Goal: Transaction & Acquisition: Purchase product/service

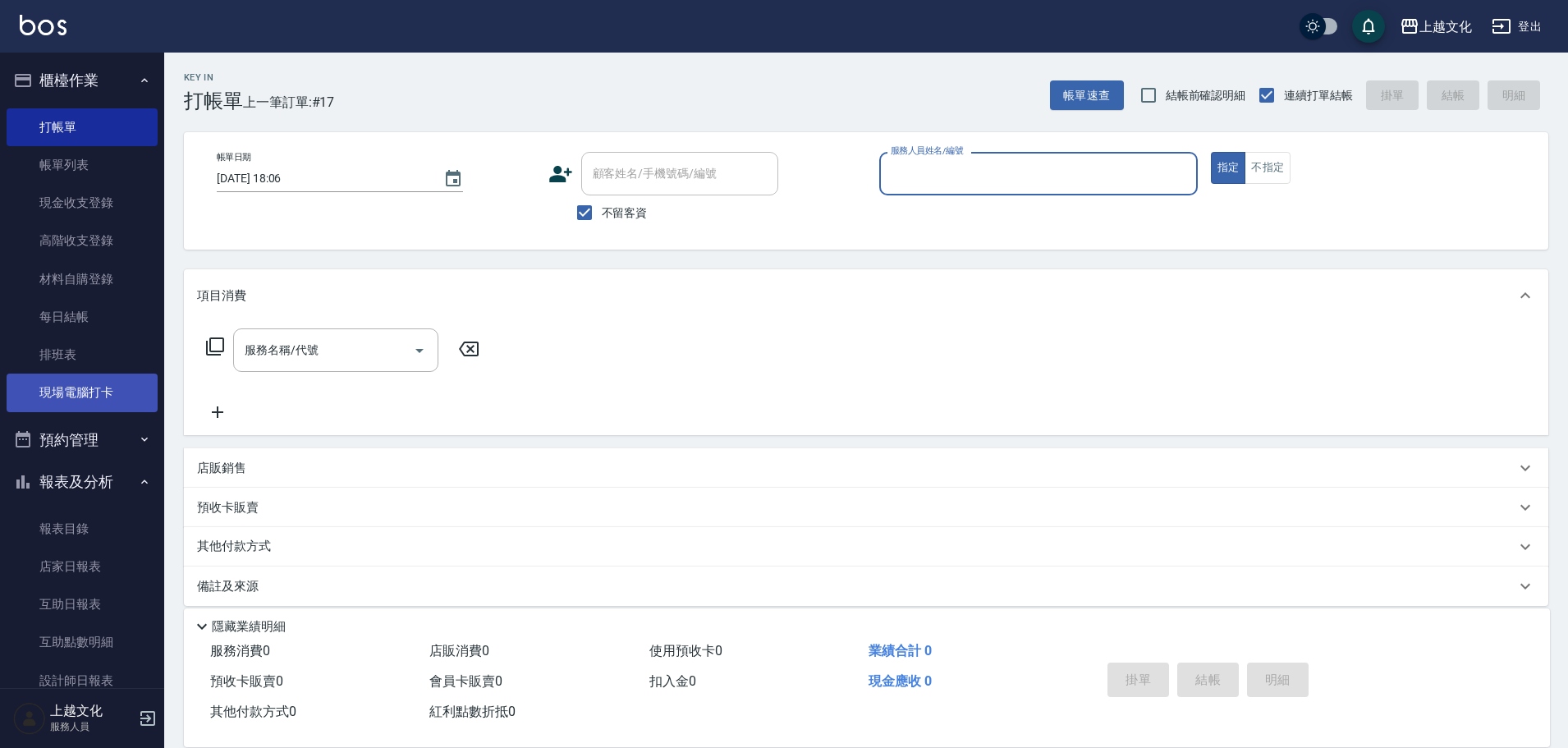
click at [109, 400] on link "現場電腦打卡" at bounding box center [82, 393] width 151 height 38
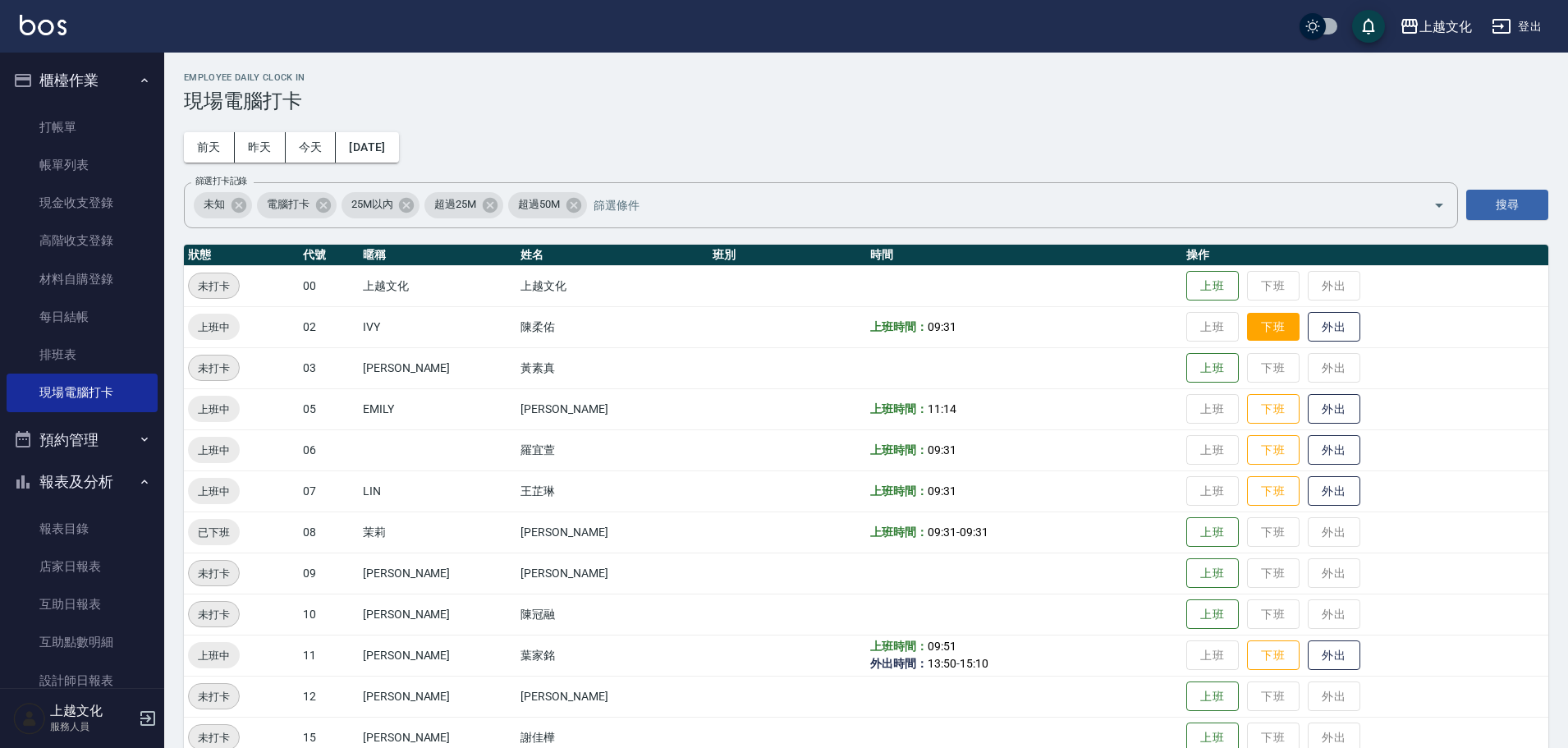
click at [1252, 331] on button "下班" at bounding box center [1273, 326] width 53 height 29
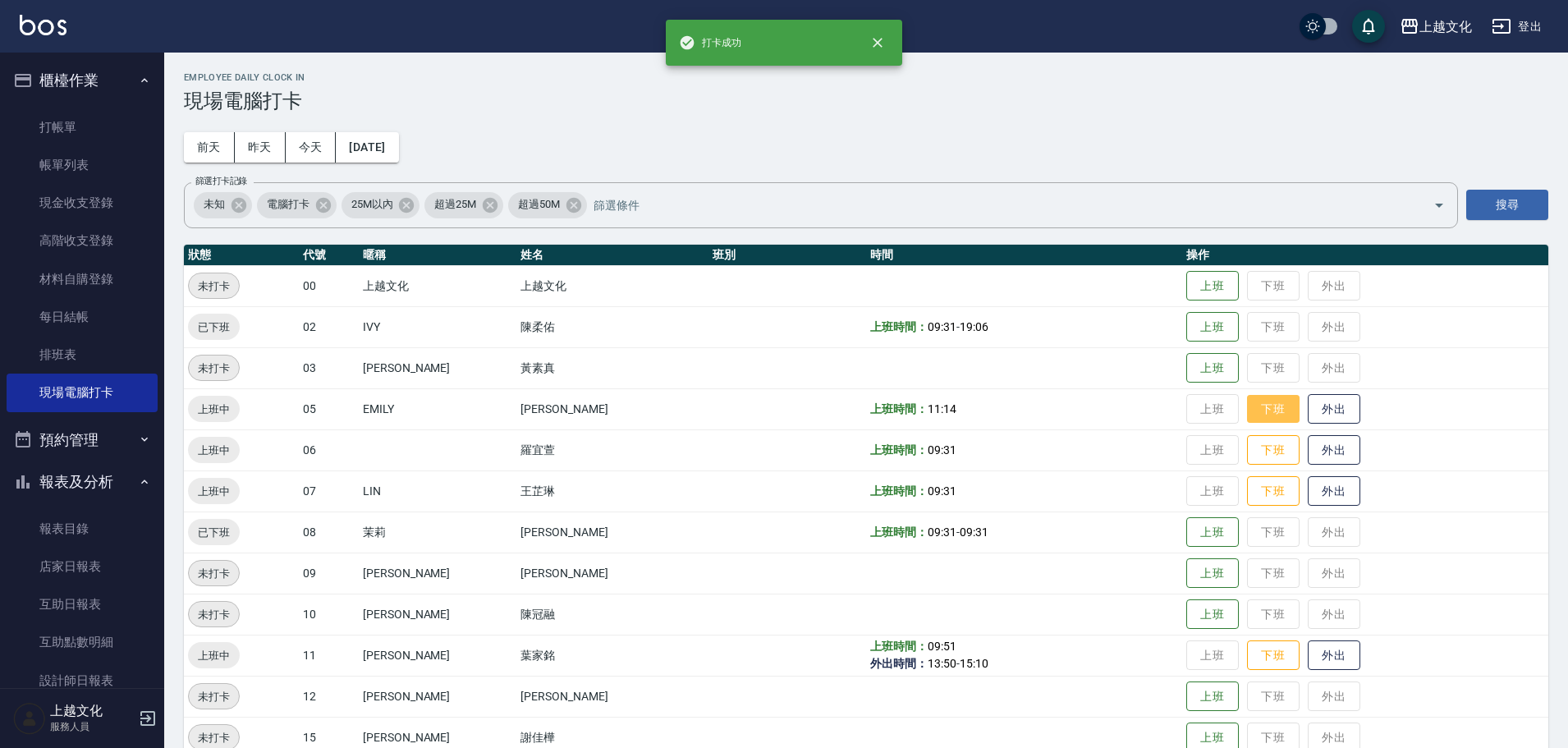
click at [1256, 409] on button "下班" at bounding box center [1273, 409] width 53 height 29
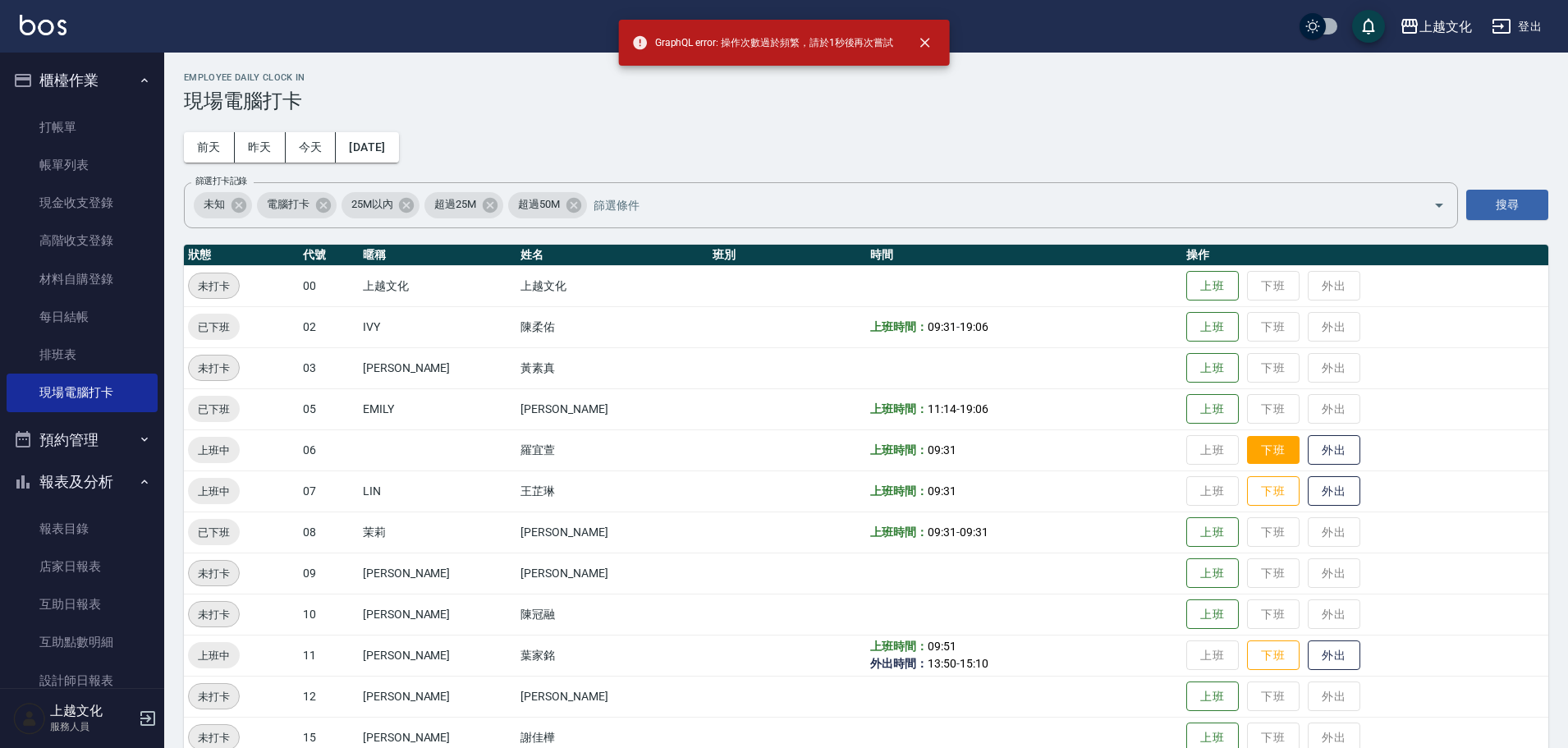
click at [1261, 448] on button "下班" at bounding box center [1273, 450] width 53 height 29
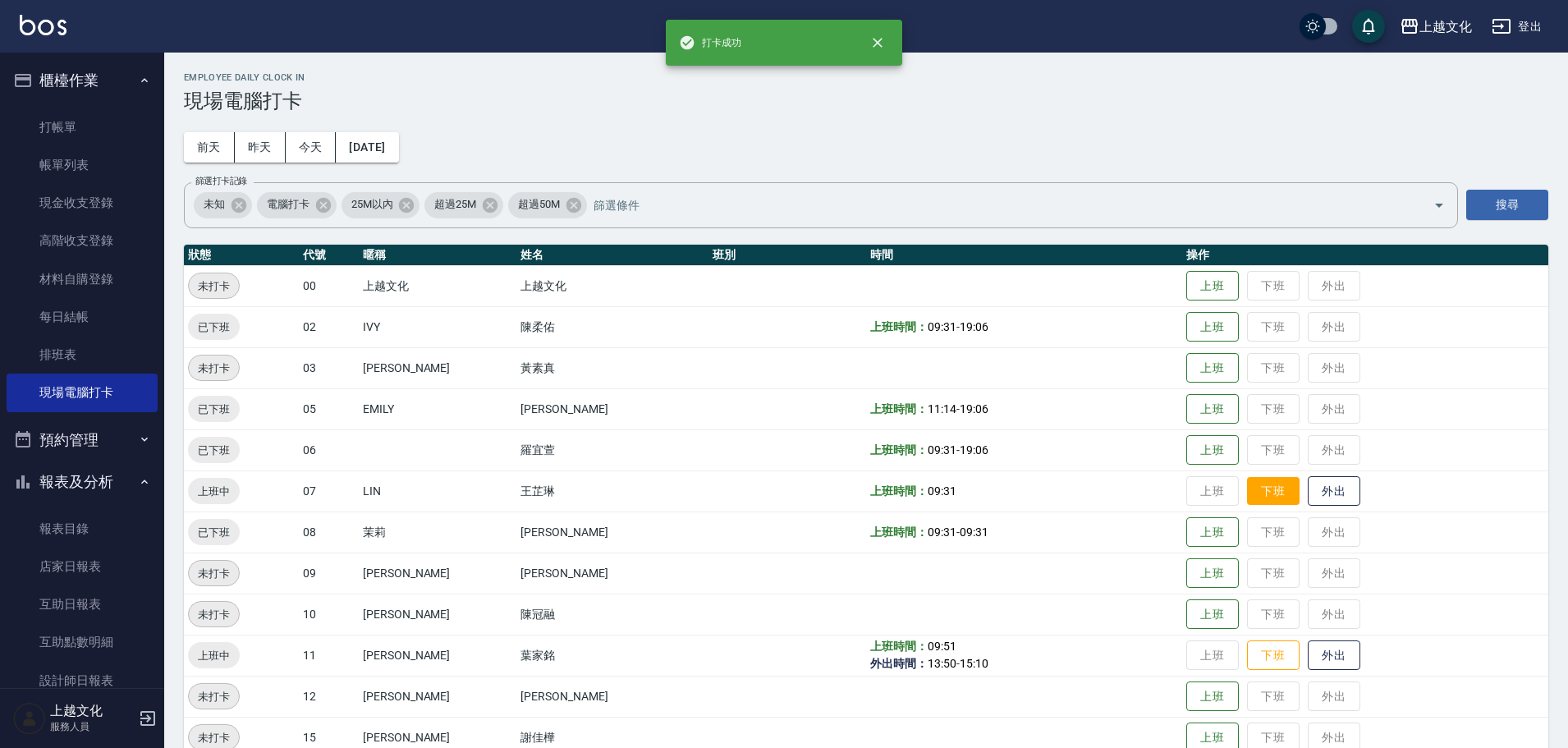
click at [1263, 492] on button "下班" at bounding box center [1273, 491] width 53 height 29
click at [1261, 660] on button "下班" at bounding box center [1273, 655] width 53 height 29
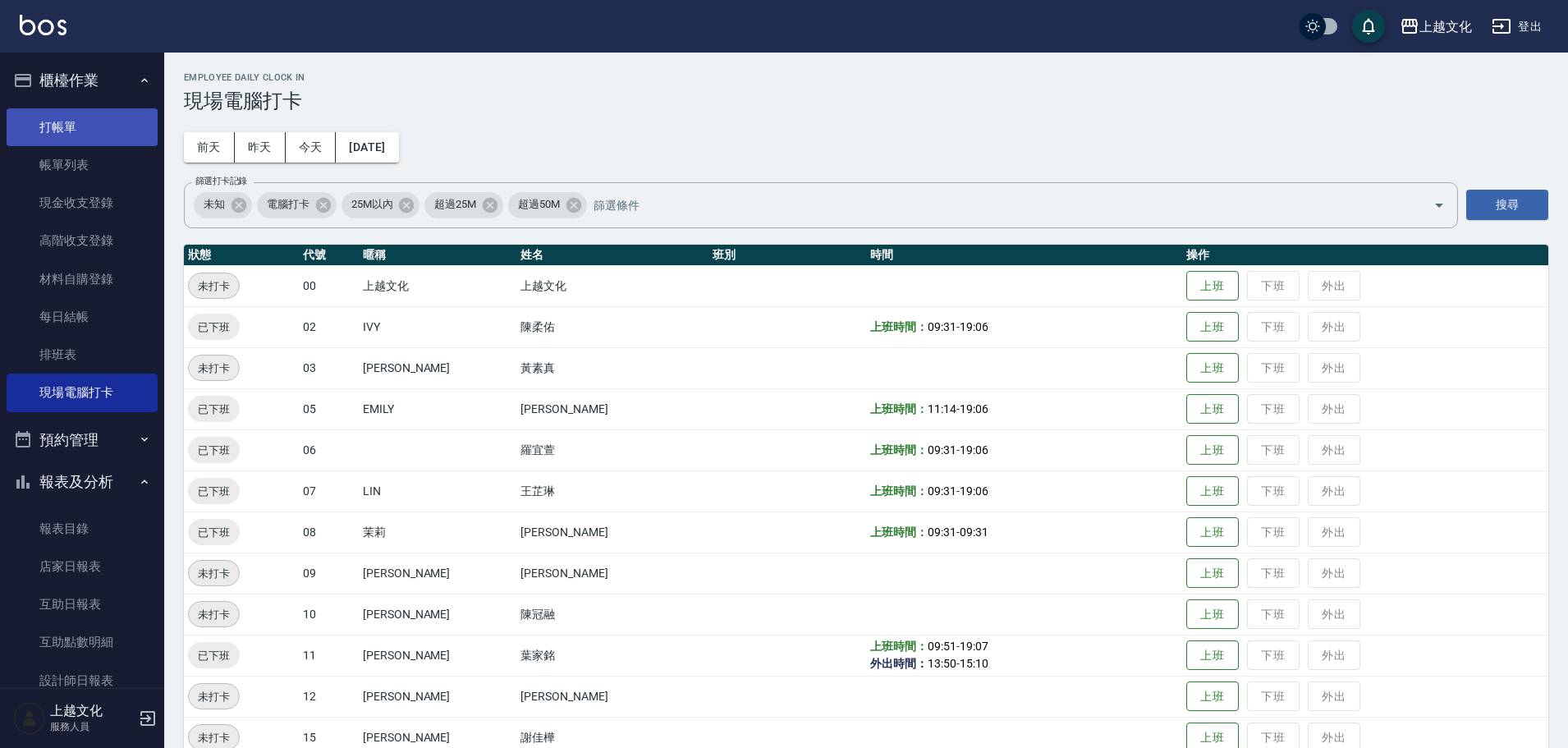
click at [74, 122] on link "打帳單" at bounding box center [82, 127] width 151 height 38
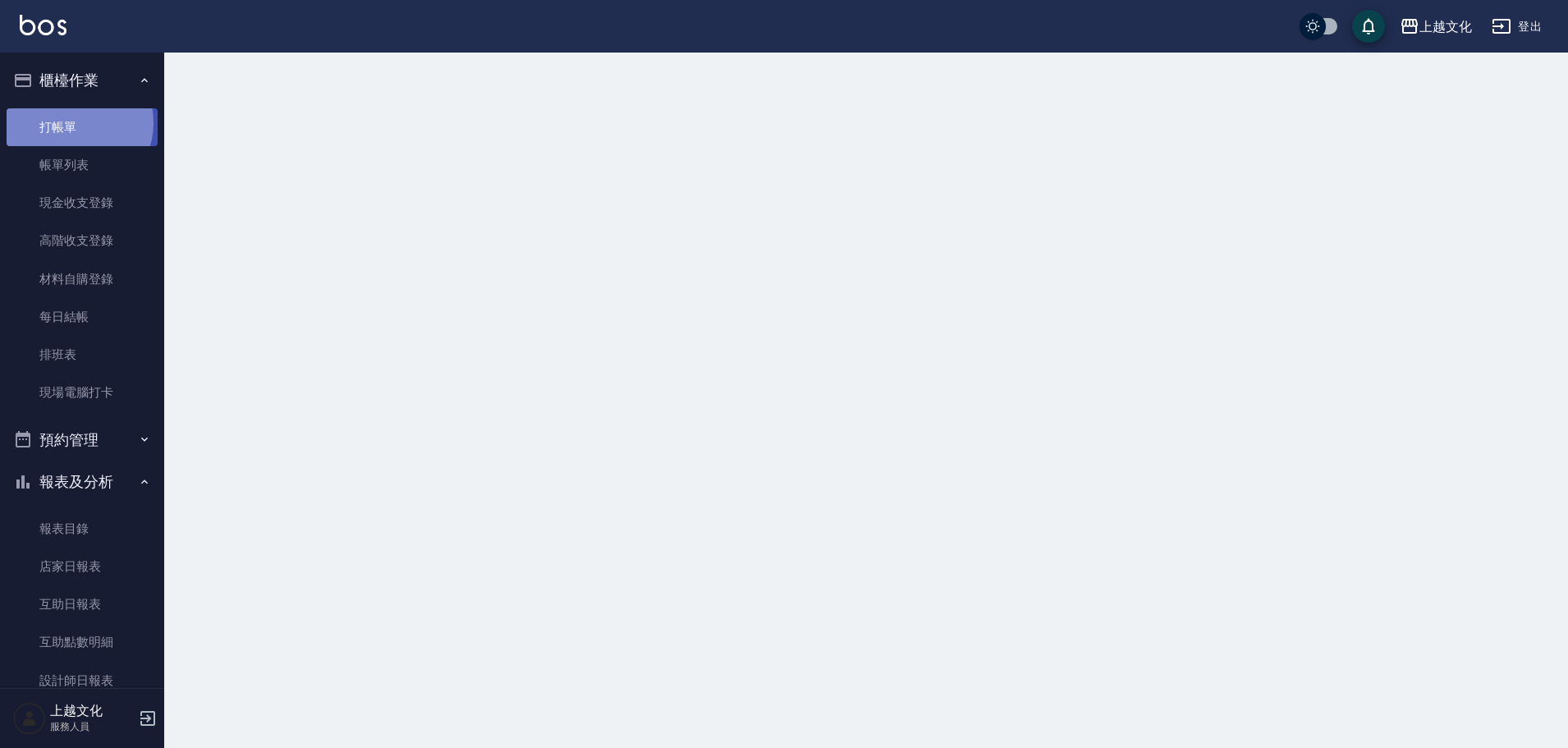
click at [74, 122] on link "打帳單" at bounding box center [82, 127] width 151 height 38
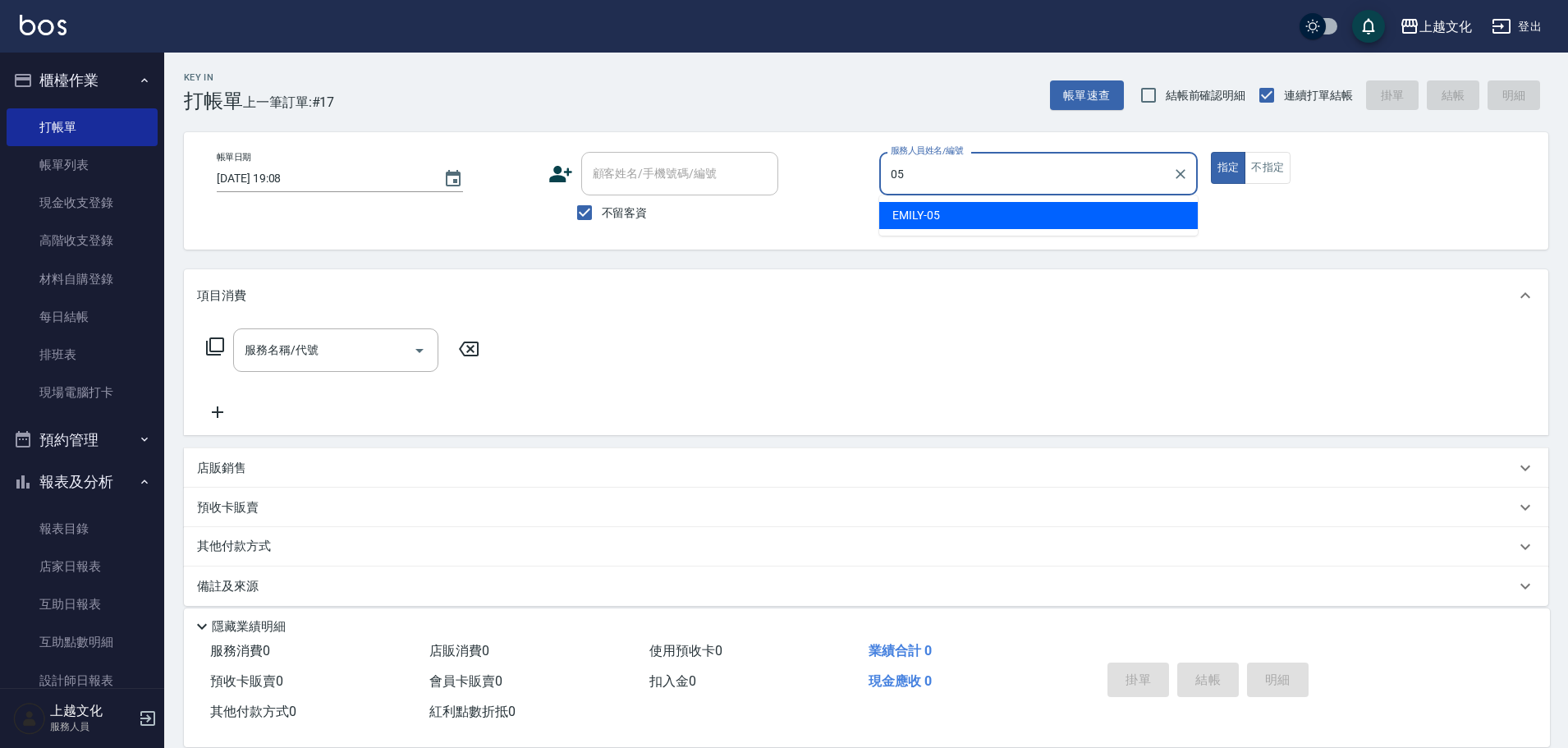
type input "EMILY-05"
type button "true"
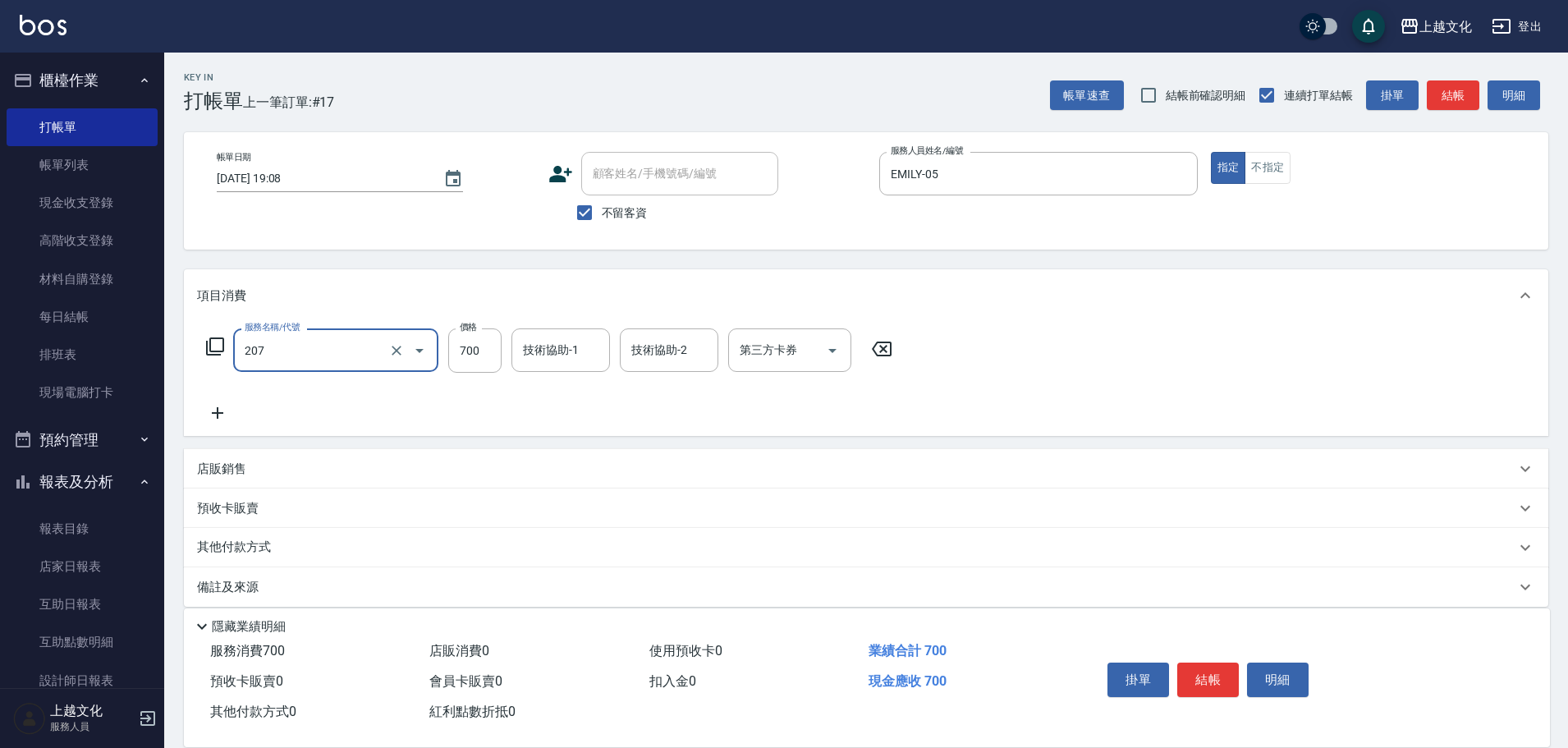
type input "精油洗+剪(207)"
type input "750"
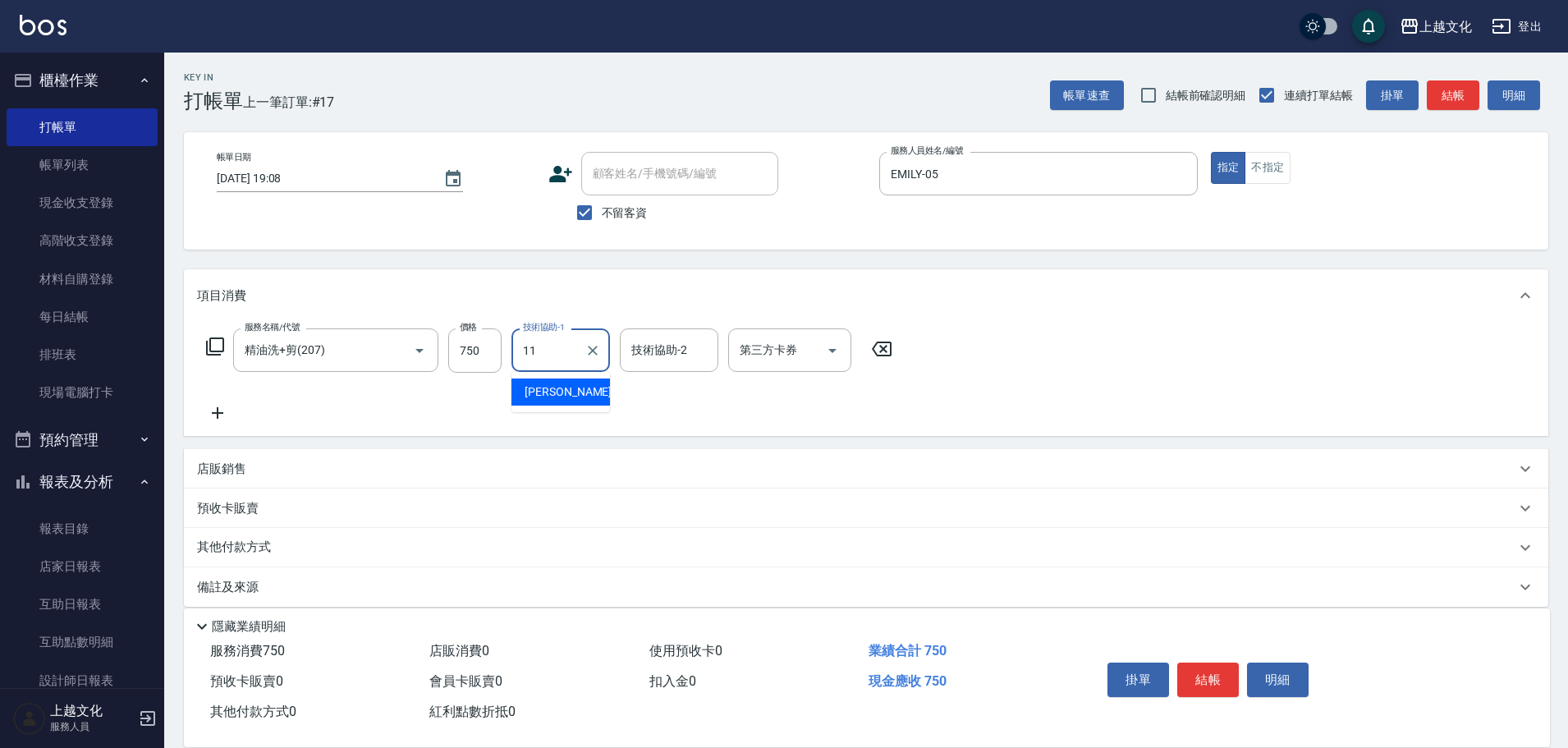
type input "[PERSON_NAME]-11"
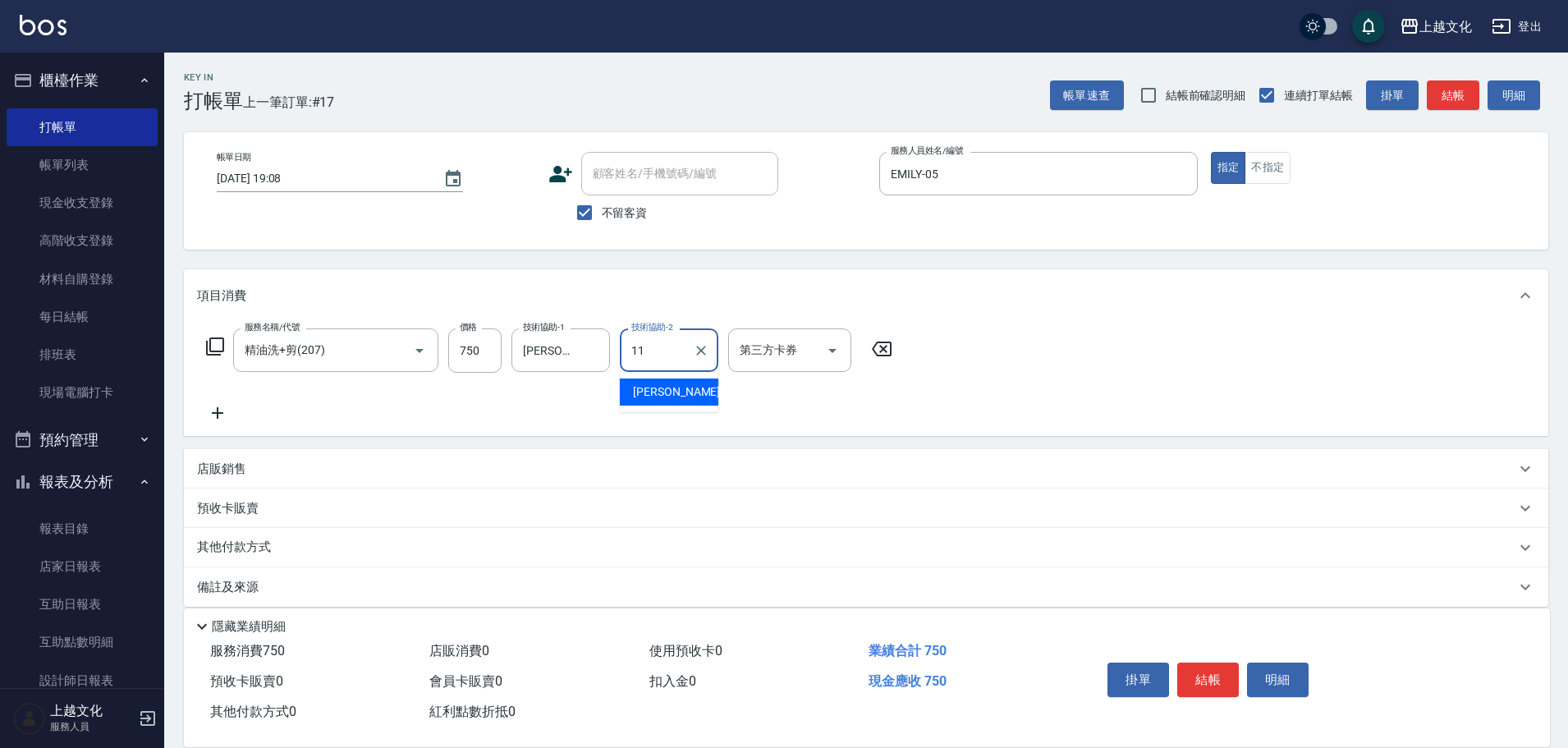
type input "[PERSON_NAME]-11"
click at [1215, 663] on button "結帳" at bounding box center [1208, 680] width 61 height 35
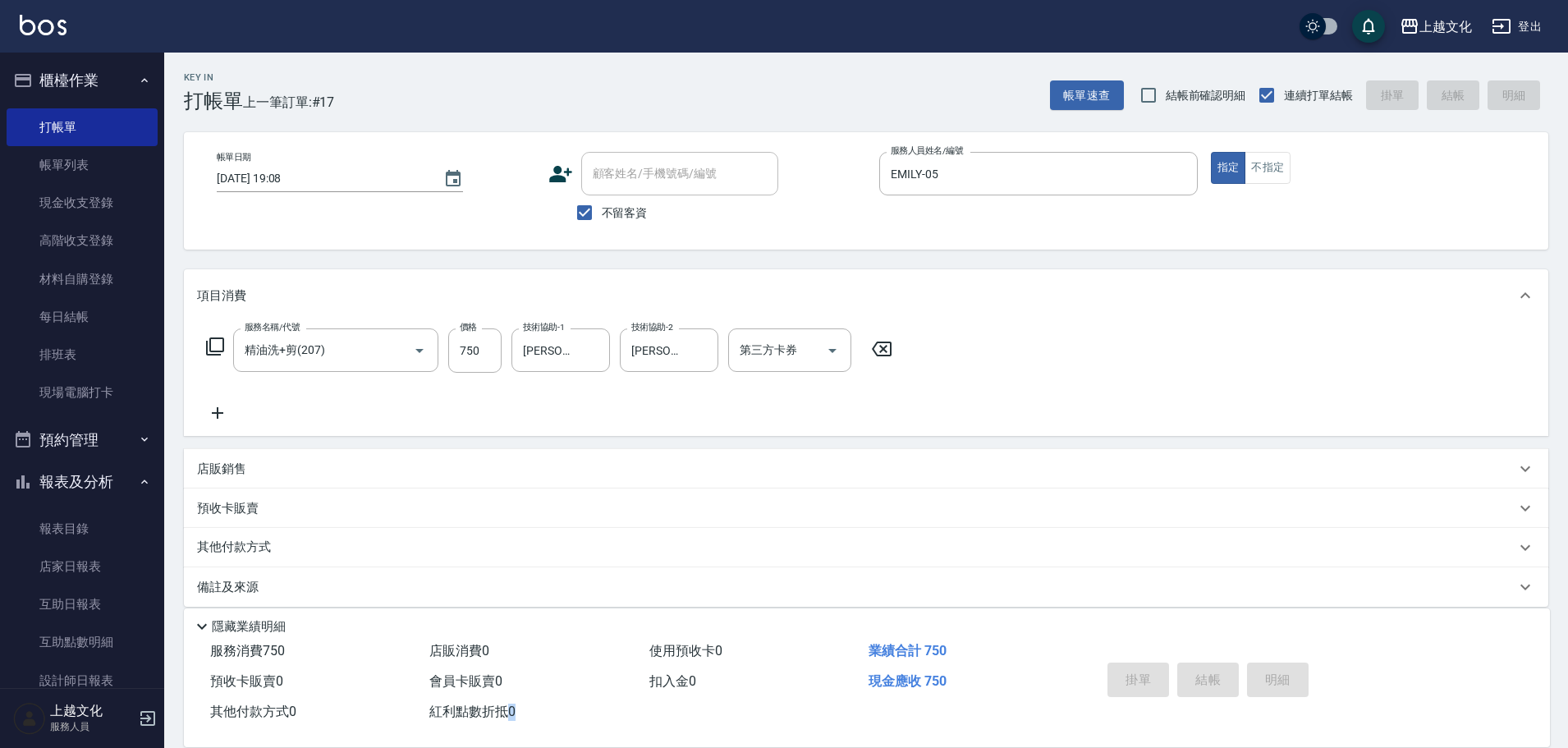
click at [1215, 663] on div "掛單 結帳 明細" at bounding box center [1208, 682] width 215 height 52
type input "[DATE] 19:10"
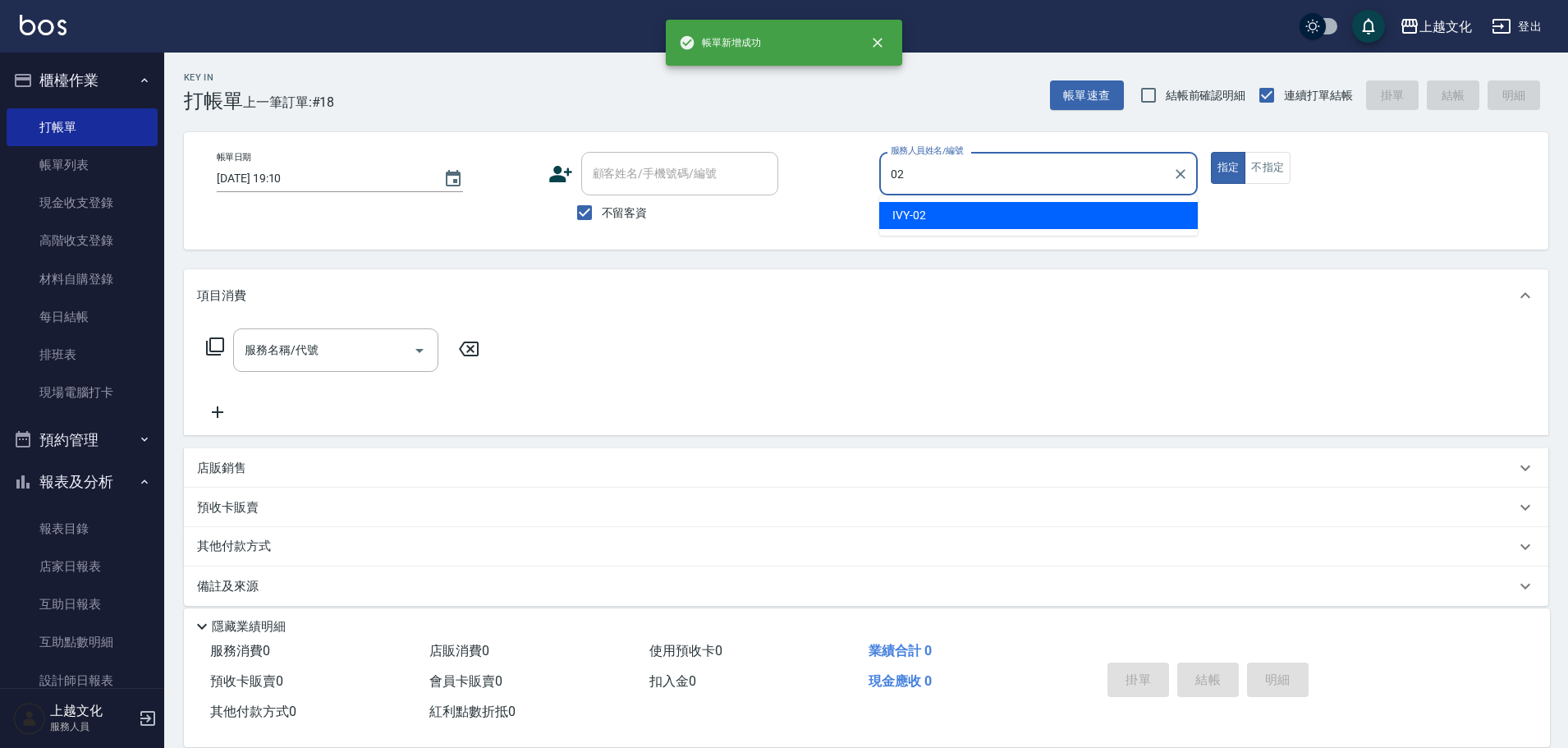
type input "IVY-02"
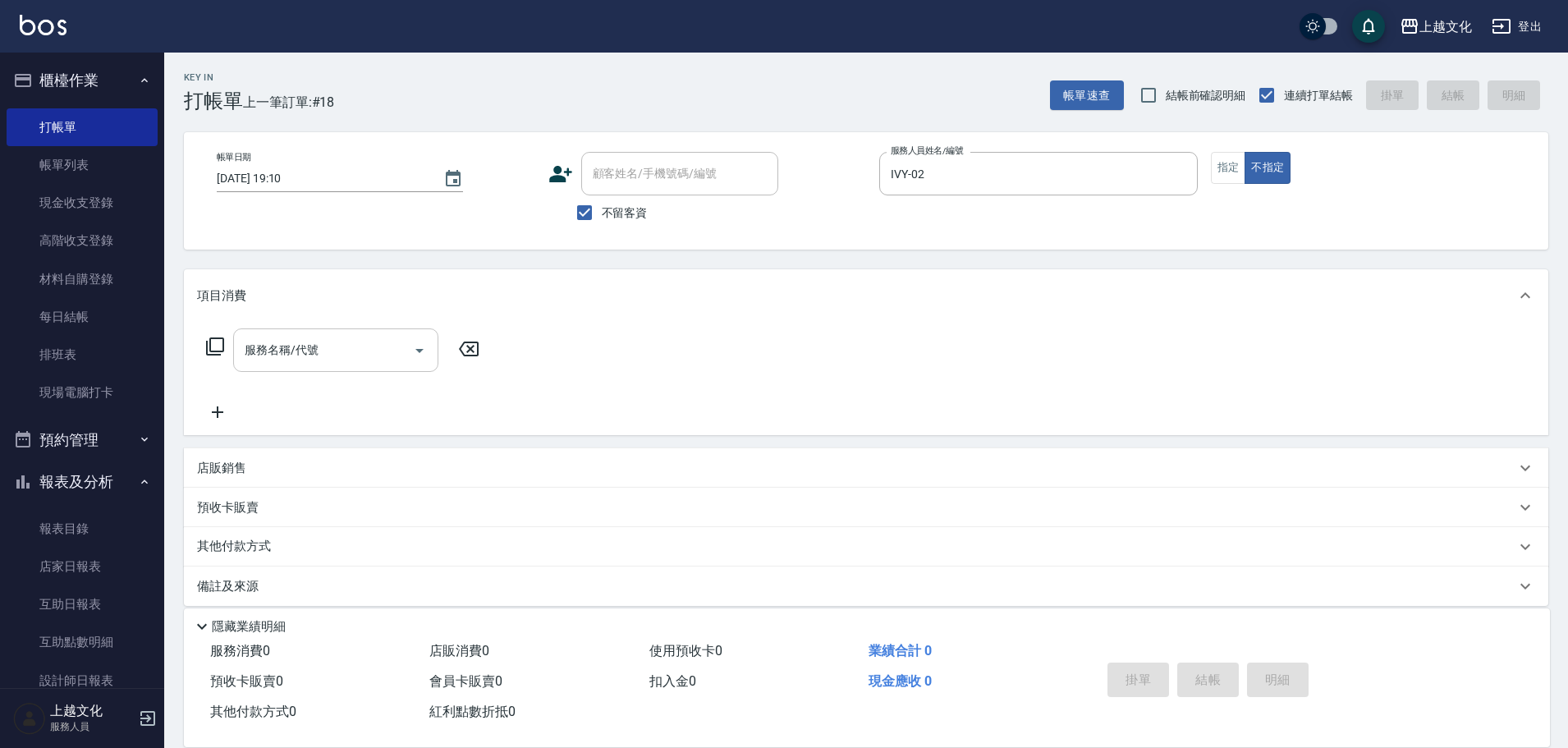
click at [338, 364] on div "服務名稱/代號" at bounding box center [335, 351] width 205 height 43
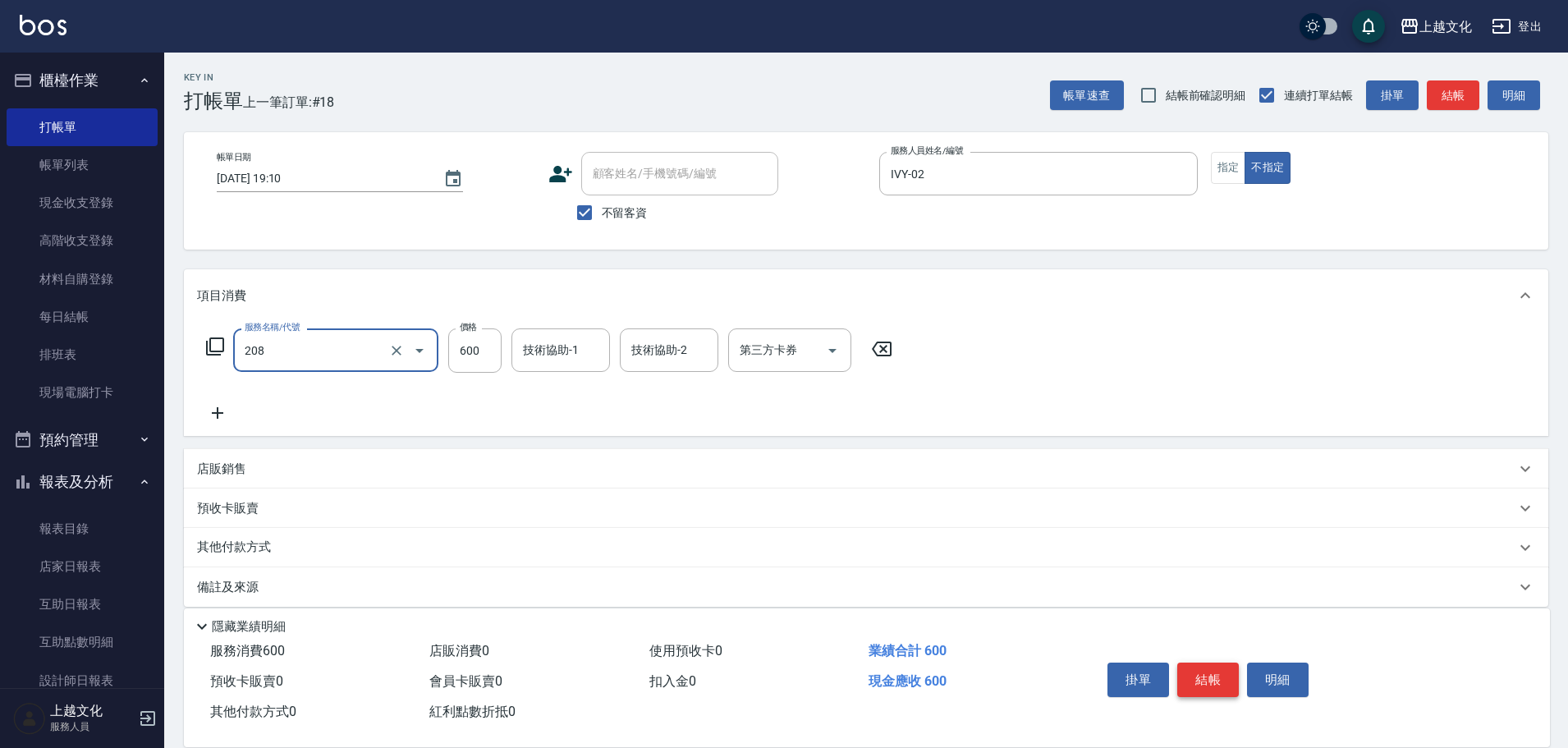
type input "指定洗剪(208)"
click at [1223, 668] on button "結帳" at bounding box center [1208, 680] width 61 height 35
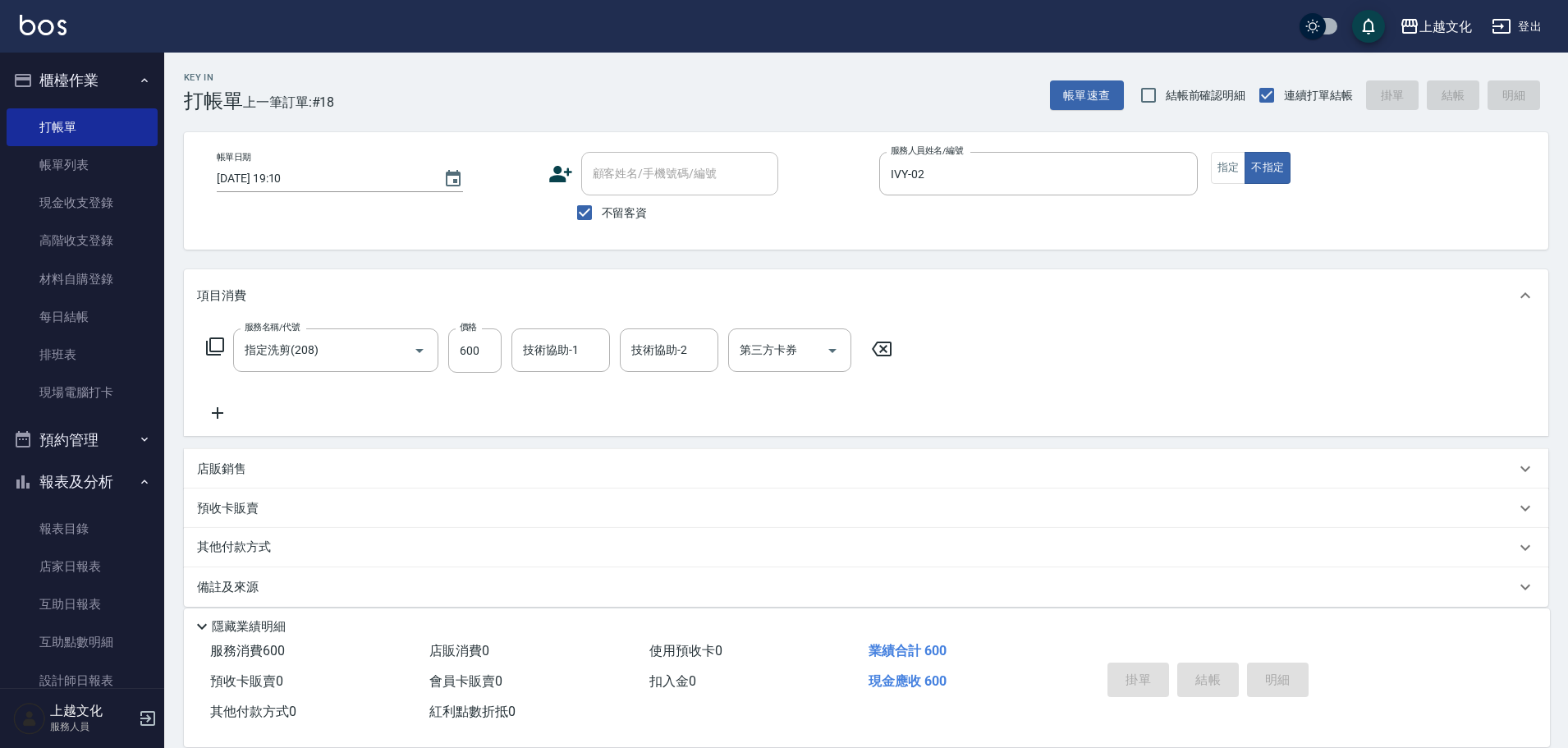
type input "[DATE] 19:11"
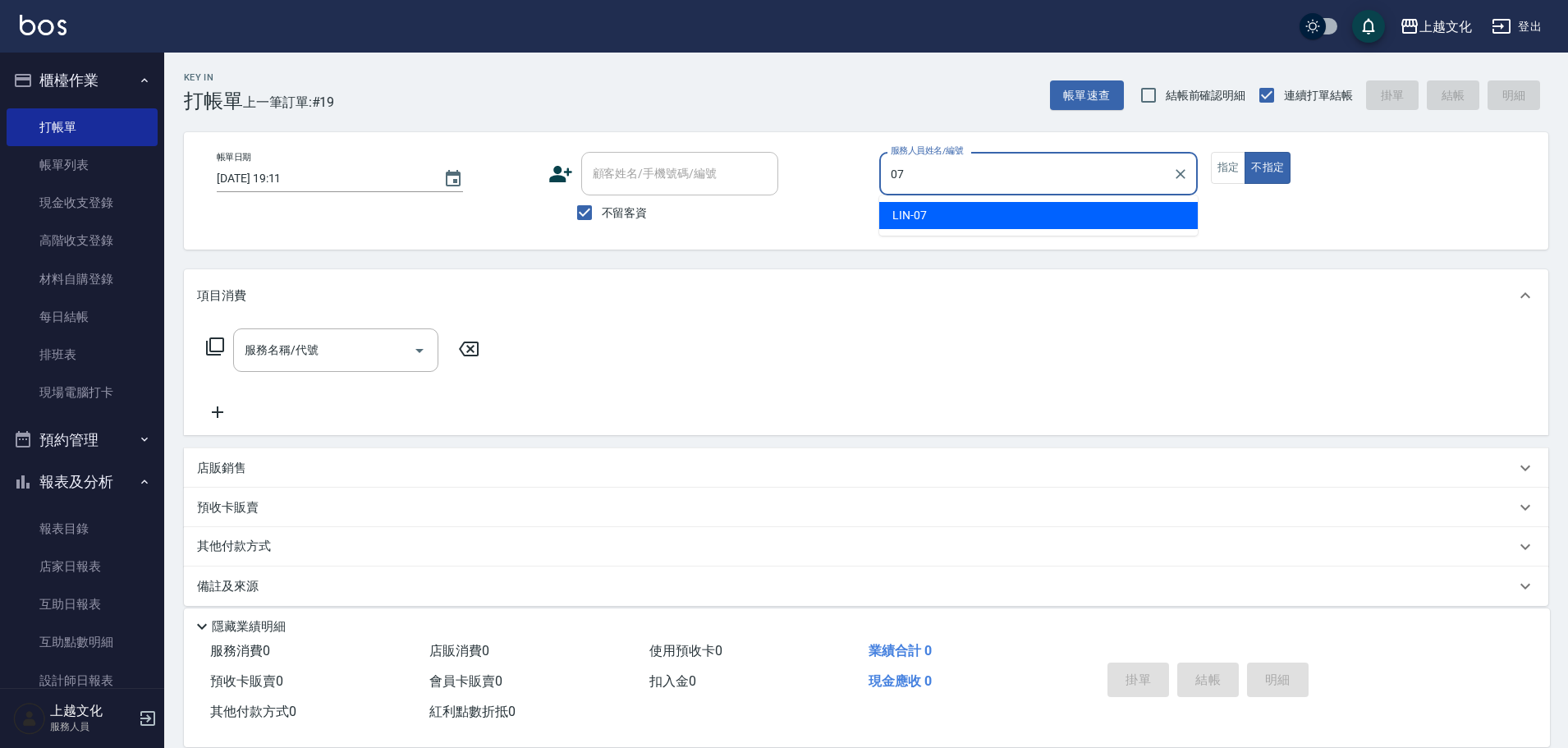
type input "[PERSON_NAME]-07"
type button "false"
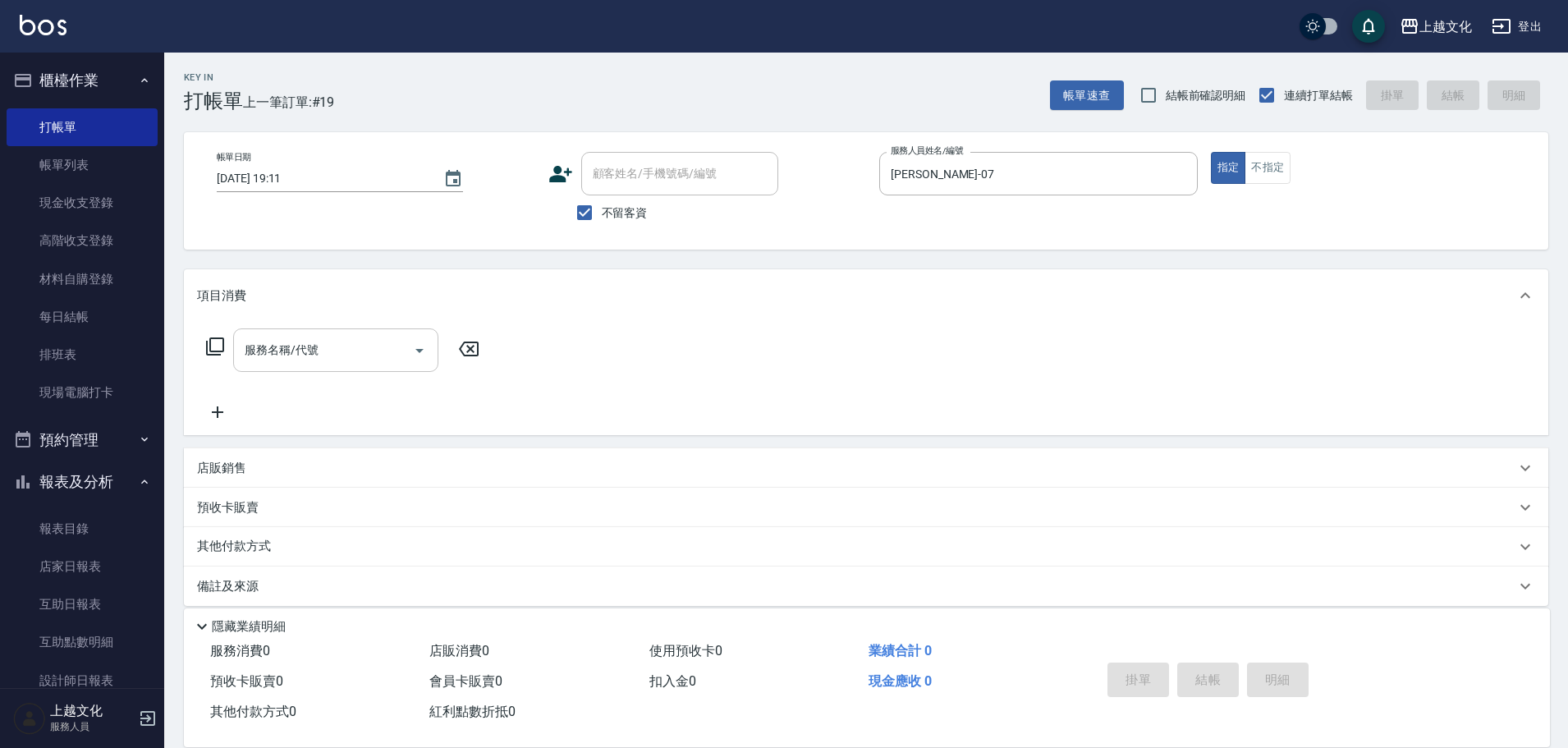
click at [368, 352] on input "服務名稱/代號" at bounding box center [324, 350] width 166 height 29
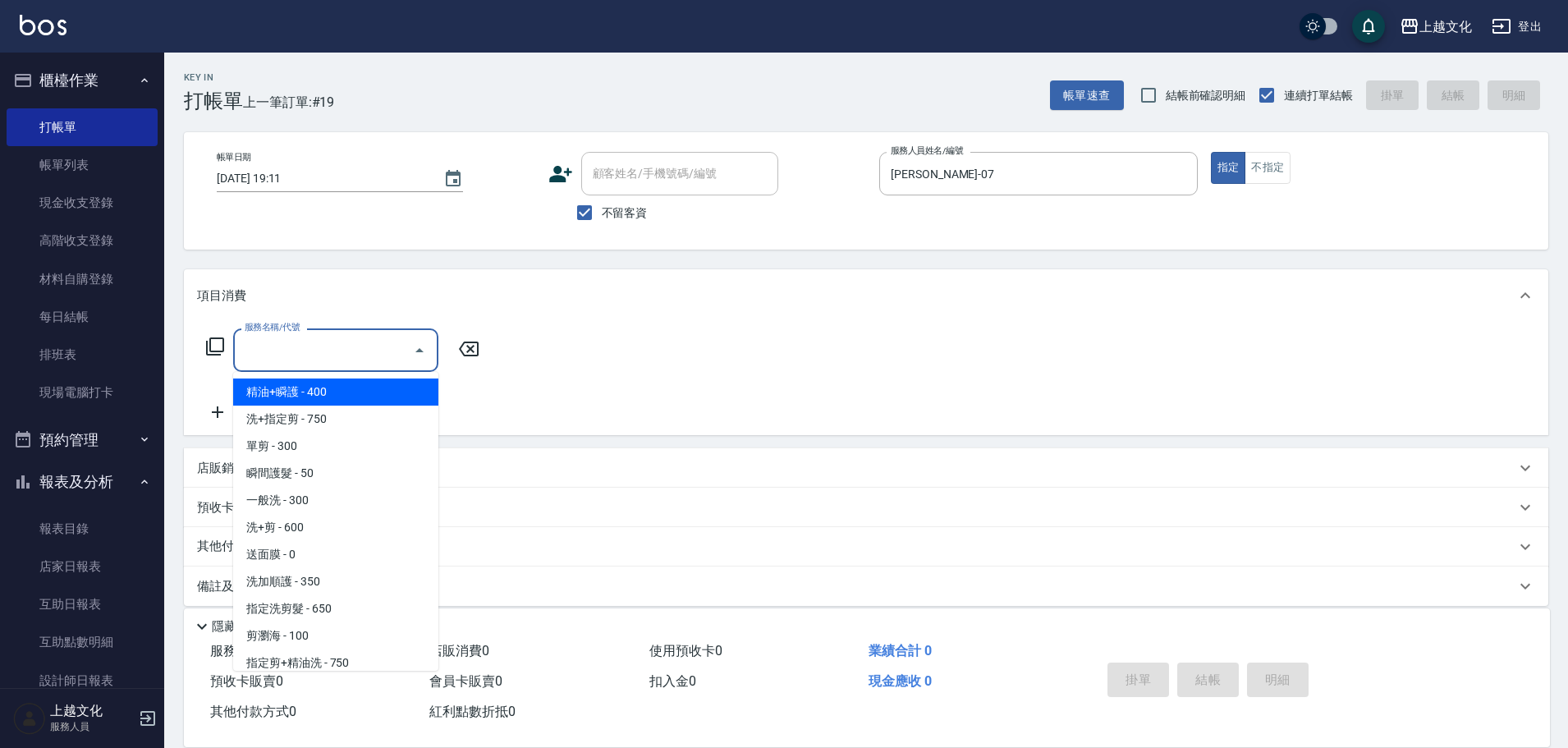
click at [334, 397] on span "精油+瞬護 - 400" at bounding box center [335, 391] width 205 height 27
type input "精油+瞬護(101)"
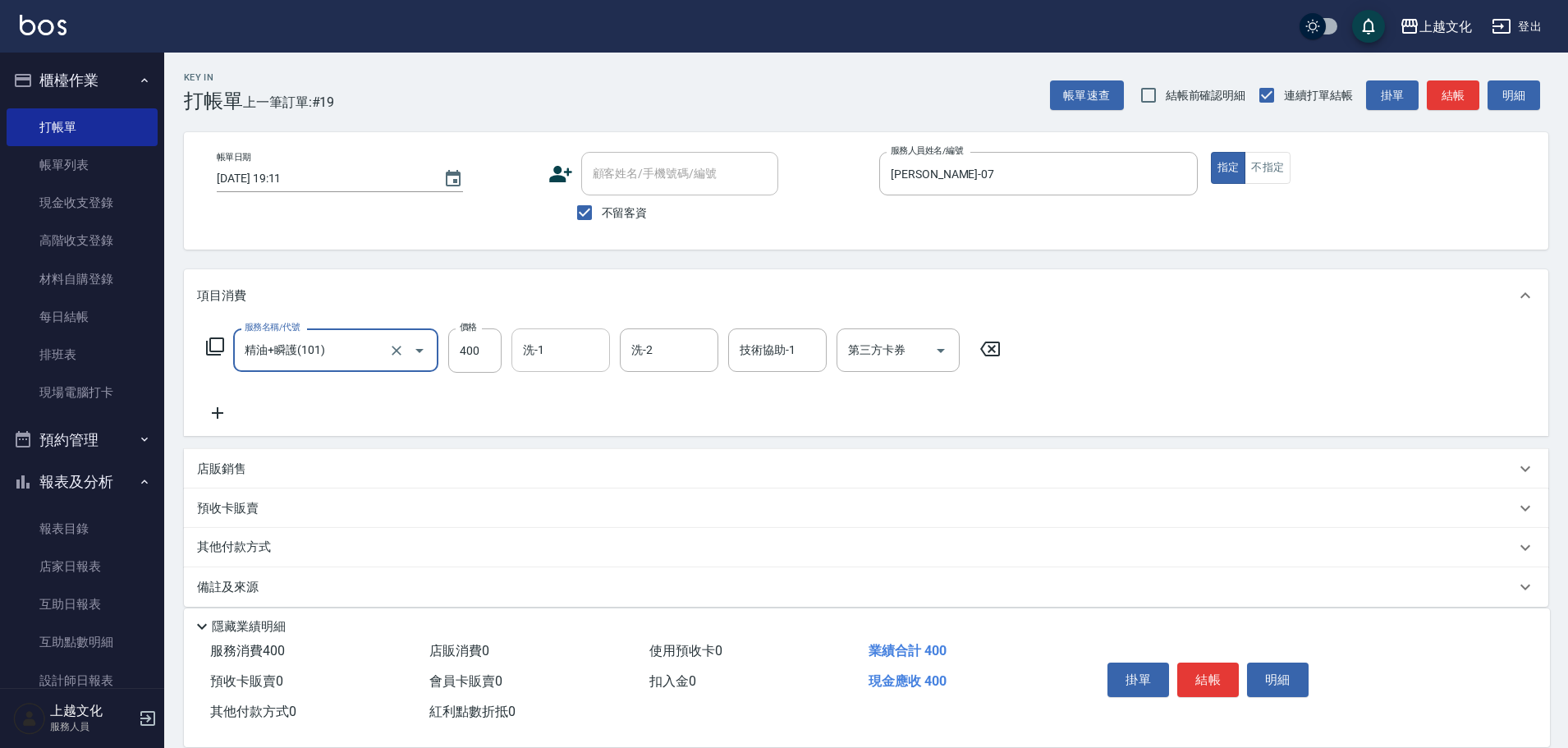
drag, startPoint x: 580, startPoint y: 346, endPoint x: 568, endPoint y: 337, distance: 15.0
click at [581, 345] on input "洗-1" at bounding box center [561, 350] width 84 height 29
type input "IVY-02"
type input "[PERSON_NAME]-07"
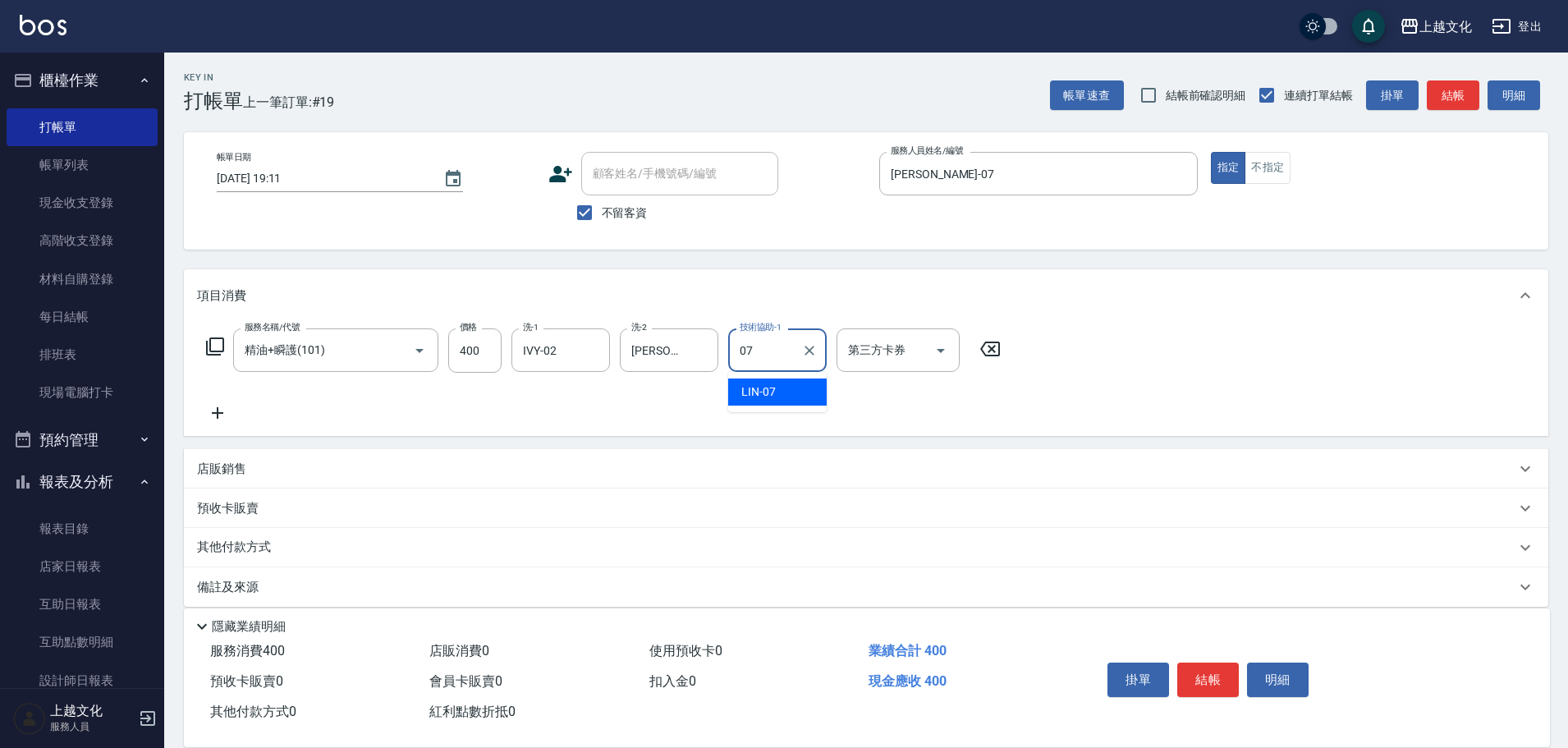
type input "[PERSON_NAME]-07"
click at [1224, 673] on button "結帳" at bounding box center [1208, 680] width 61 height 35
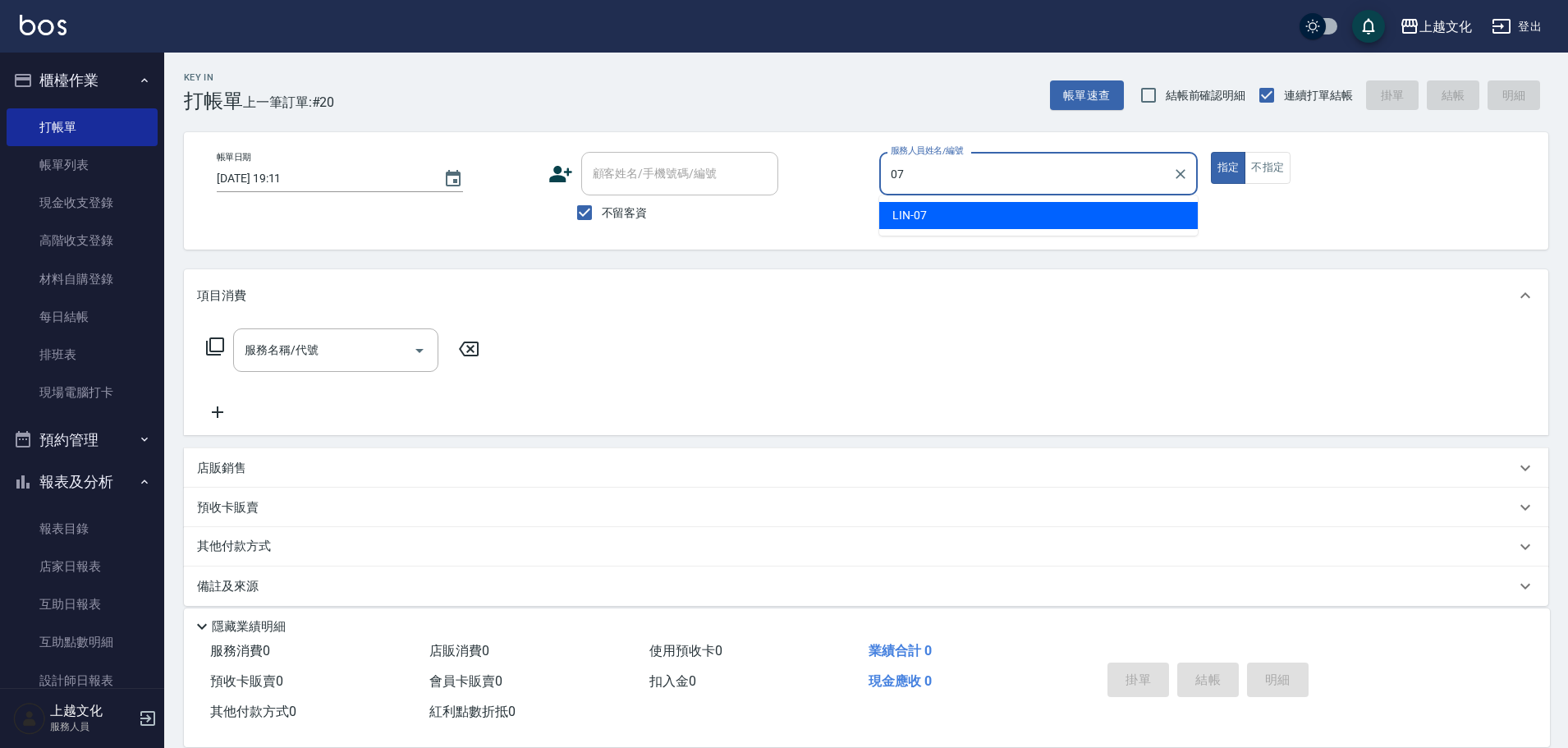
type input "[PERSON_NAME]-07"
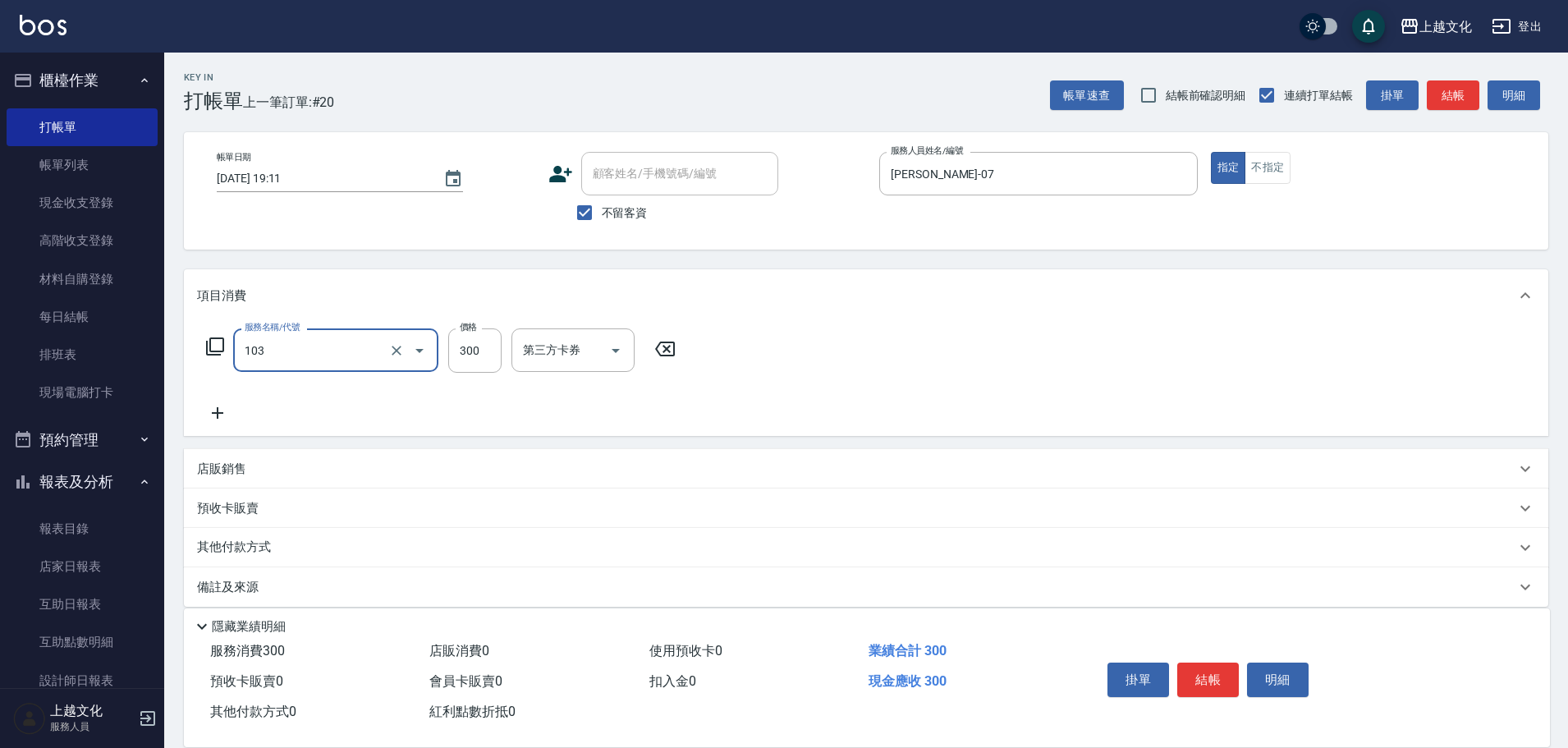
type input "單剪(103)"
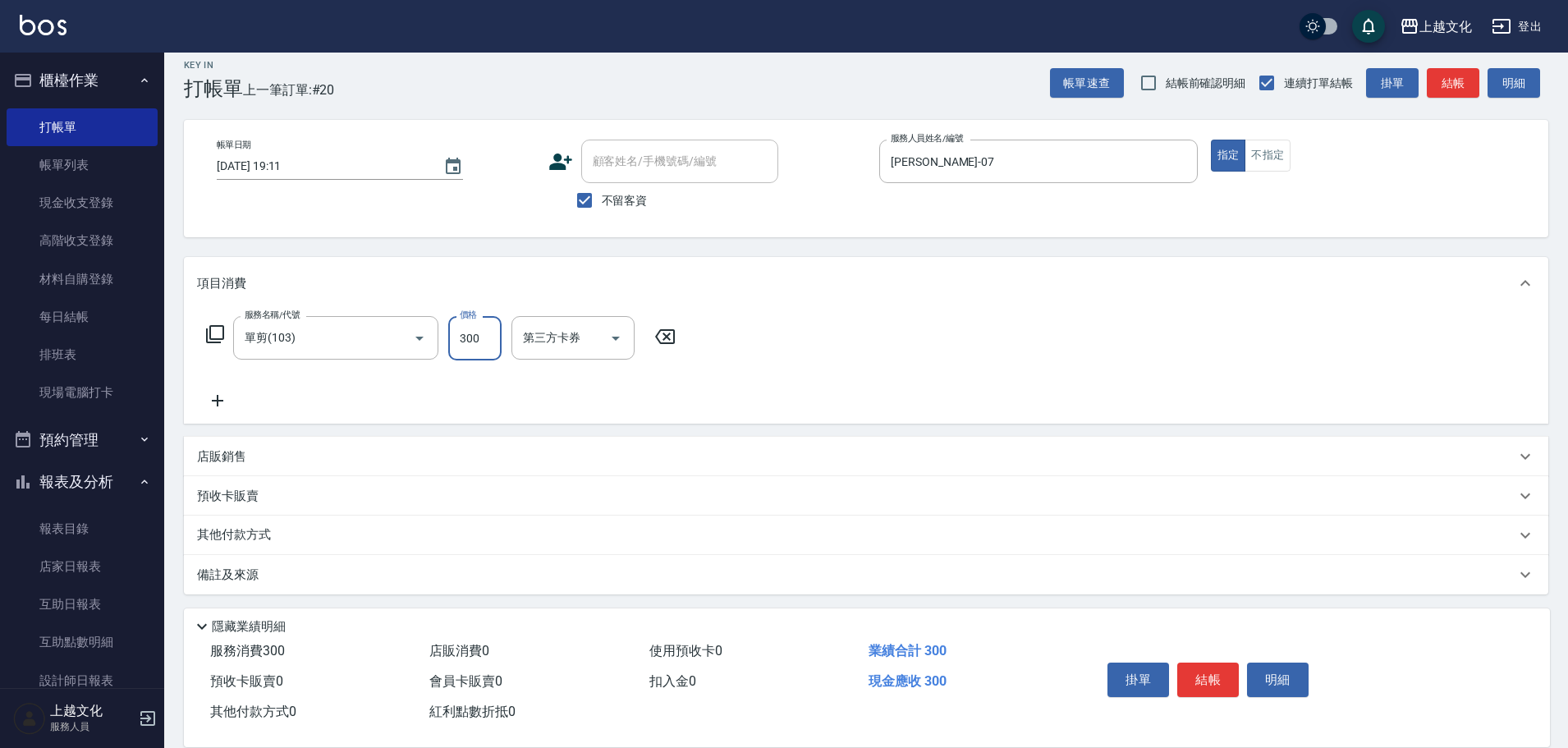
scroll to position [16, 0]
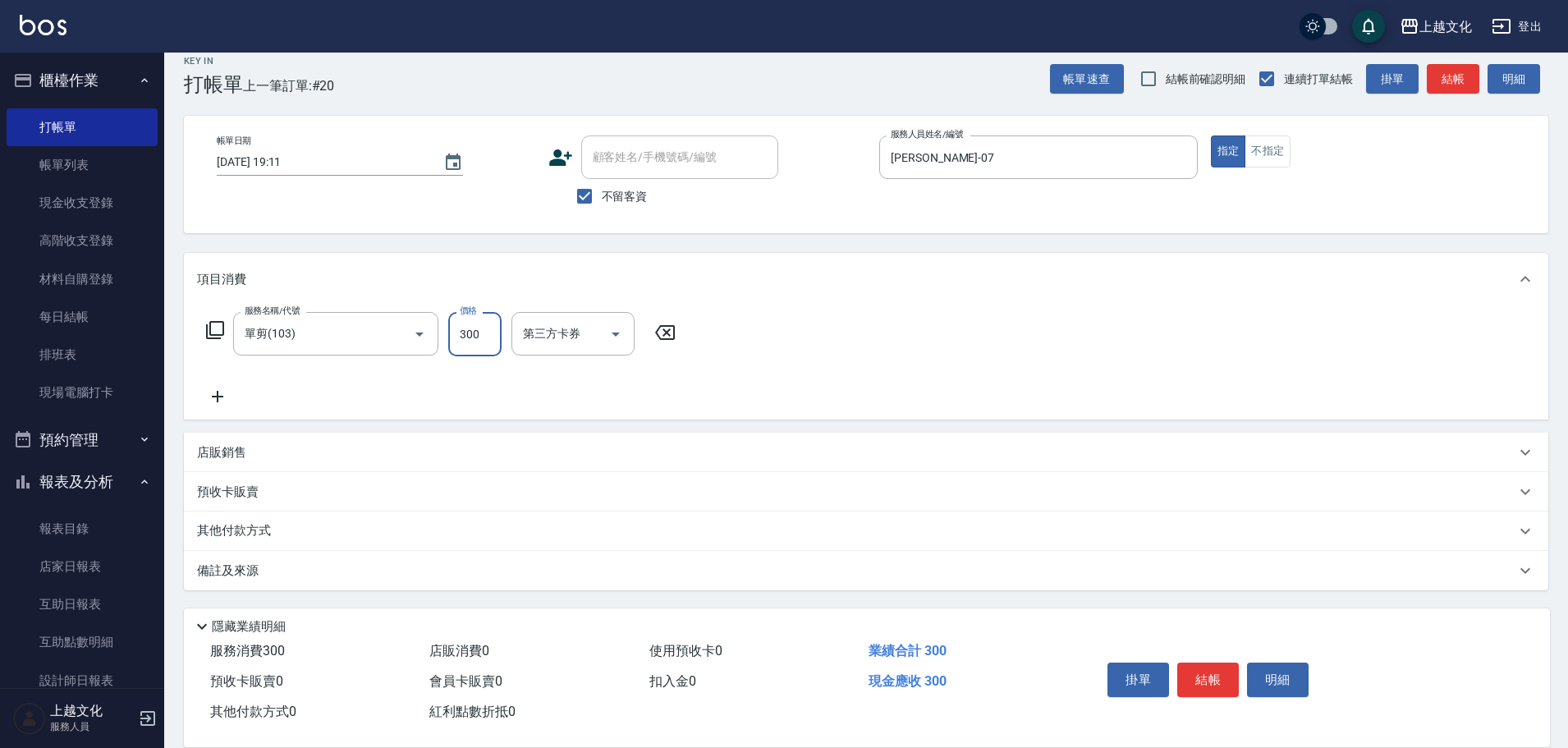
click at [293, 537] on div "其他付款方式" at bounding box center [857, 531] width 1319 height 18
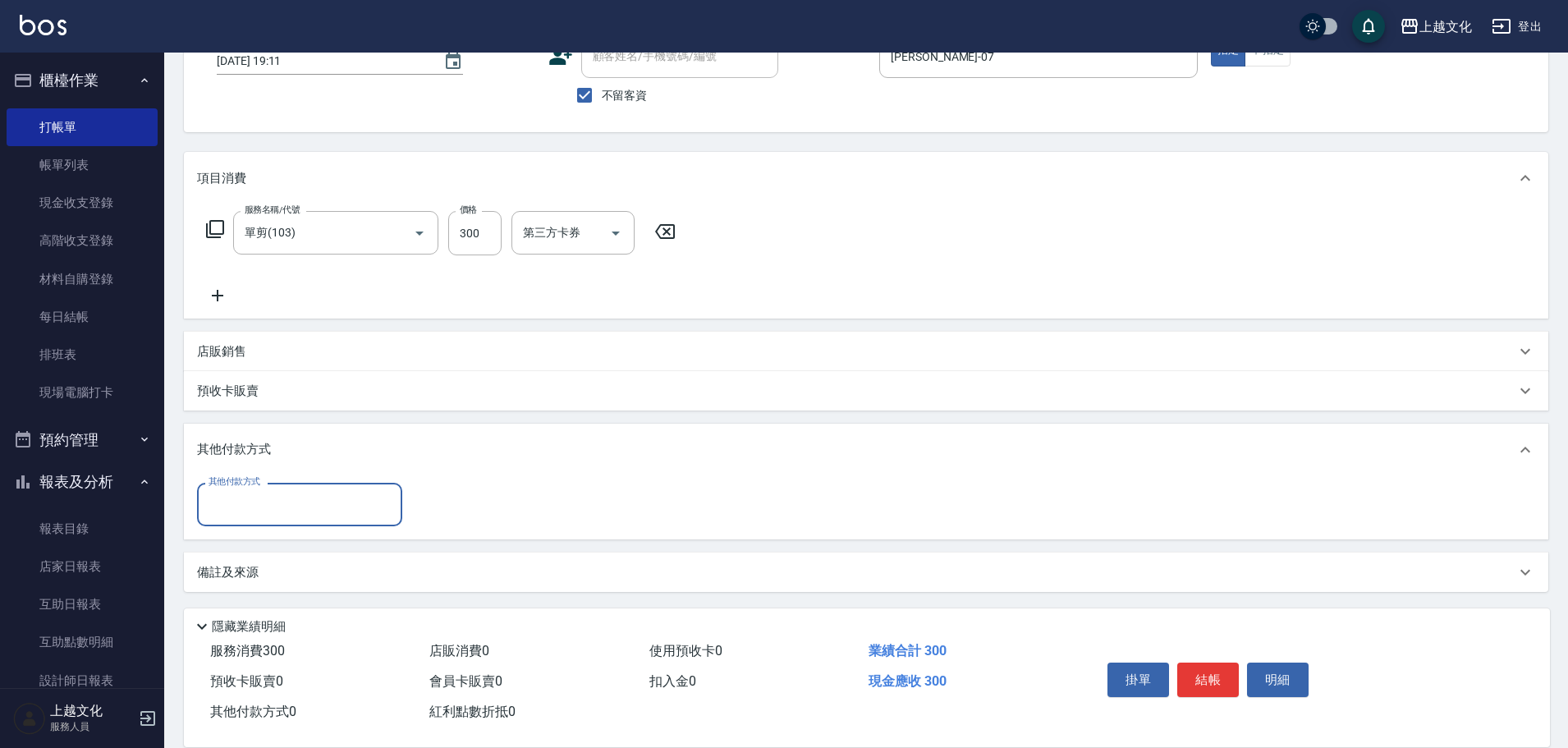
scroll to position [119, 0]
click at [337, 509] on input "其他付款方式" at bounding box center [299, 503] width 190 height 29
click at [311, 583] on span "轉帳" at bounding box center [299, 572] width 205 height 27
type input "轉帳"
click at [453, 492] on input "0" at bounding box center [473, 504] width 123 height 44
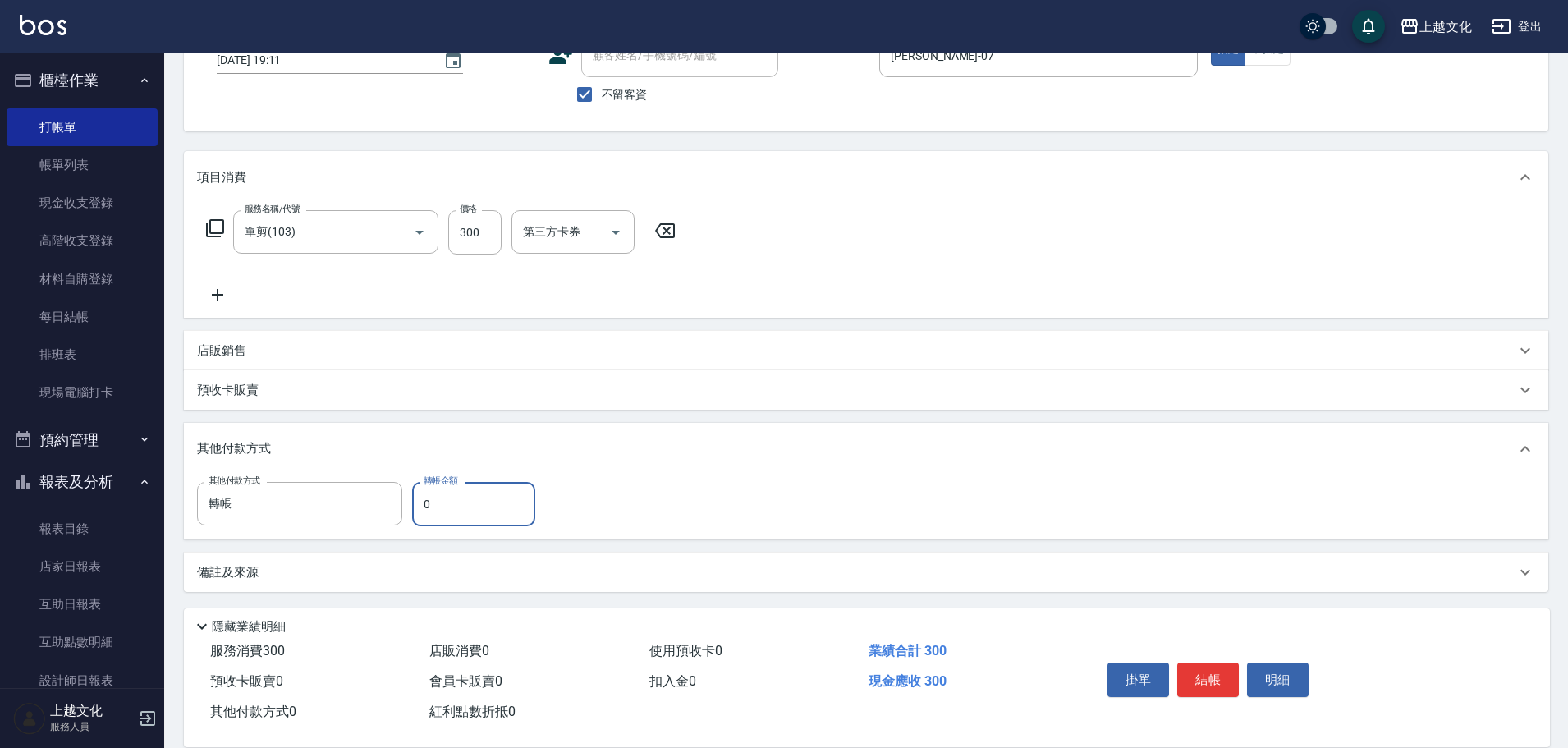
click at [453, 492] on input "0" at bounding box center [473, 504] width 123 height 44
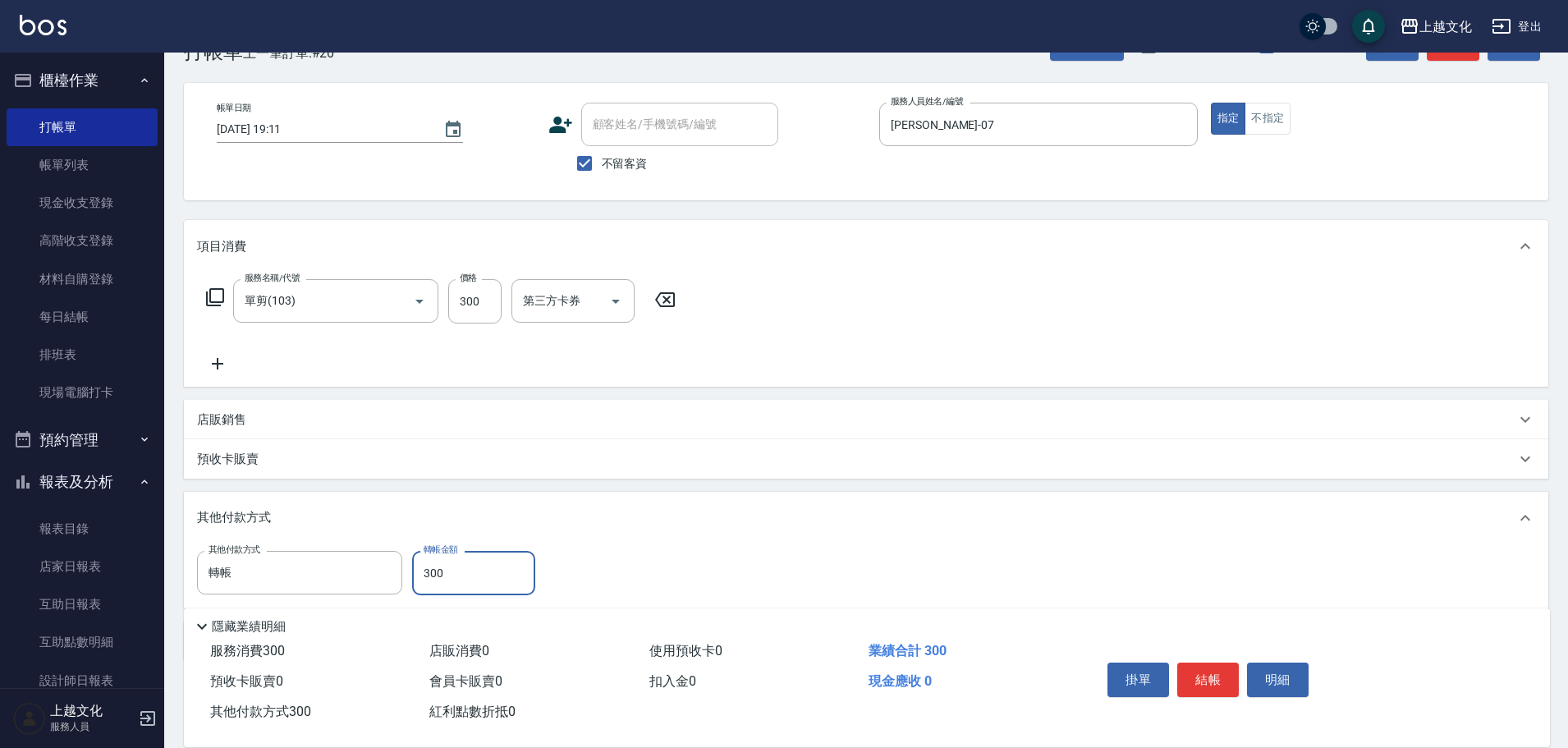
scroll to position [0, 0]
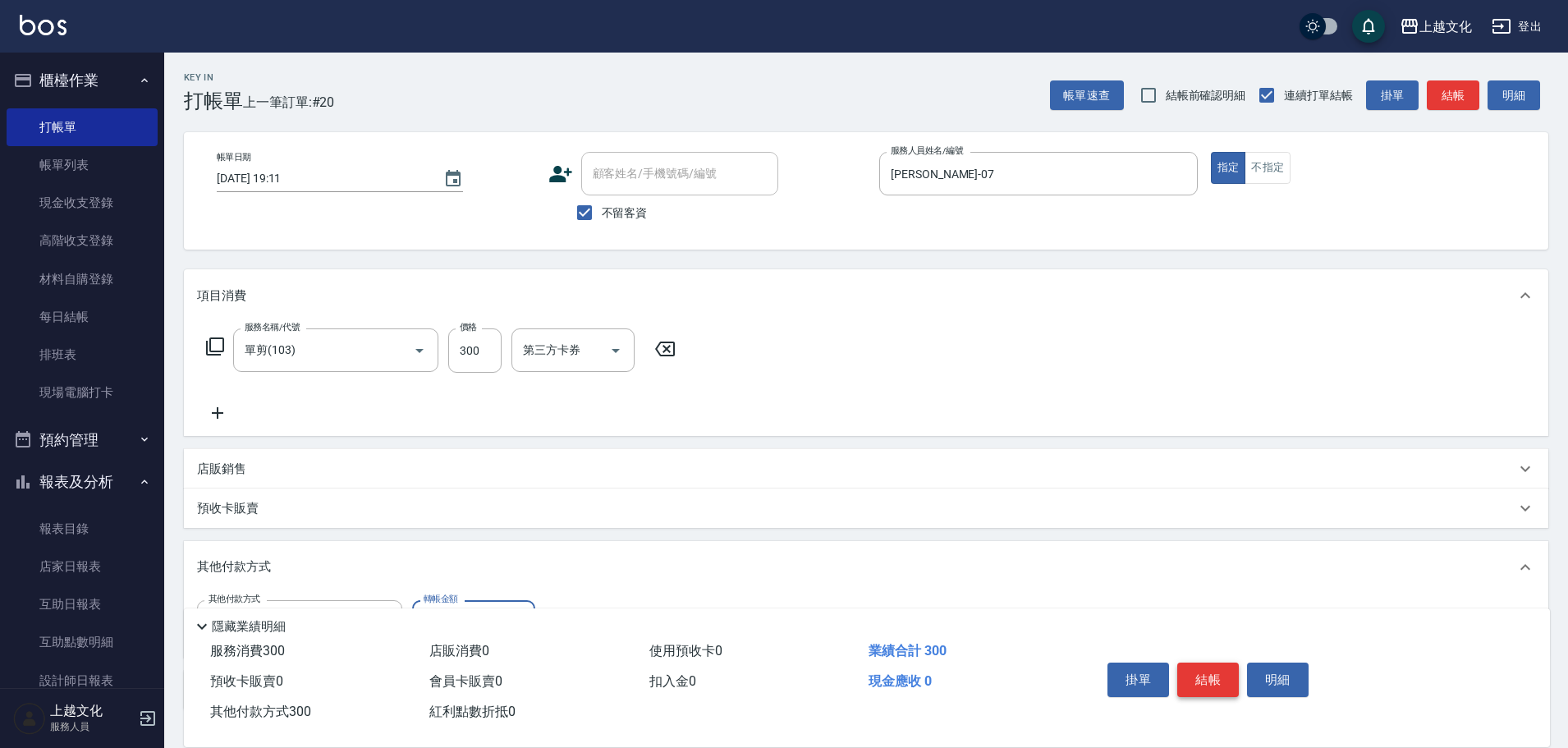
type input "300"
click at [1211, 671] on button "結帳" at bounding box center [1208, 680] width 61 height 35
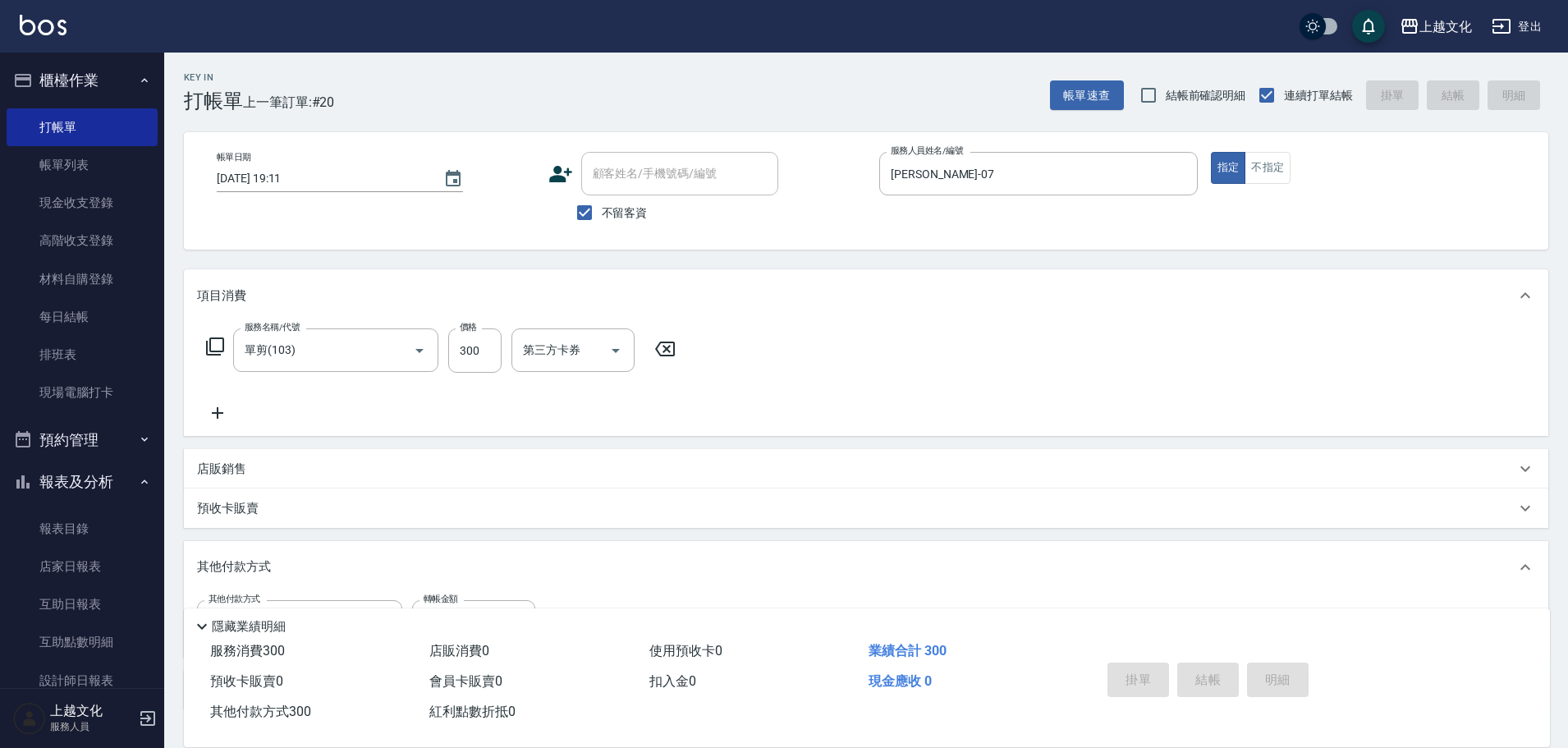
type input "[DATE] 19:12"
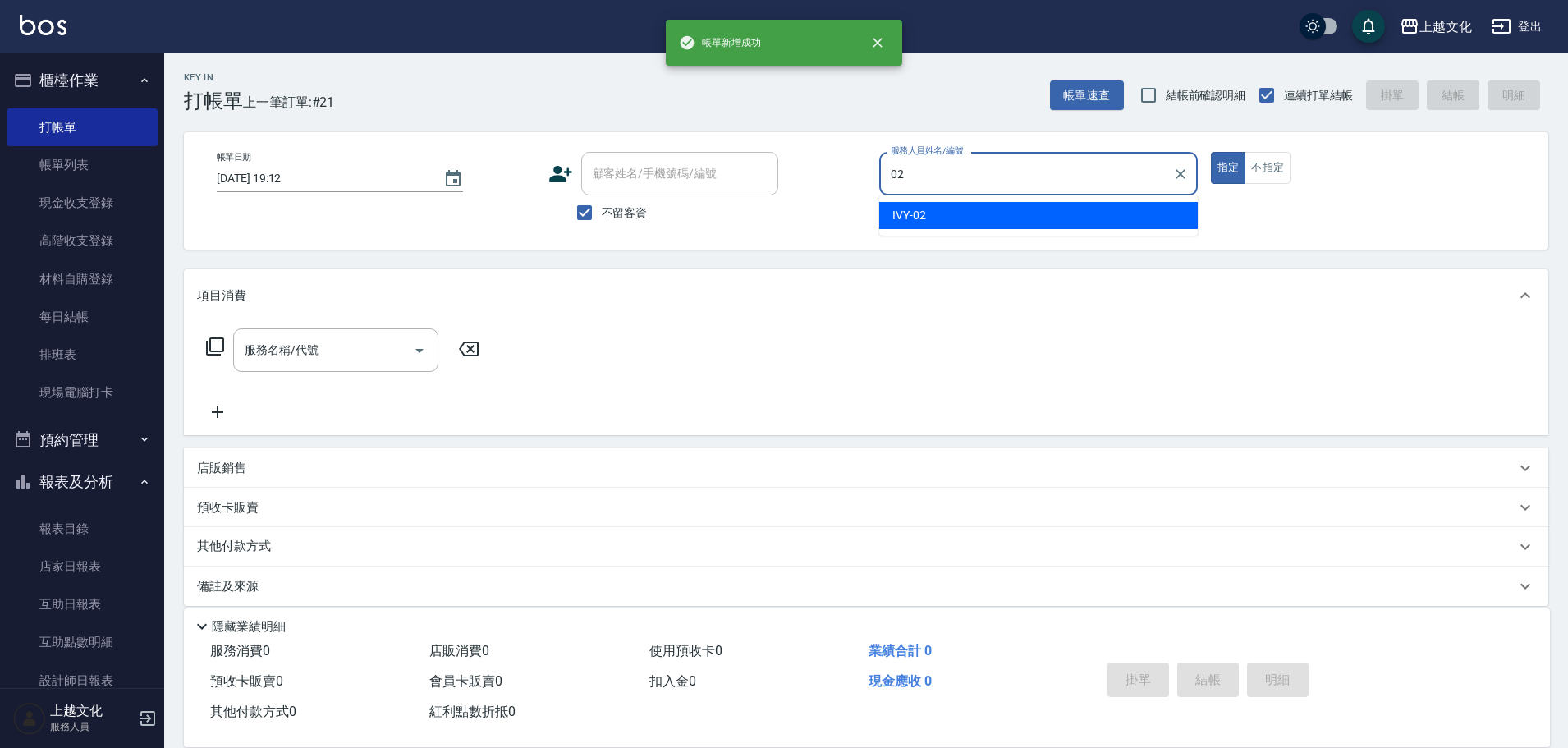
type input "IVY-02"
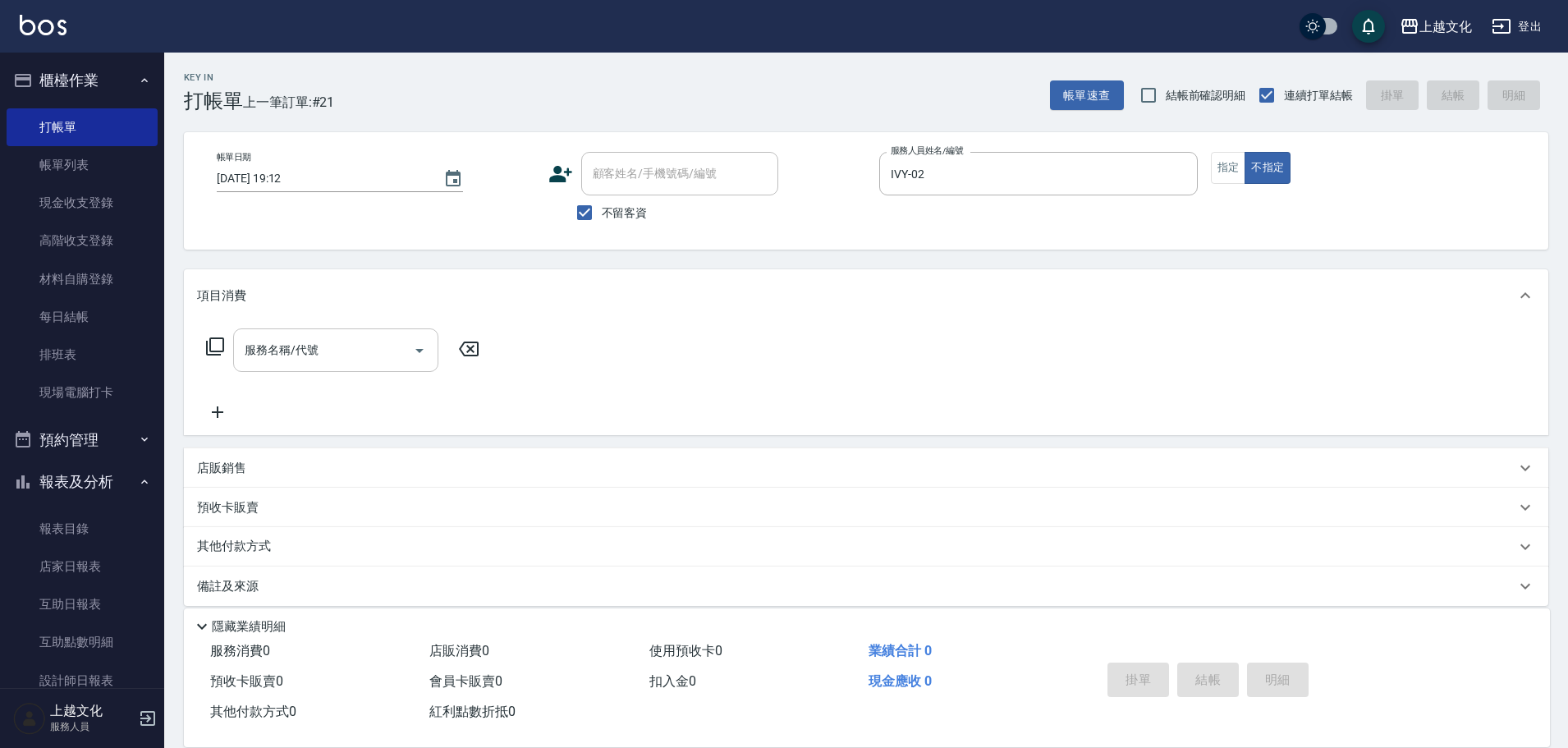
click at [350, 370] on div "服務名稱/代號" at bounding box center [335, 351] width 205 height 43
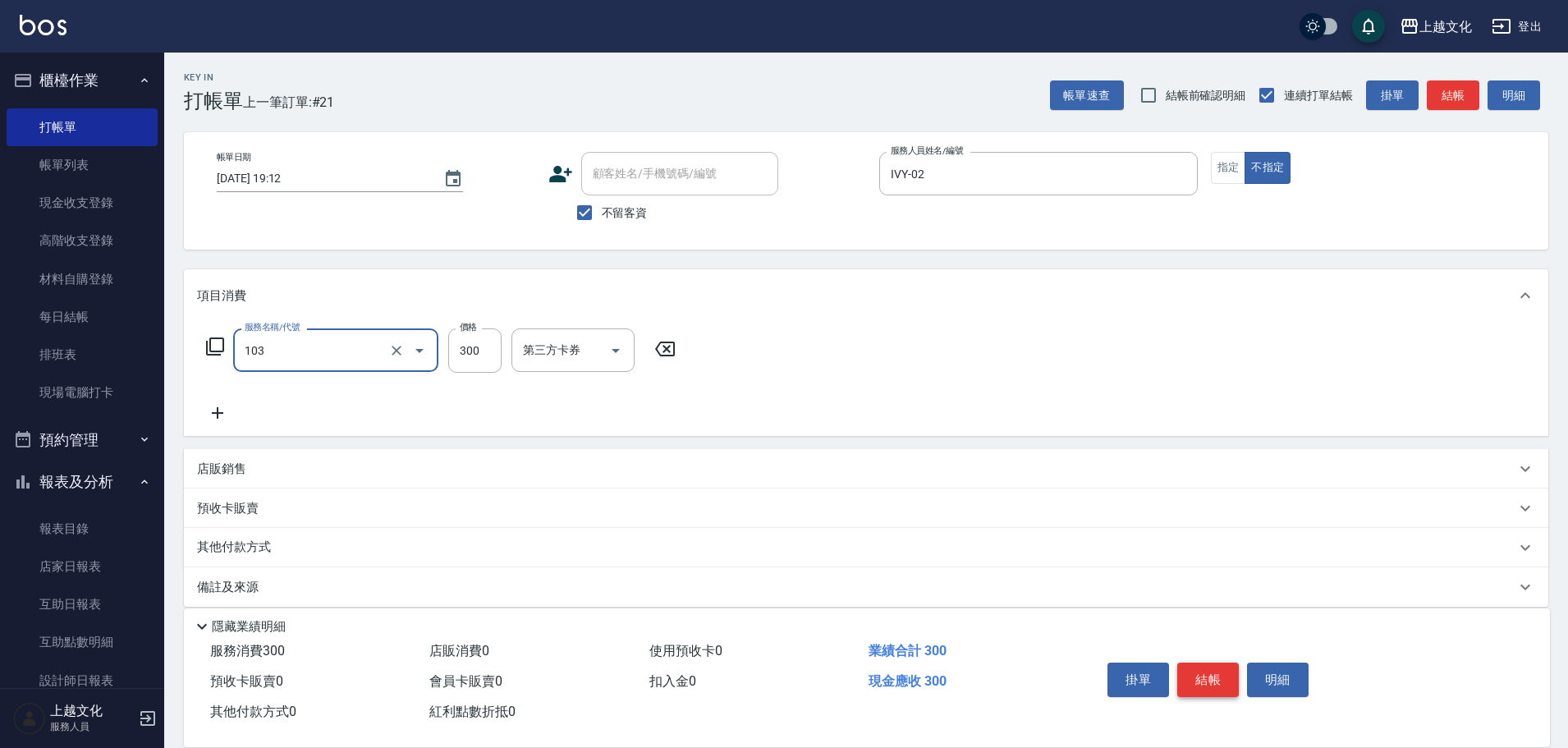
type input "單剪(103)"
click at [1199, 663] on button "結帳" at bounding box center [1208, 680] width 61 height 35
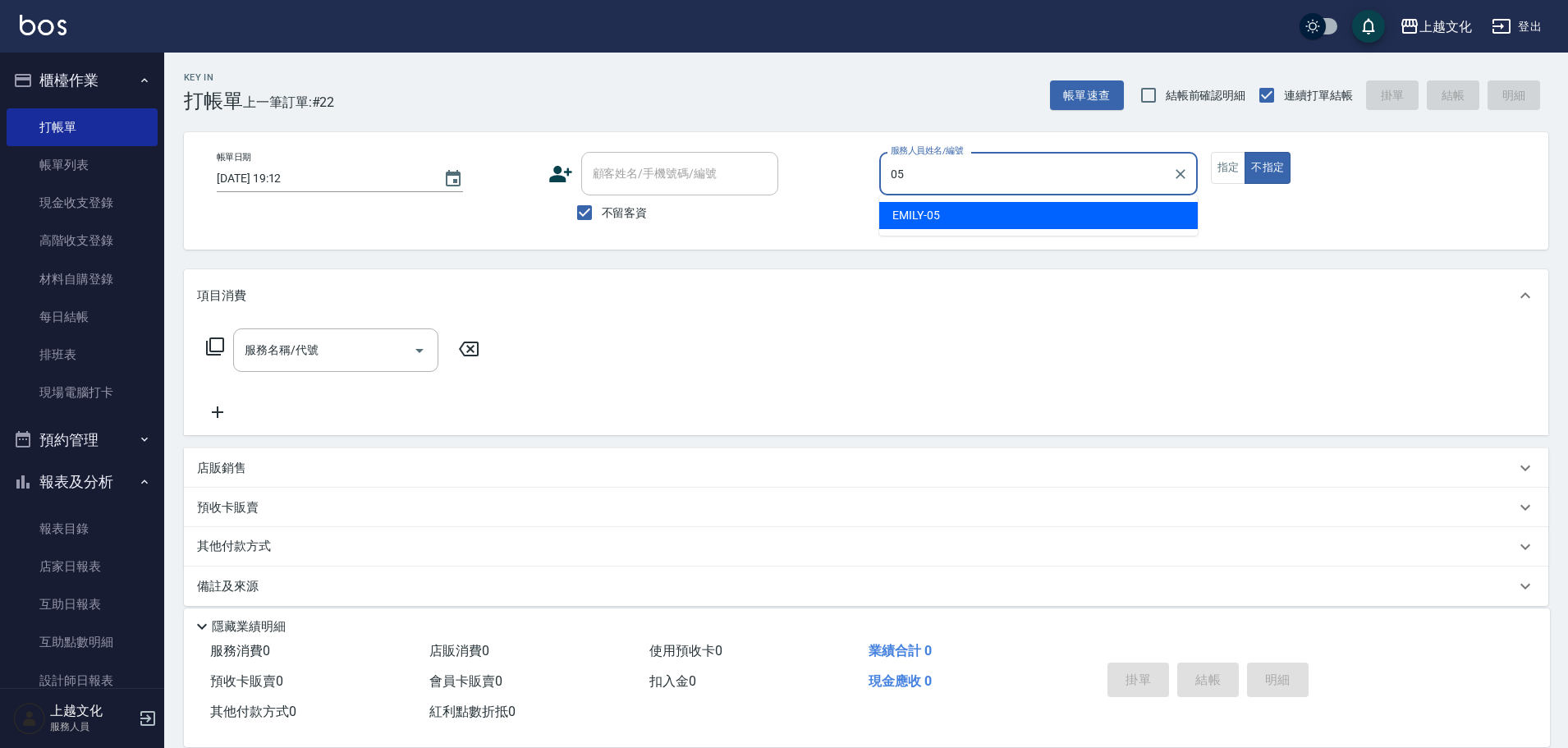
type input "EMILY-05"
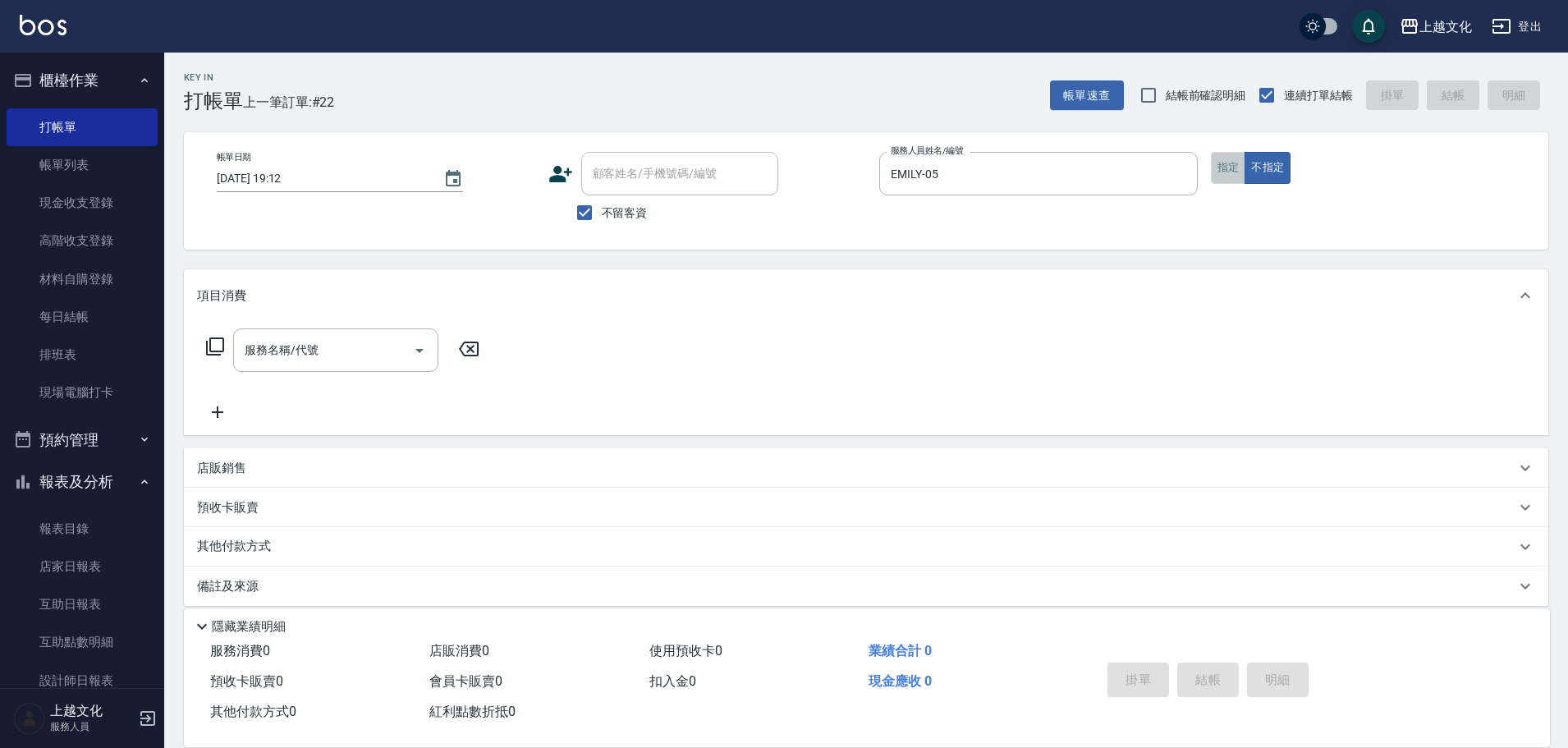
click at [1227, 162] on button "指定" at bounding box center [1228, 168] width 35 height 32
click at [341, 351] on input "服務名稱/代號" at bounding box center [324, 350] width 166 height 29
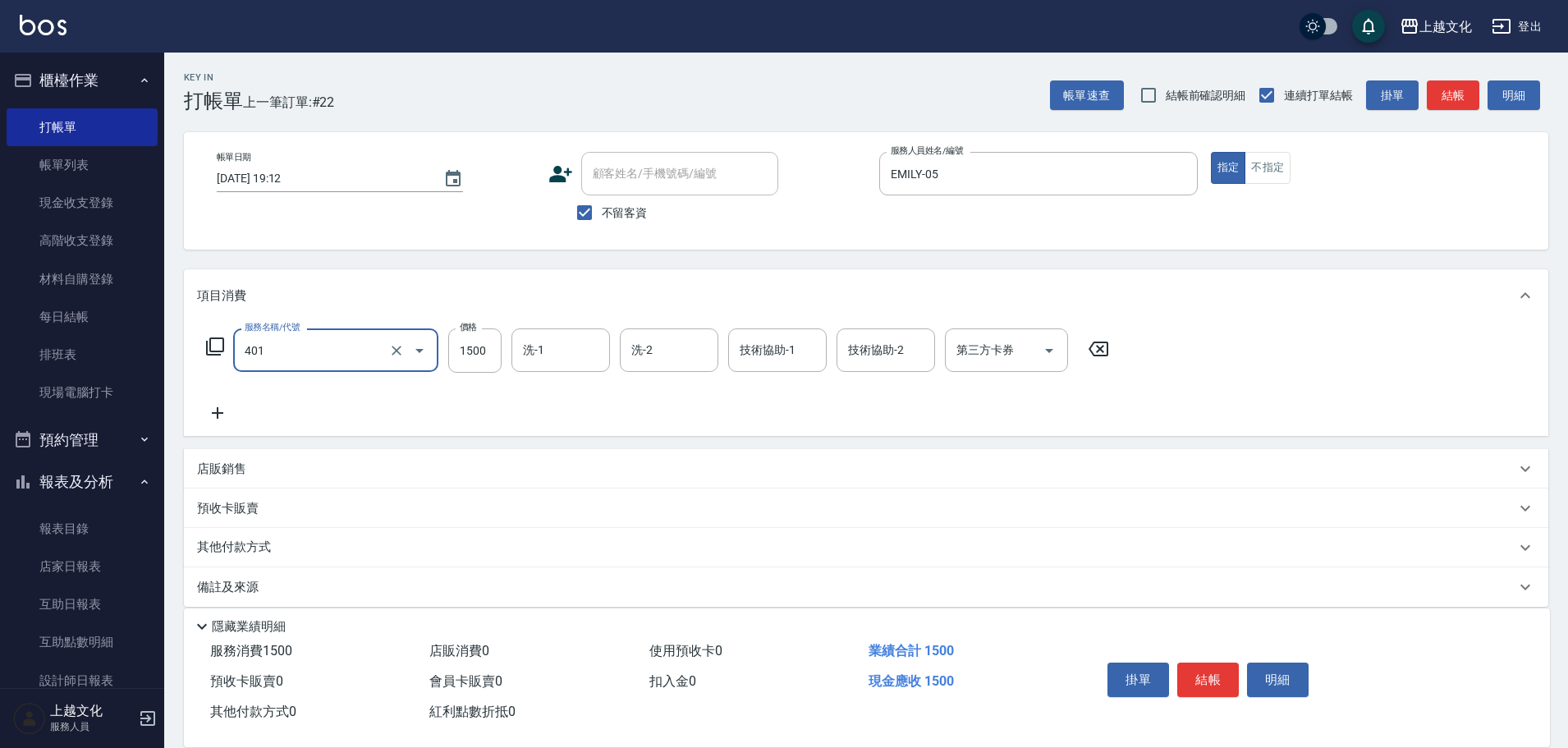
type input "日系染髮(401)"
type input "2799"
click at [590, 361] on input "洗-1" at bounding box center [561, 350] width 84 height 29
type input "EMILY-05"
type input "[PERSON_NAME]-07"
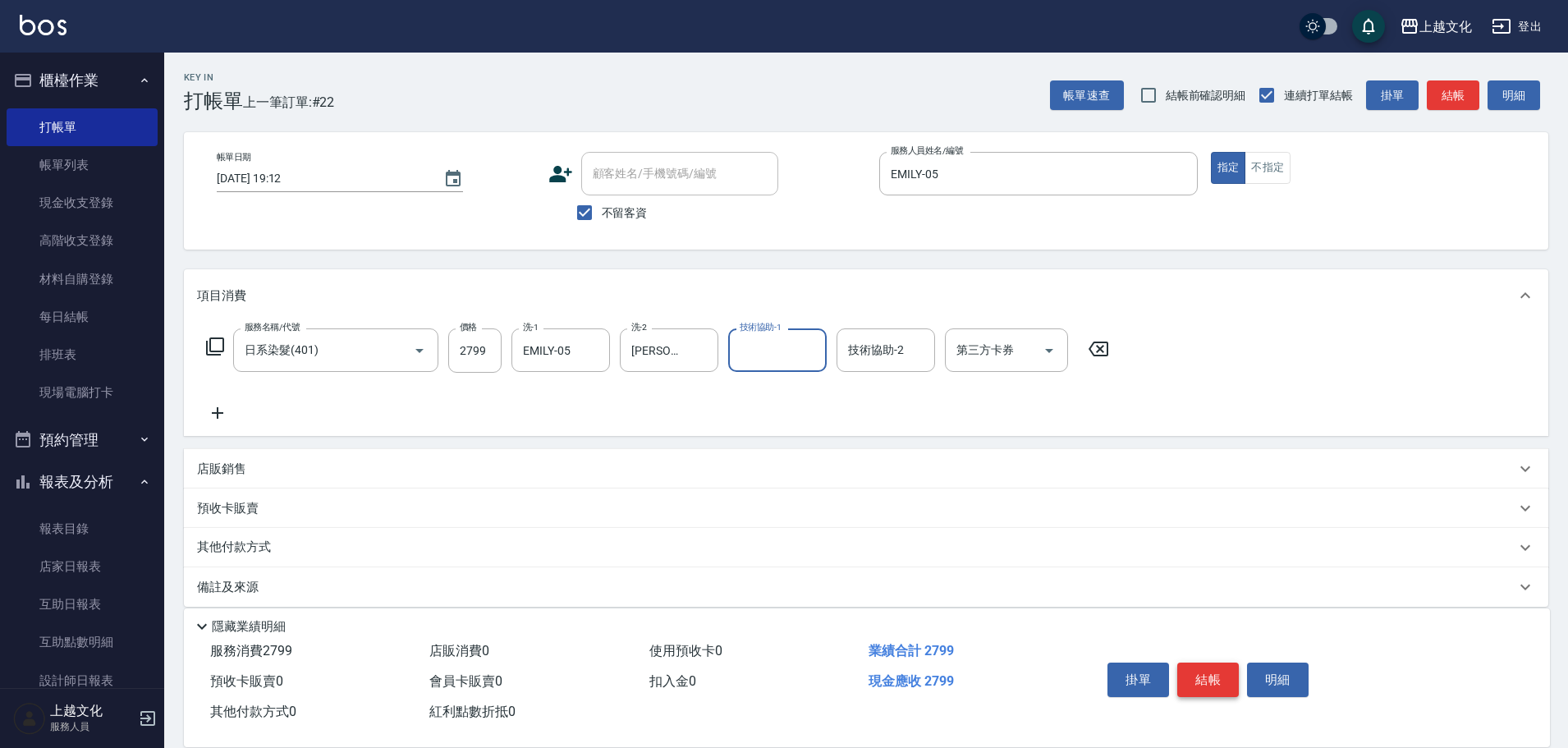
click at [1205, 676] on button "結帳" at bounding box center [1208, 680] width 61 height 35
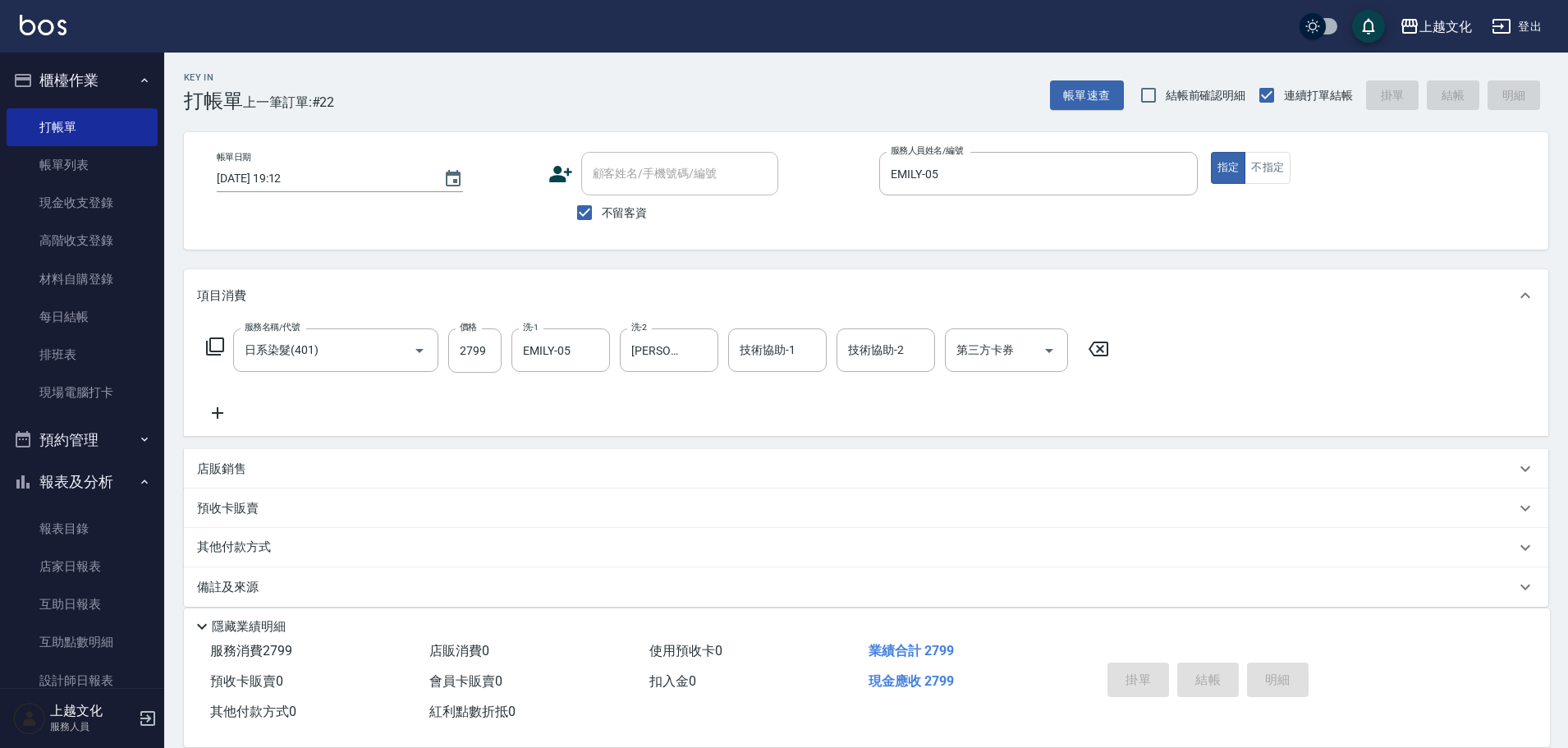
type input "[DATE] 19:14"
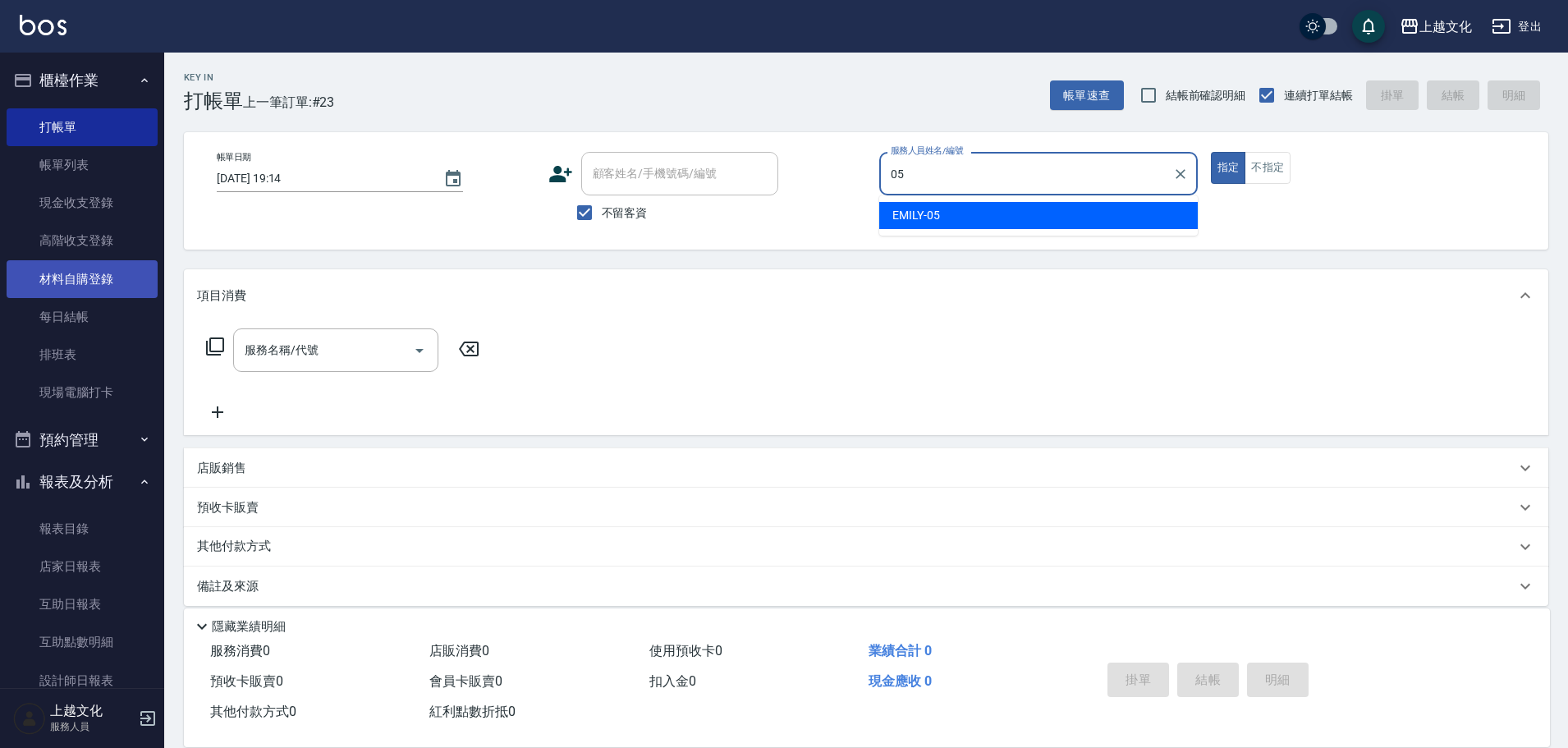
type input "EMILY-05"
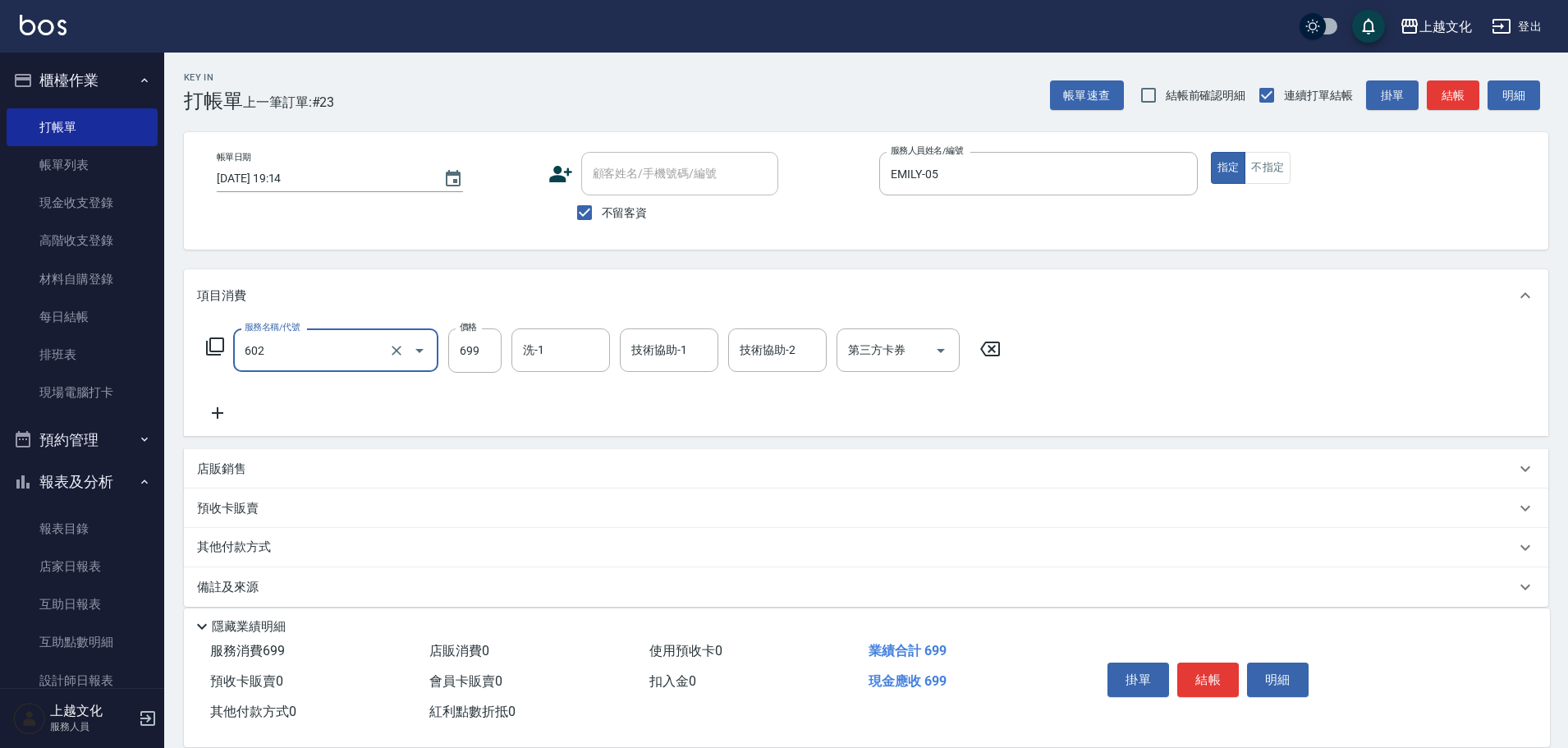
type input "頭皮699(602)"
type input "[PERSON_NAME]-11"
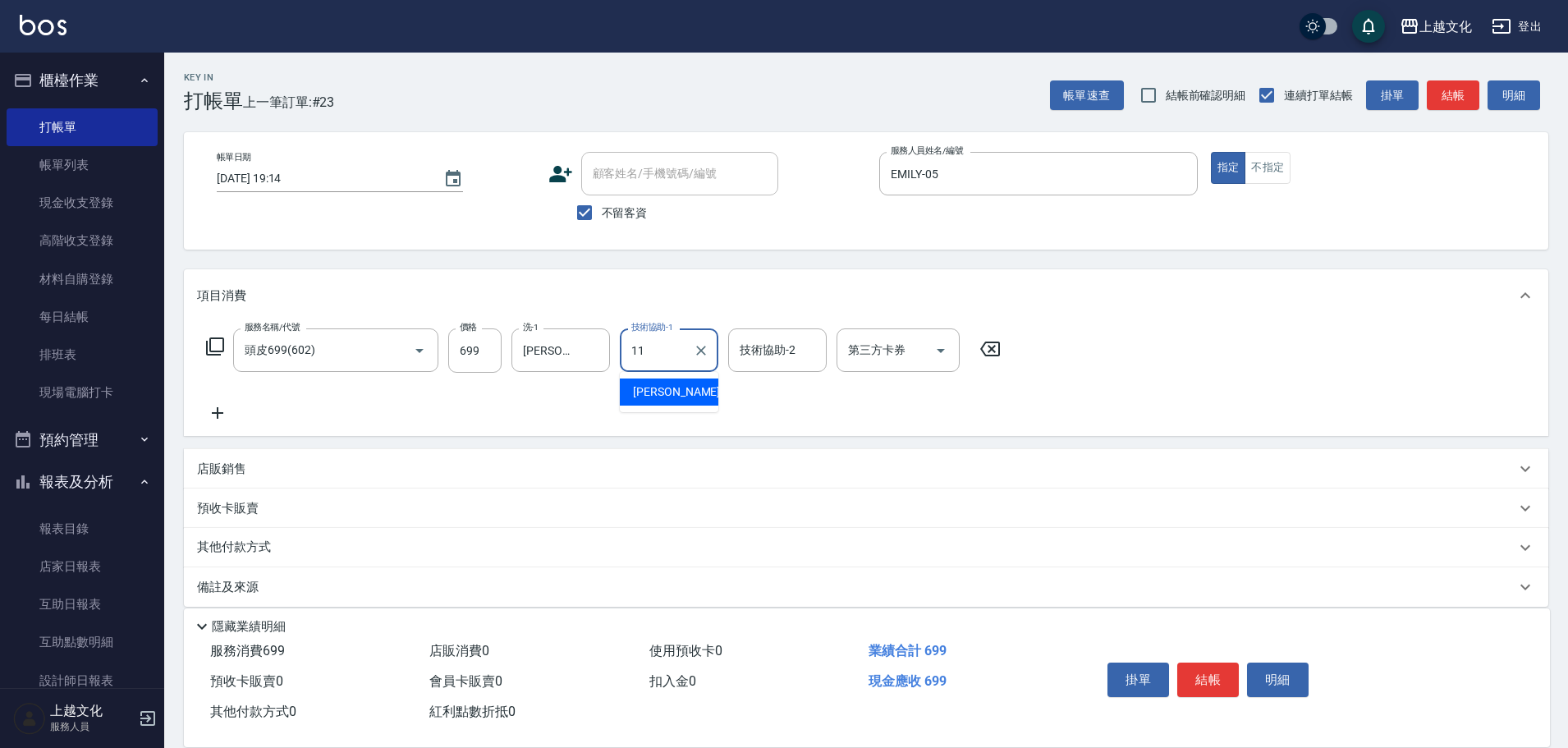
type input "[PERSON_NAME]-11"
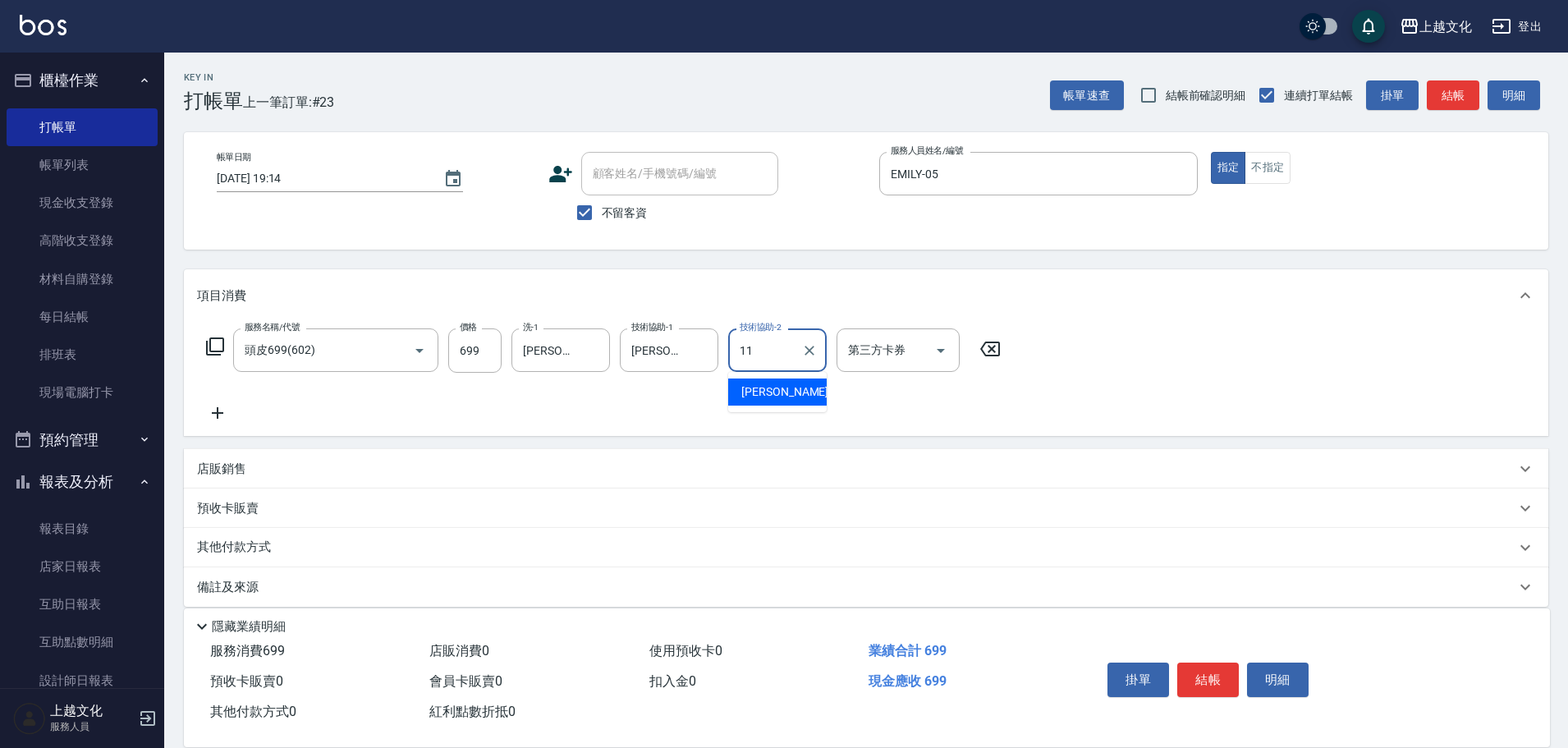
type input "[PERSON_NAME]-11"
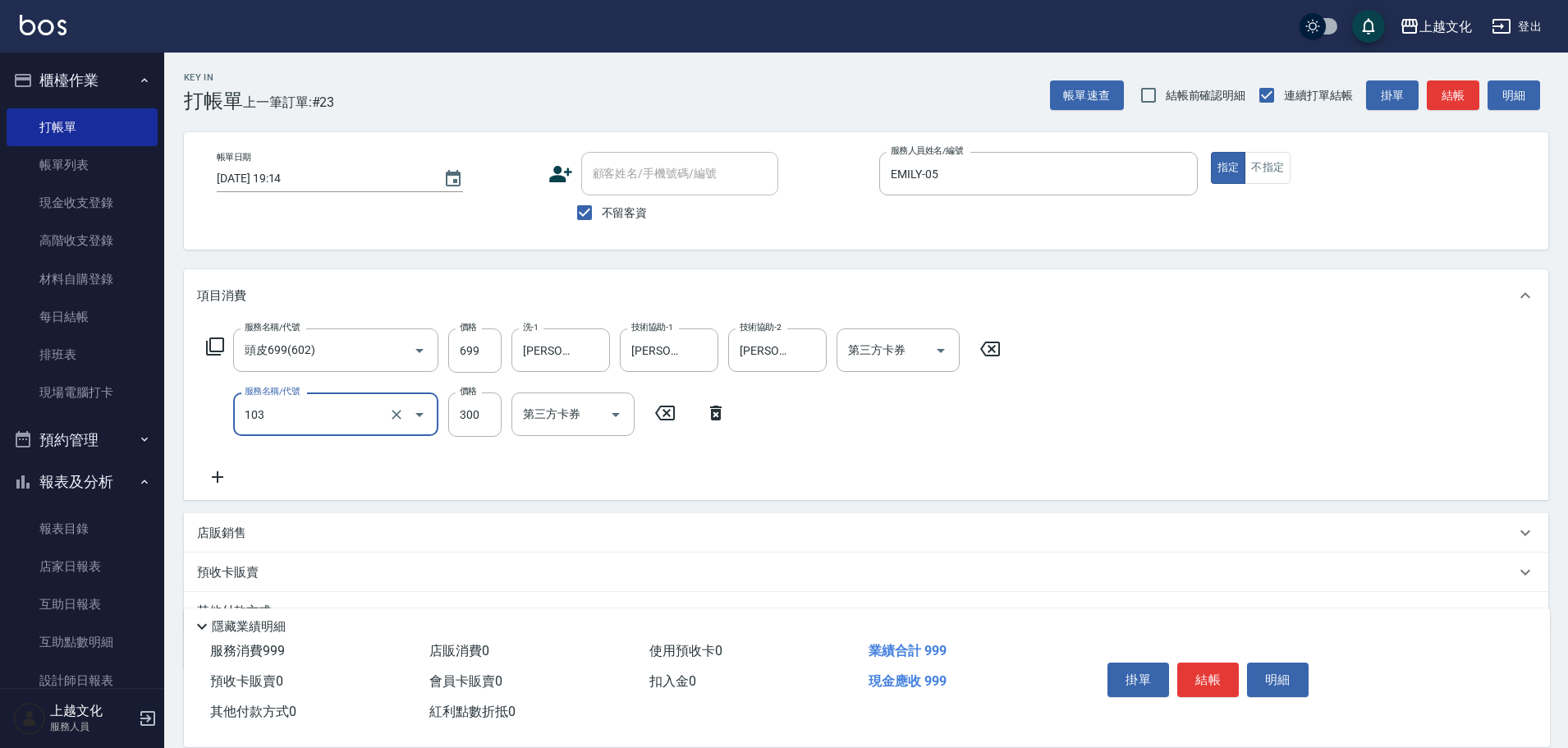
type input "單剪(103)"
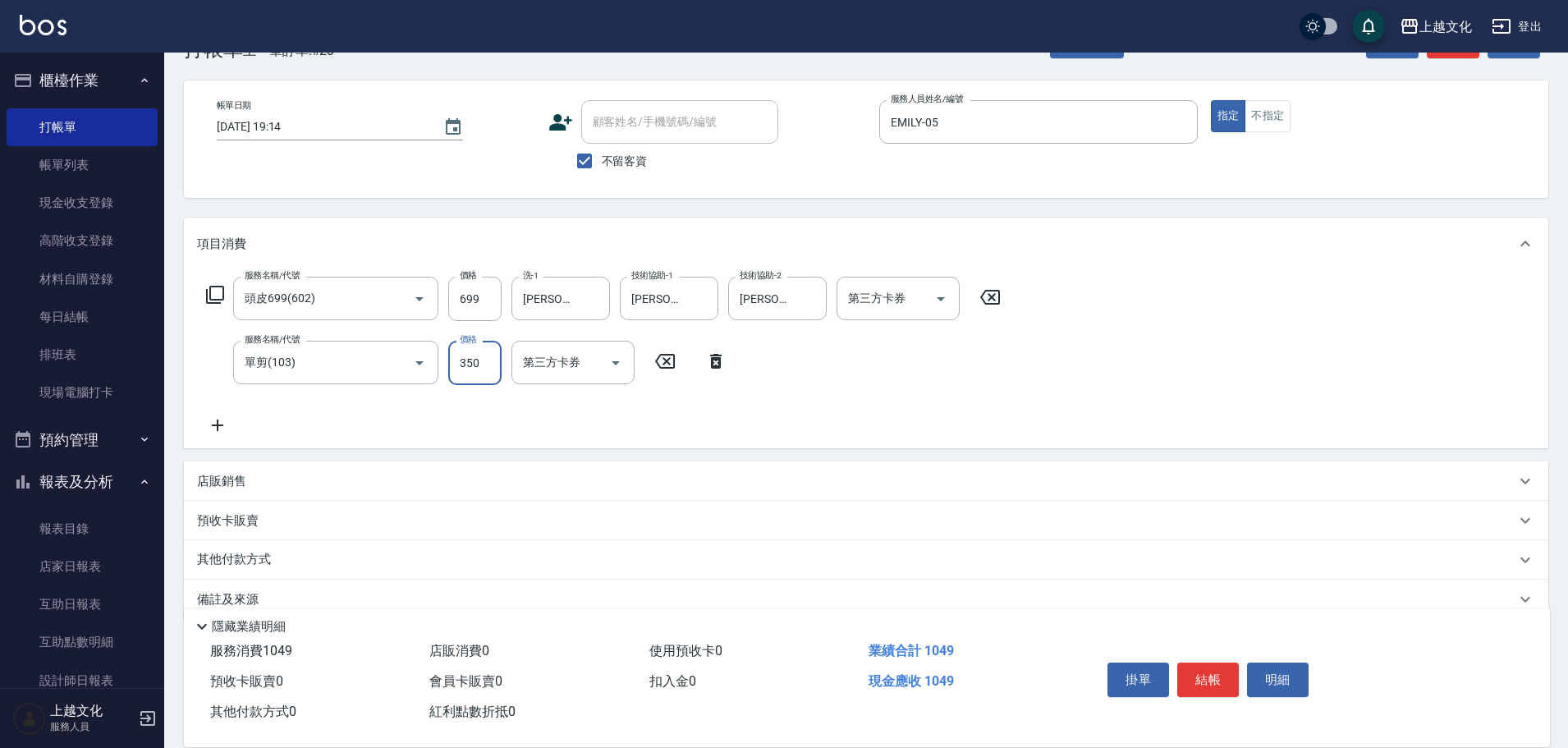
scroll to position [81, 0]
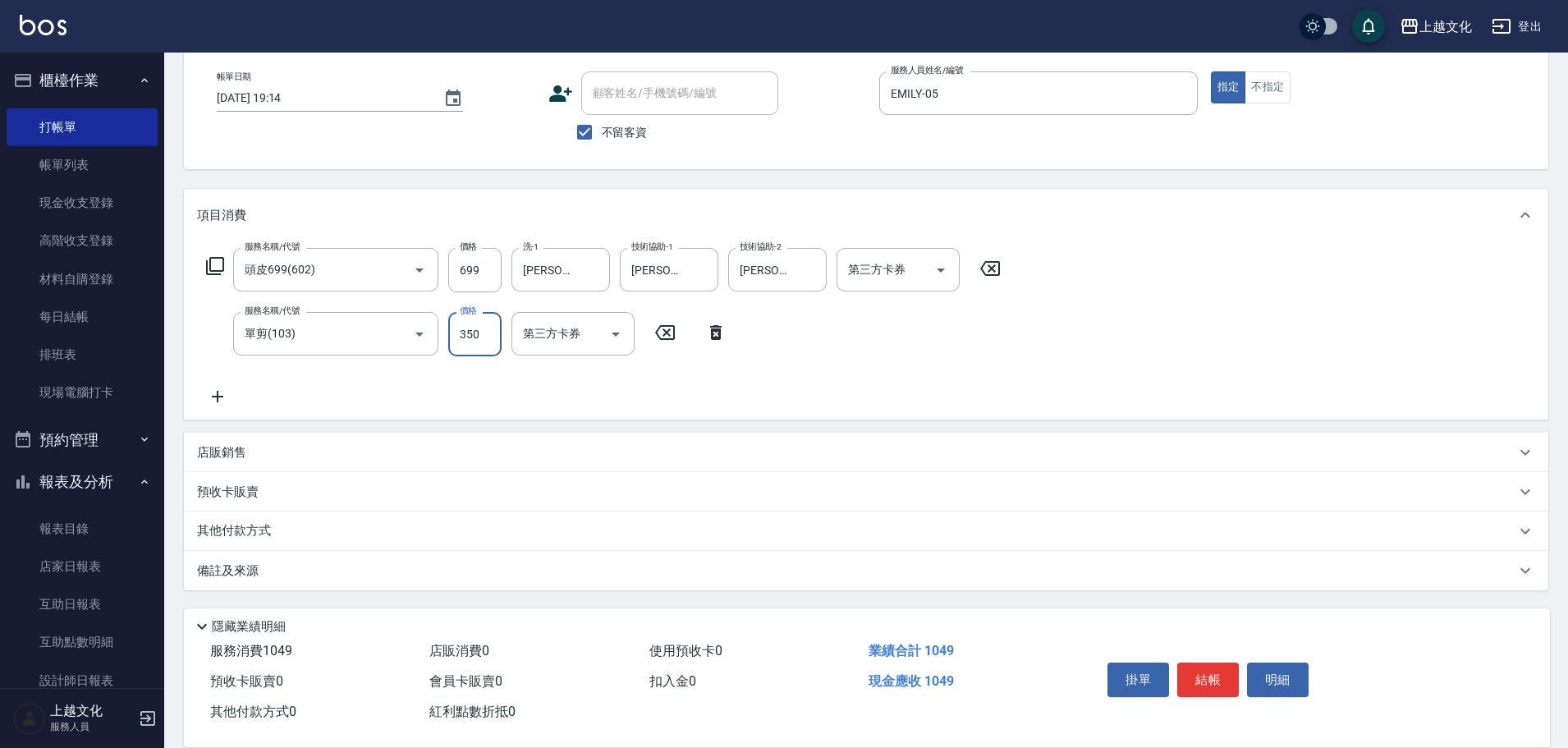
type input "350"
click at [296, 451] on div "店販銷售" at bounding box center [857, 453] width 1319 height 17
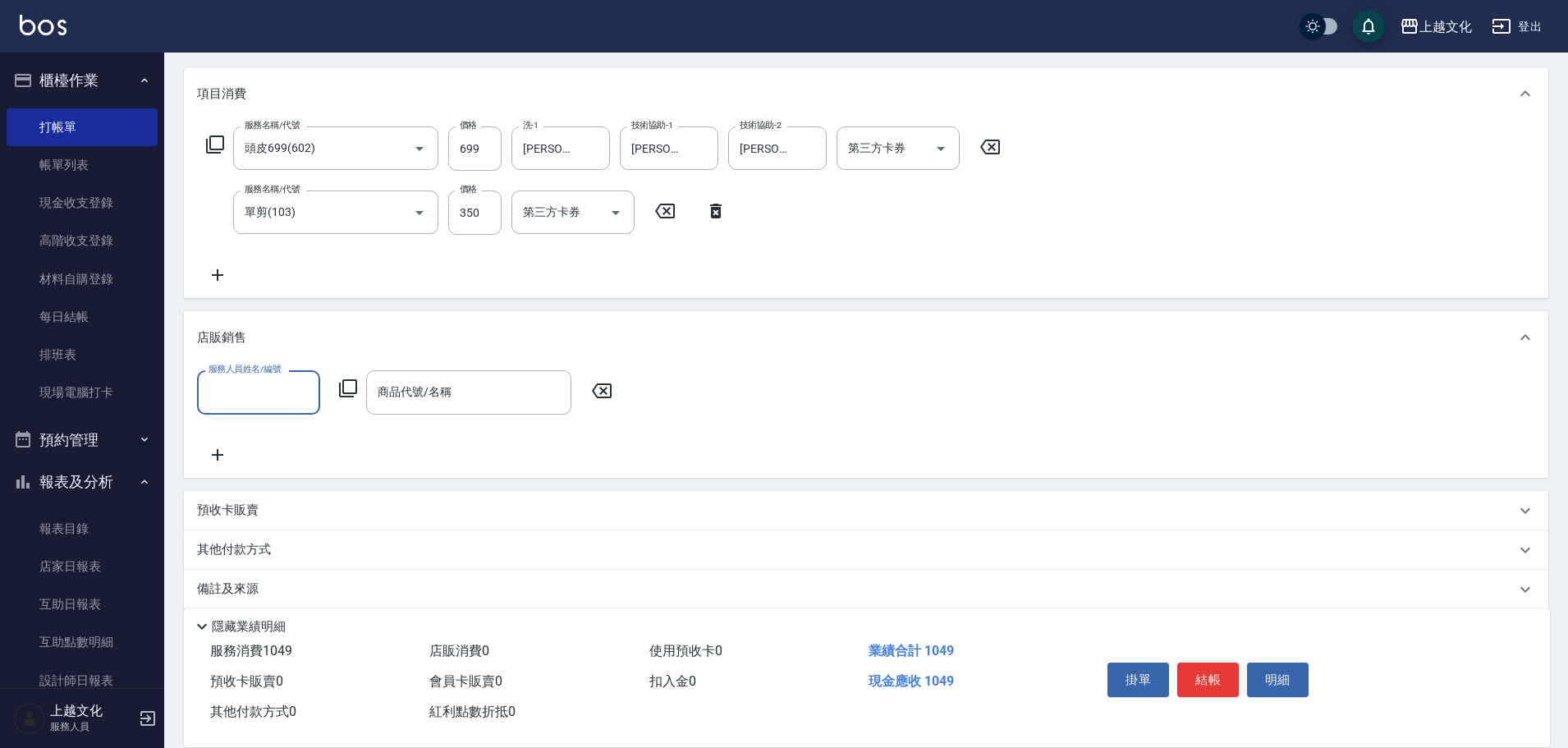
scroll to position [221, 0]
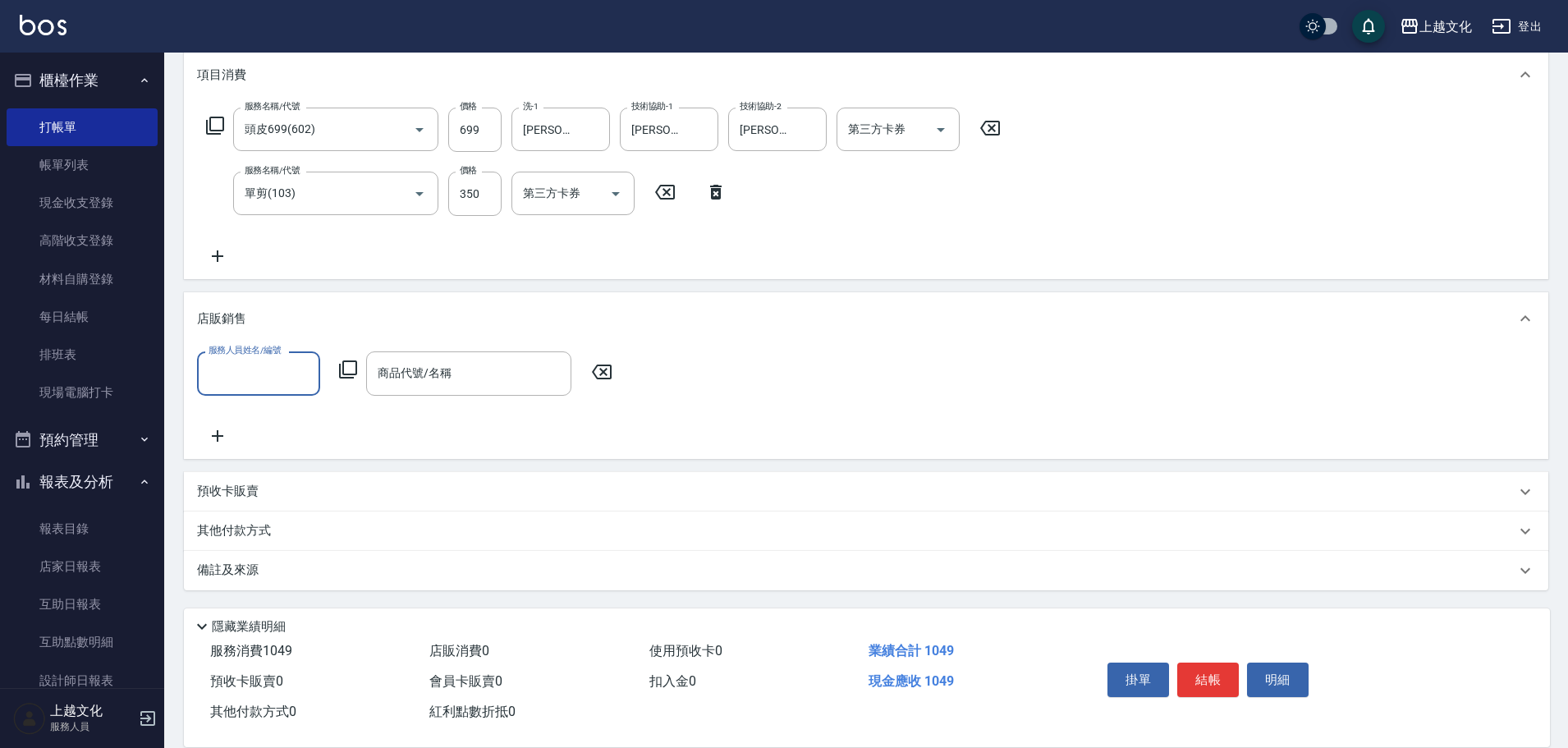
click at [280, 383] on input "服務人員姓名/編號" at bounding box center [258, 373] width 108 height 29
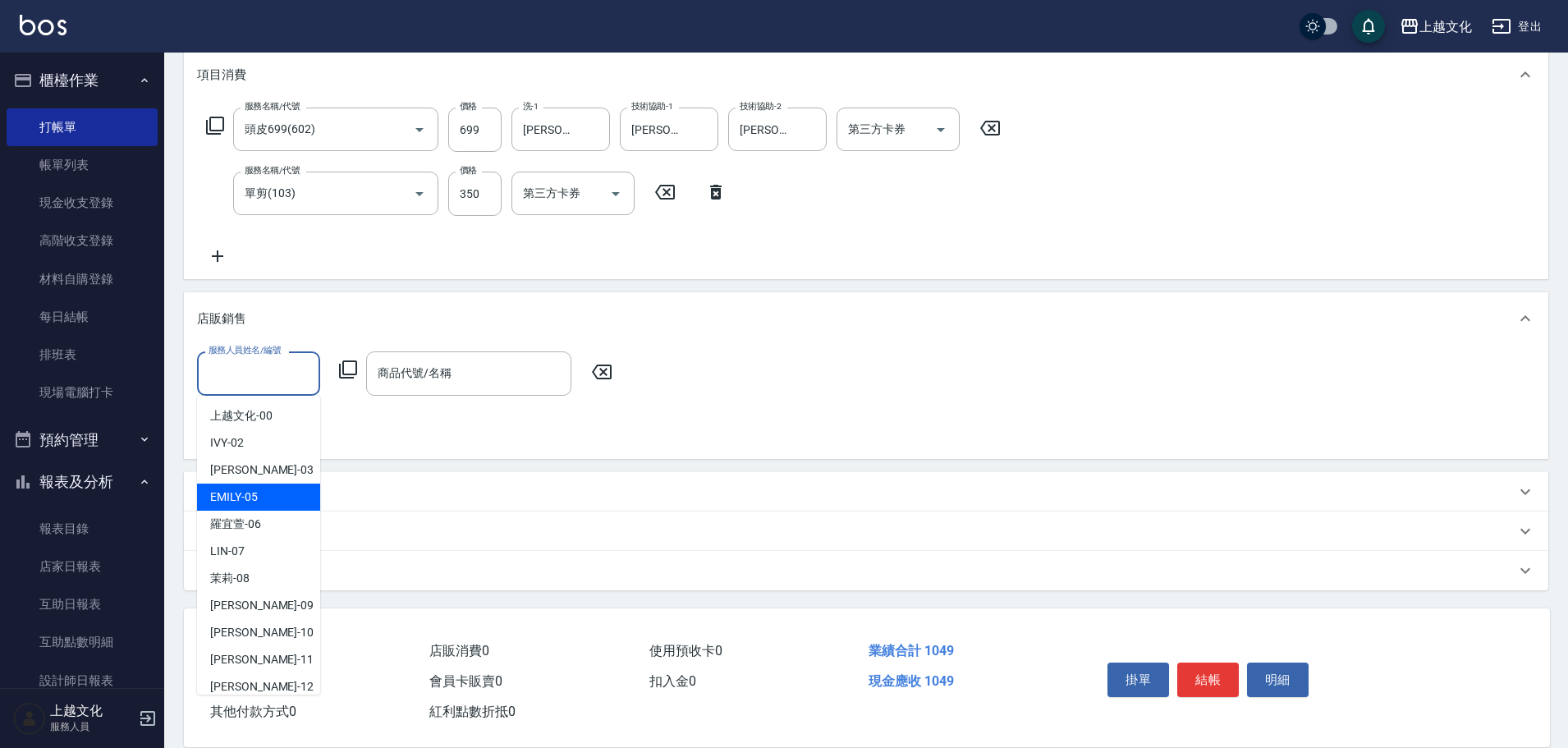
click at [281, 497] on div "[PERSON_NAME] -05" at bounding box center [259, 497] width 123 height 27
type input "EMILY-05"
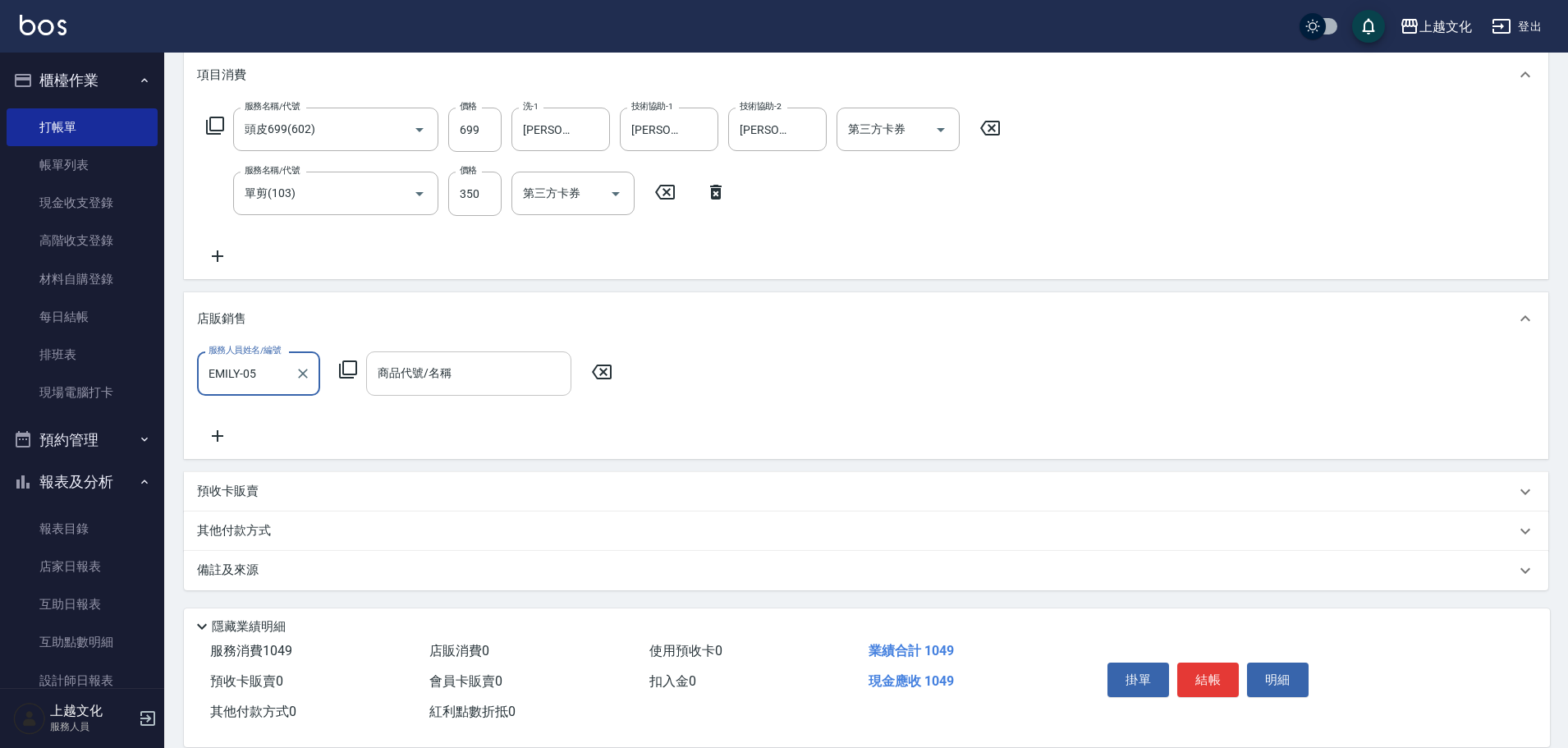
click at [479, 367] on input "商品代號/名稱" at bounding box center [469, 373] width 190 height 29
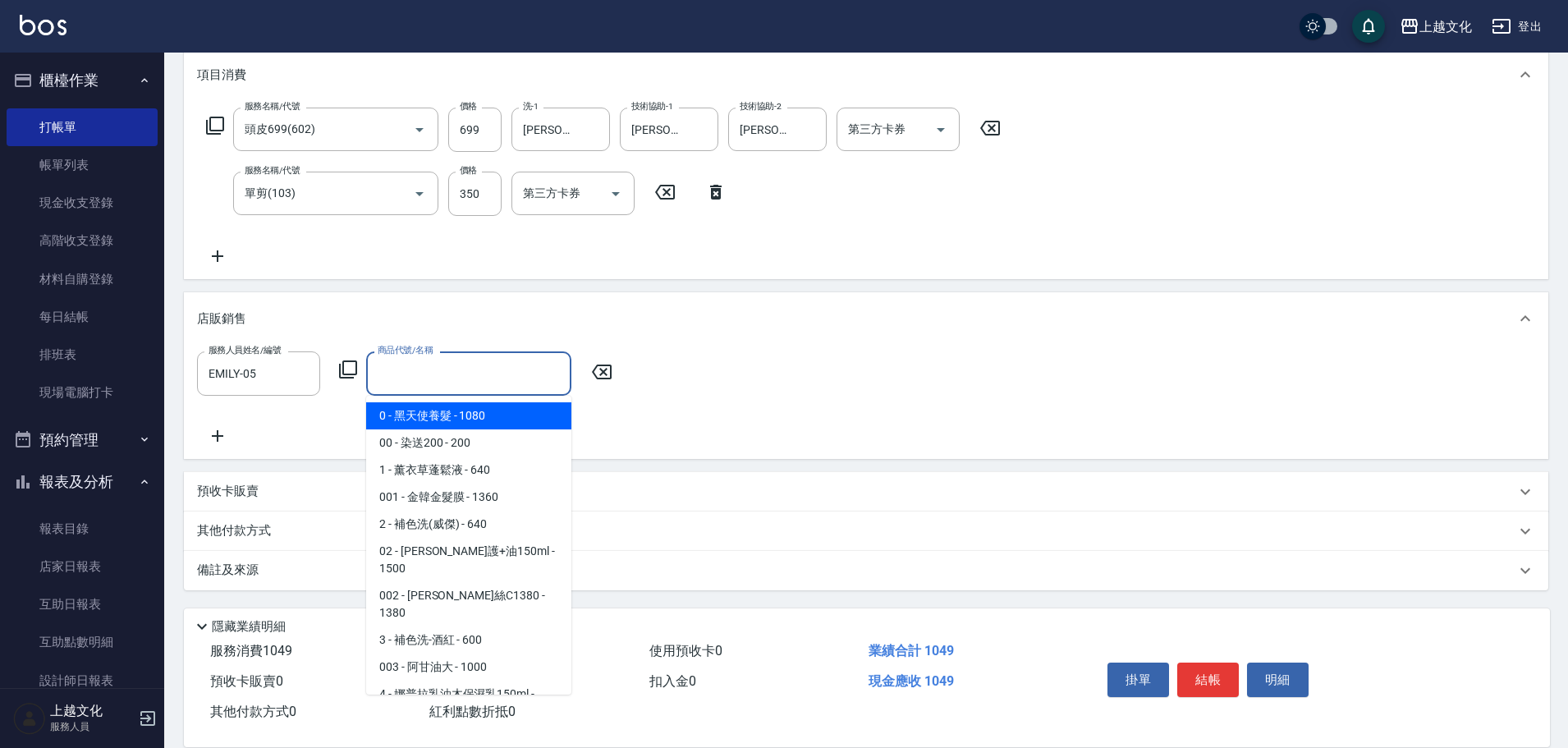
click at [503, 409] on span "0 - 黑天使養髮 - 1080" at bounding box center [468, 416] width 205 height 27
type input "黑天使養髮"
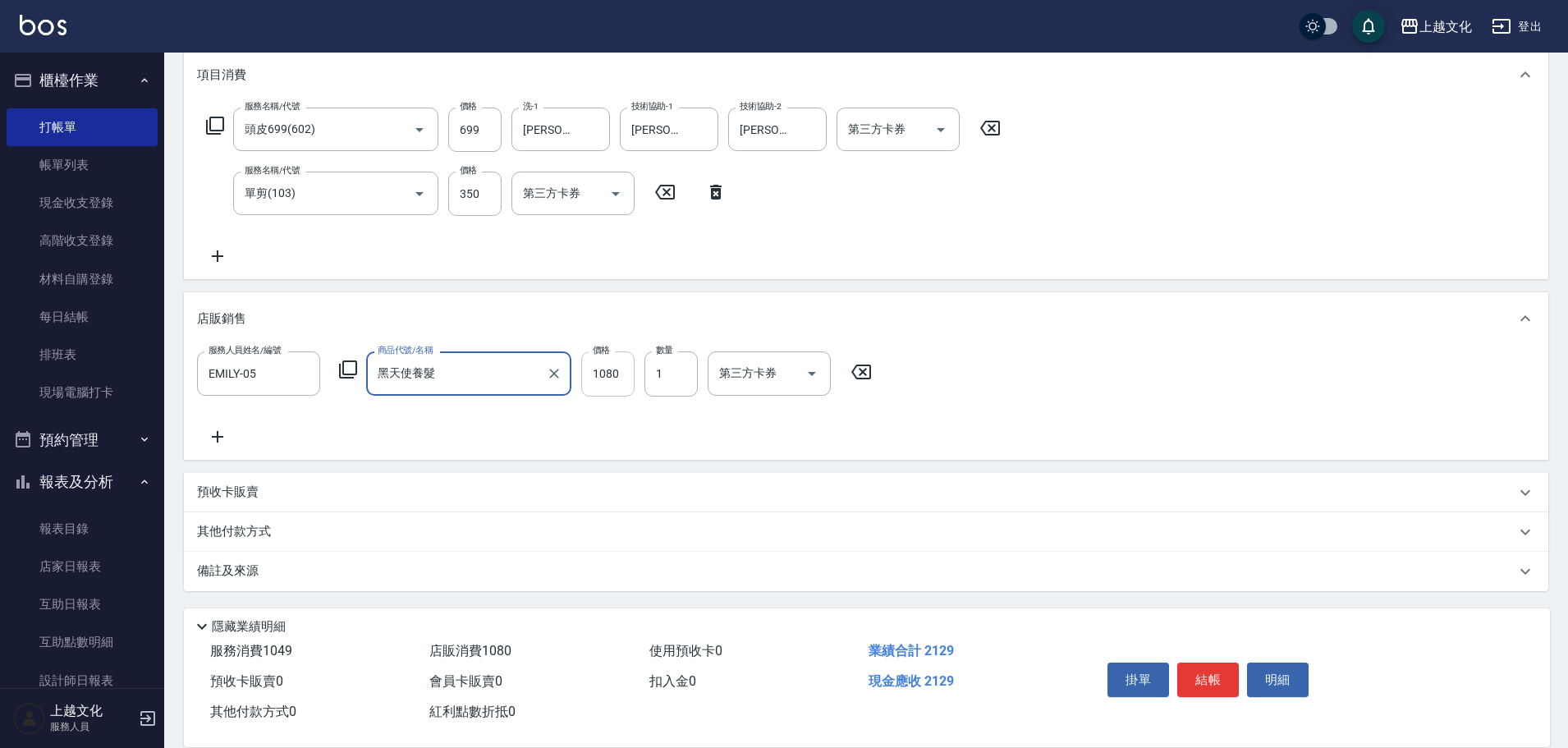
click at [606, 365] on input "1080" at bounding box center [608, 373] width 54 height 44
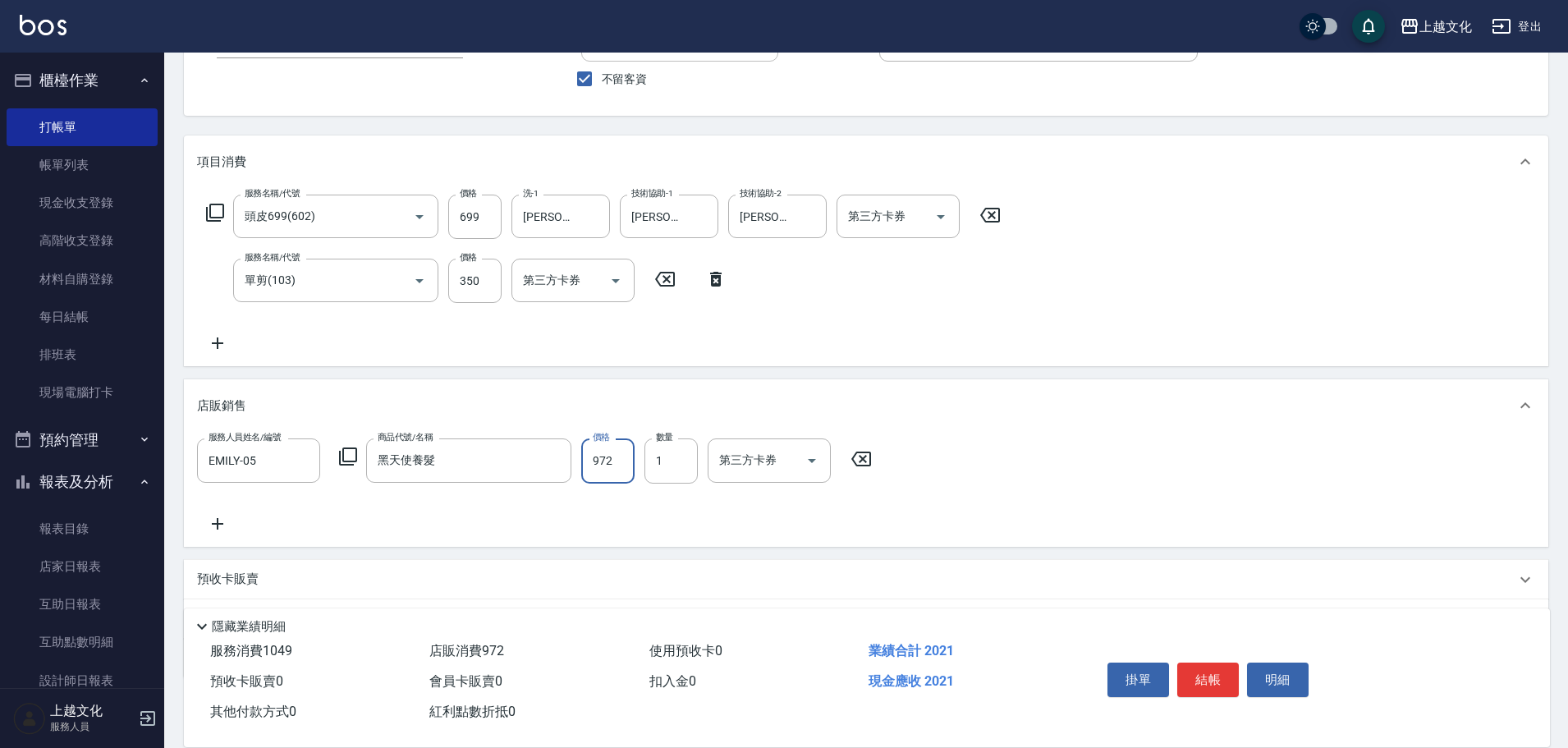
scroll to position [222, 0]
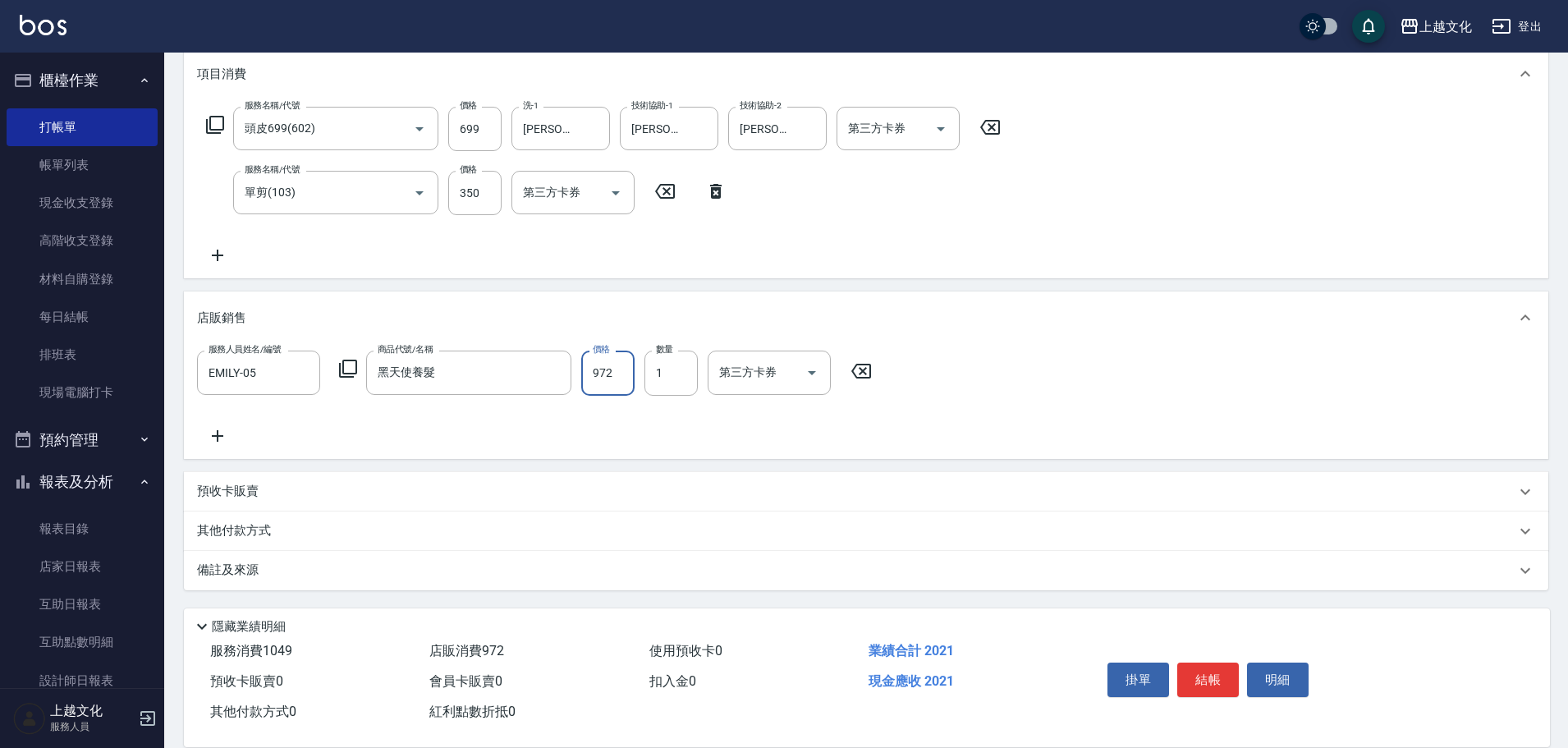
type input "972"
click at [293, 521] on div "其他付款方式" at bounding box center [866, 532] width 1365 height 40
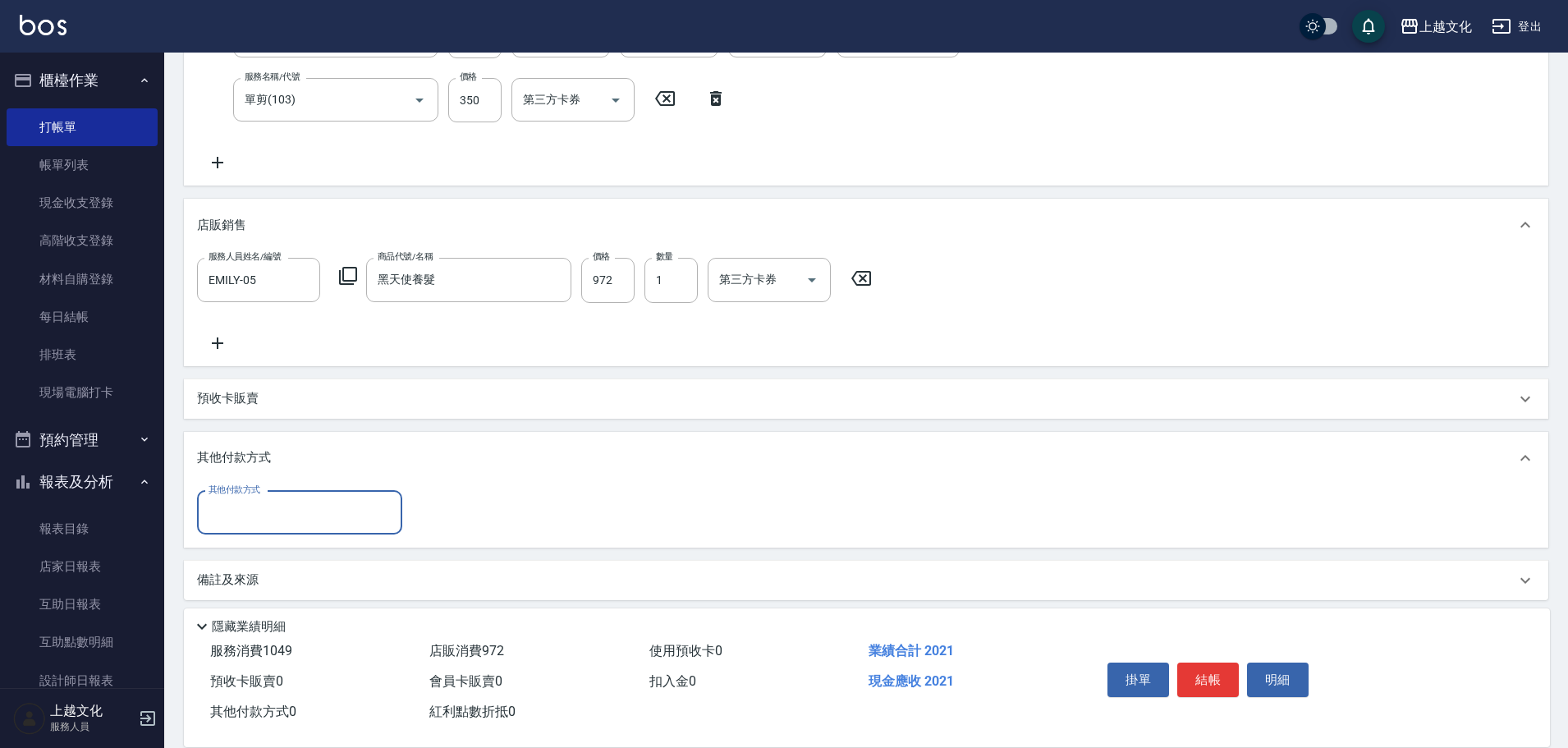
scroll to position [324, 0]
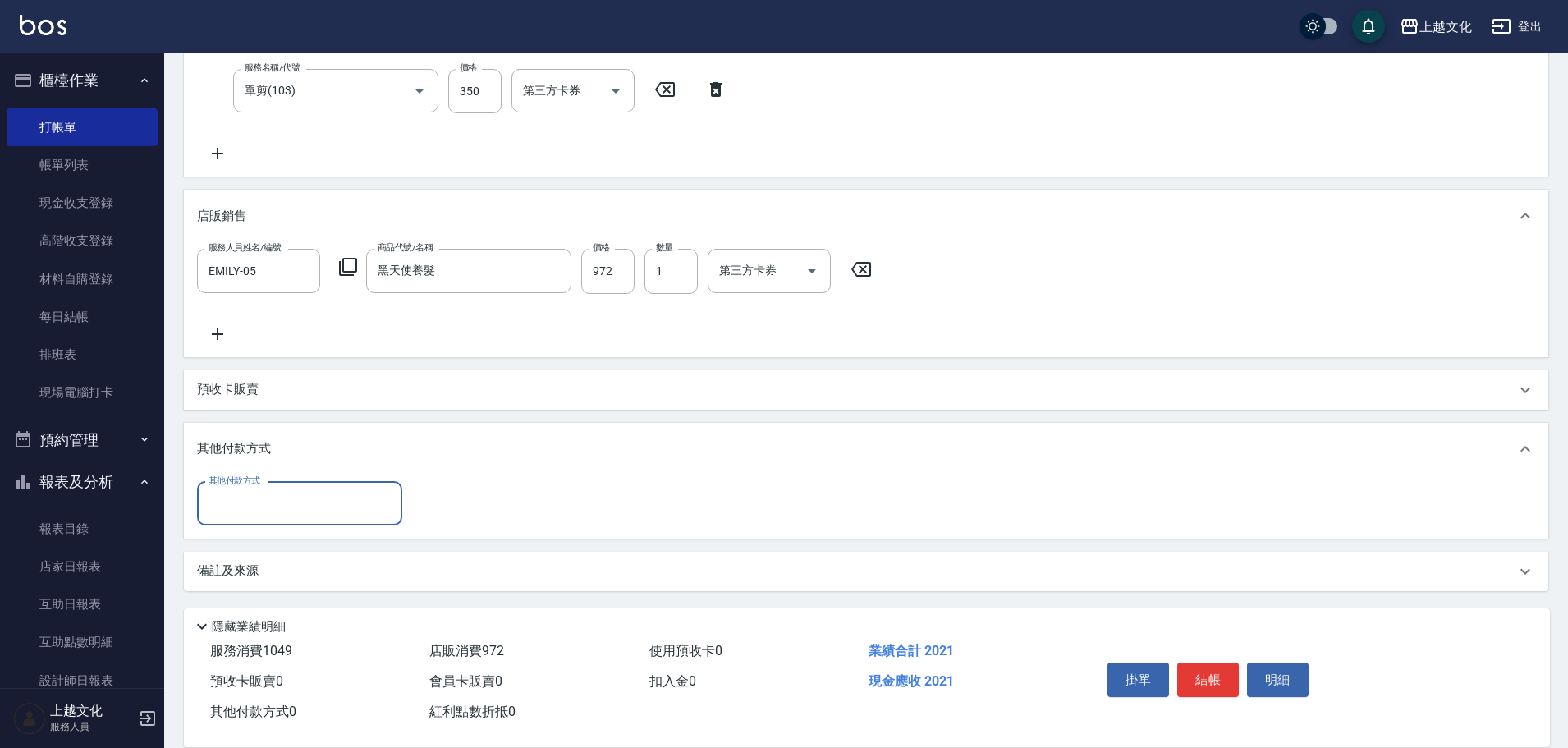
click at [344, 513] on input "其他付款方式" at bounding box center [299, 503] width 190 height 29
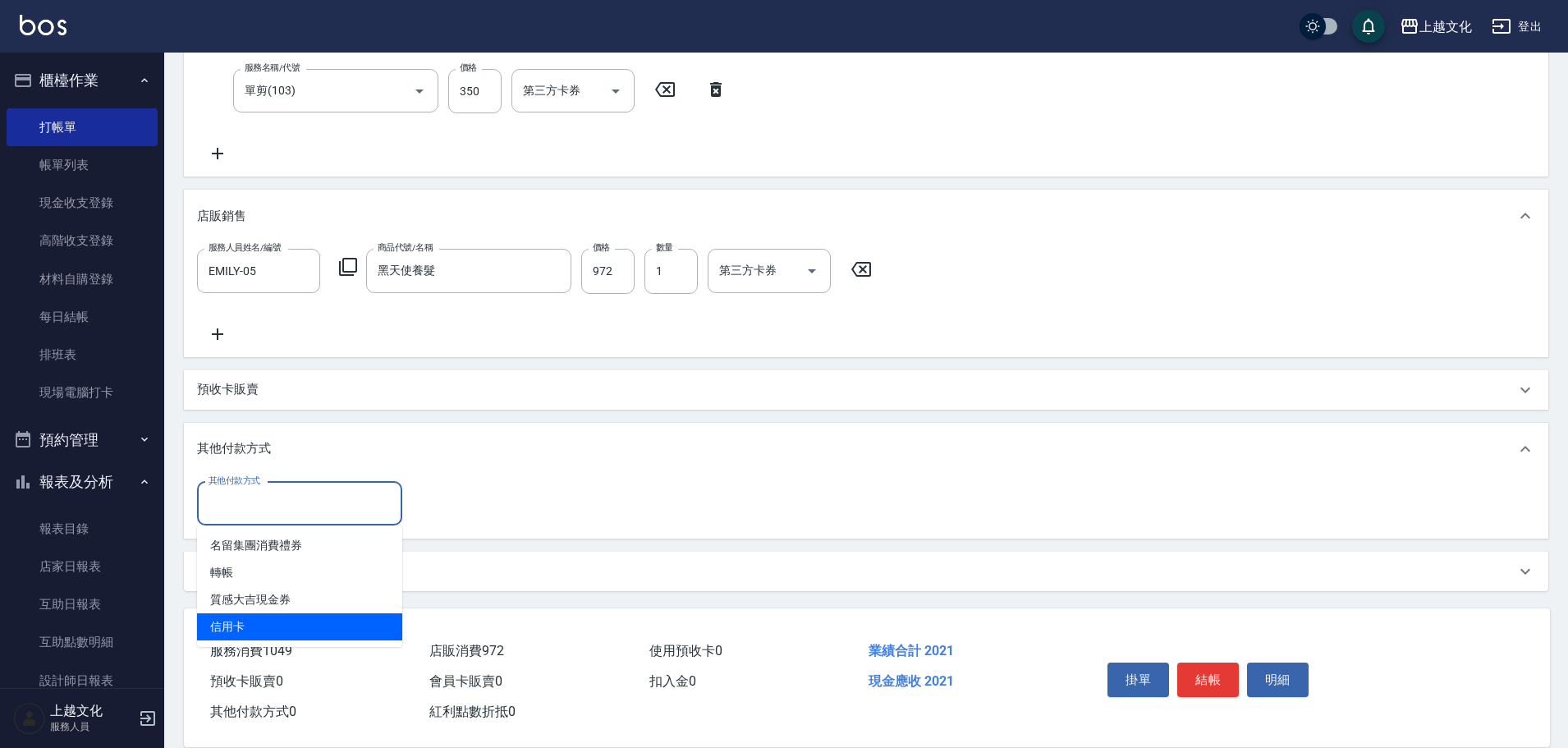
click at [372, 628] on span "信用卡" at bounding box center [299, 627] width 205 height 27
type input "信用卡"
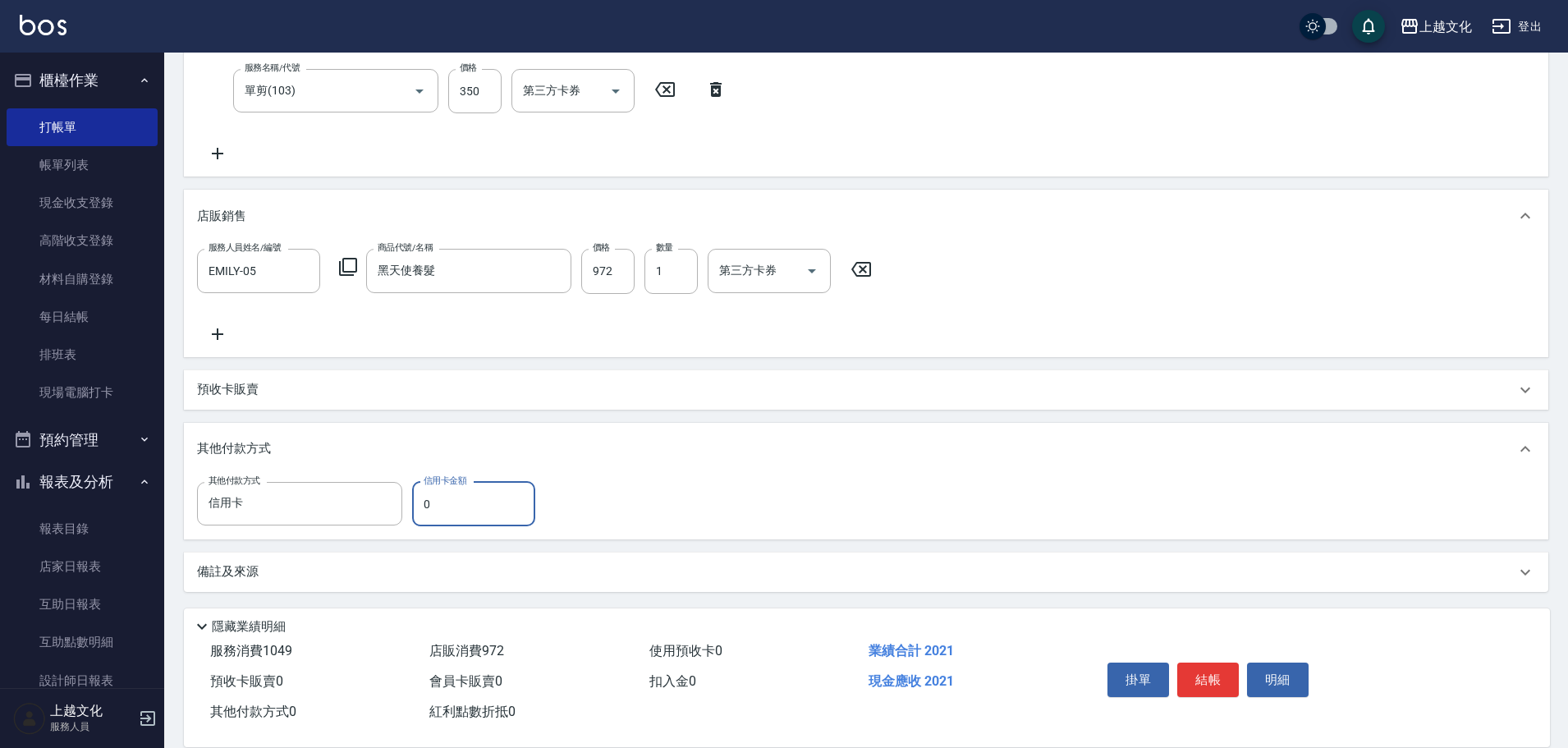
click at [504, 500] on input "0" at bounding box center [473, 504] width 123 height 44
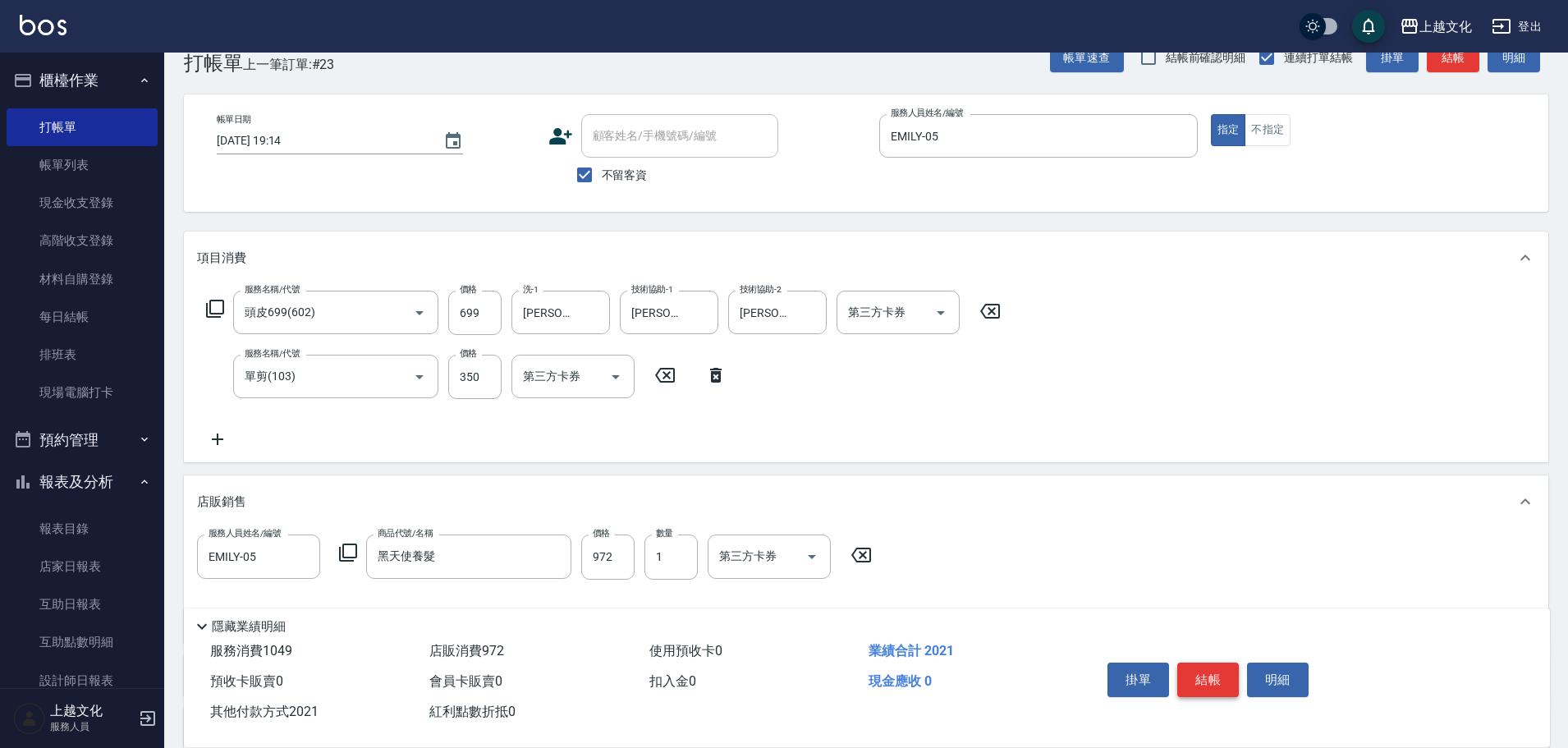
scroll to position [0, 0]
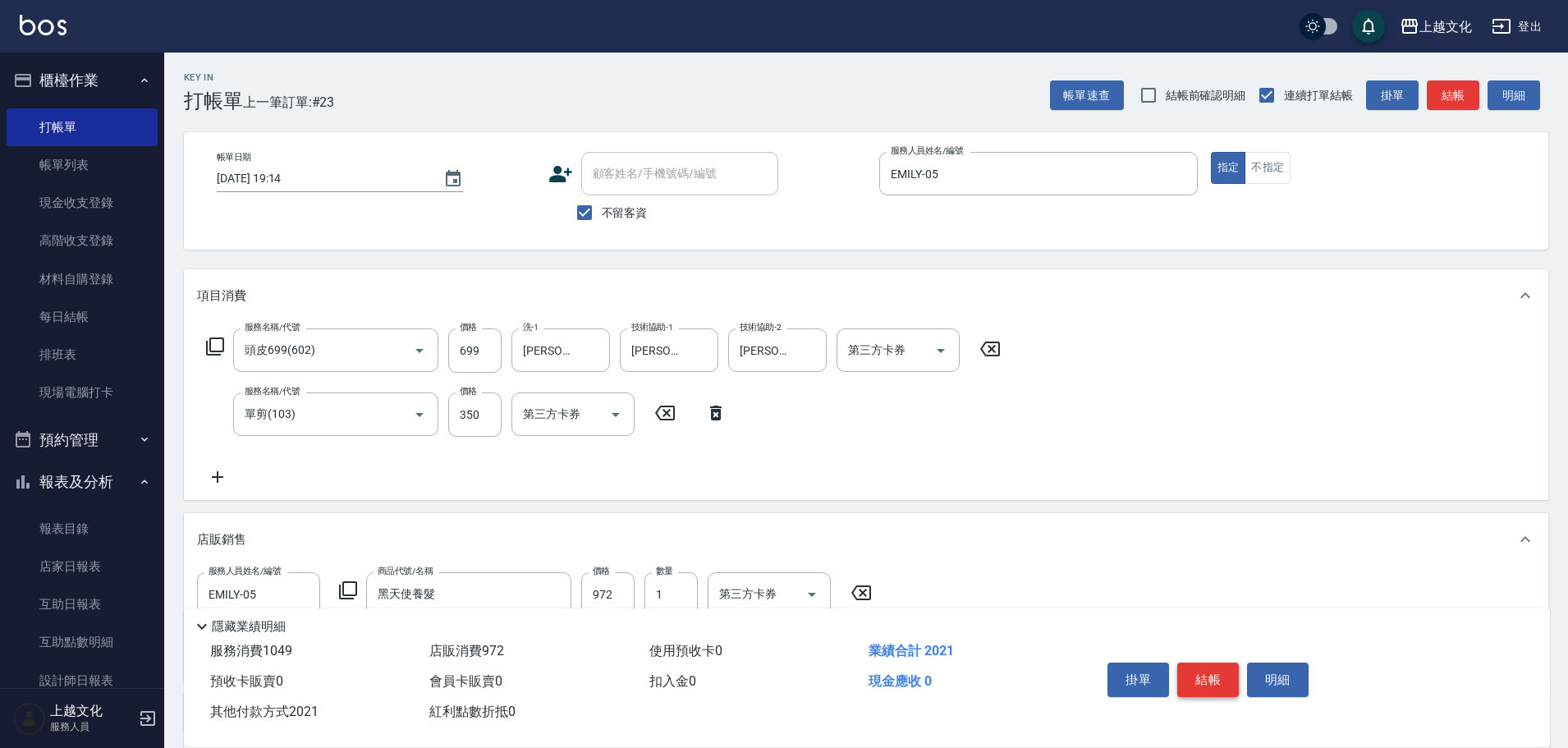
type input "2021"
click at [1196, 674] on button "結帳" at bounding box center [1208, 680] width 61 height 35
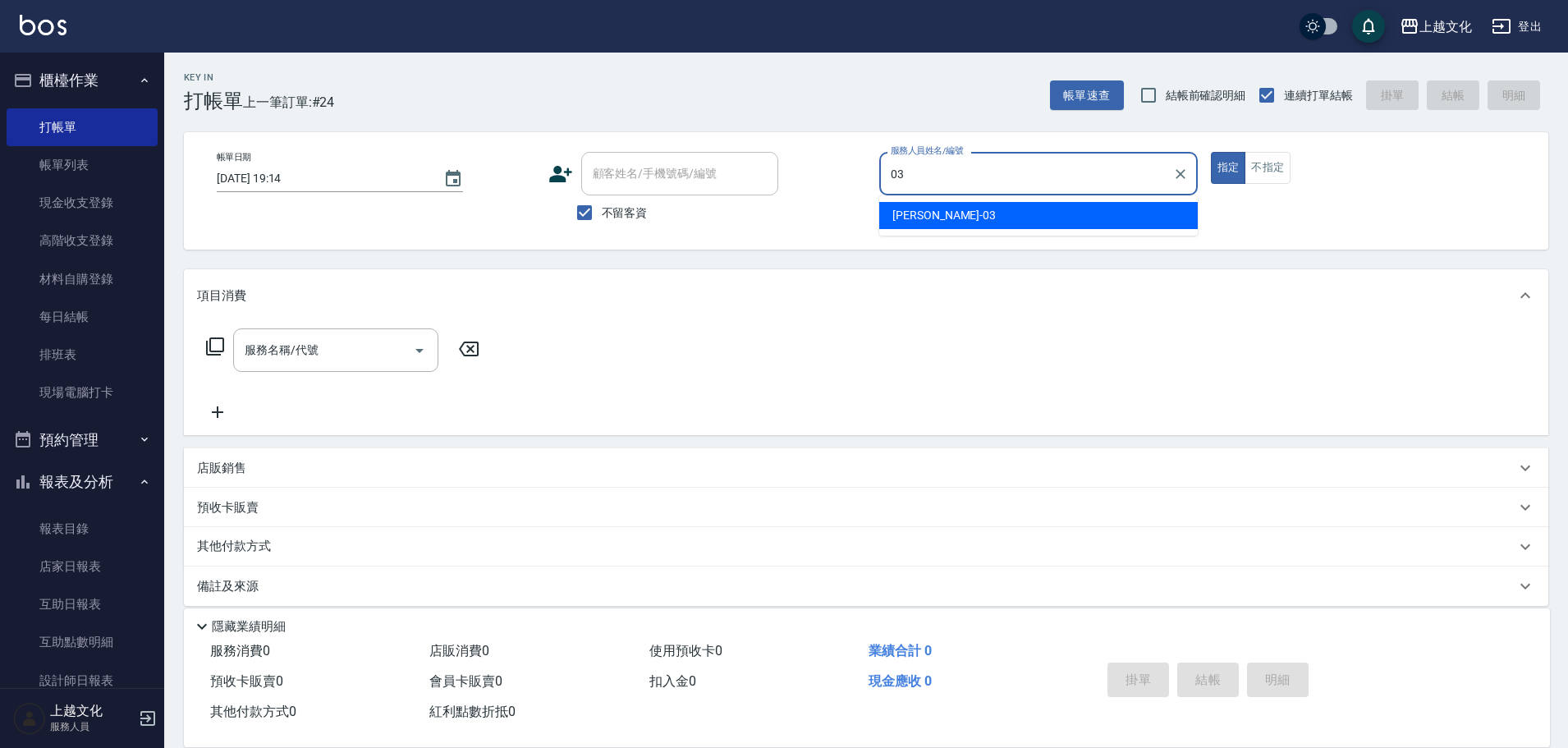
type input "[PERSON_NAME]-03"
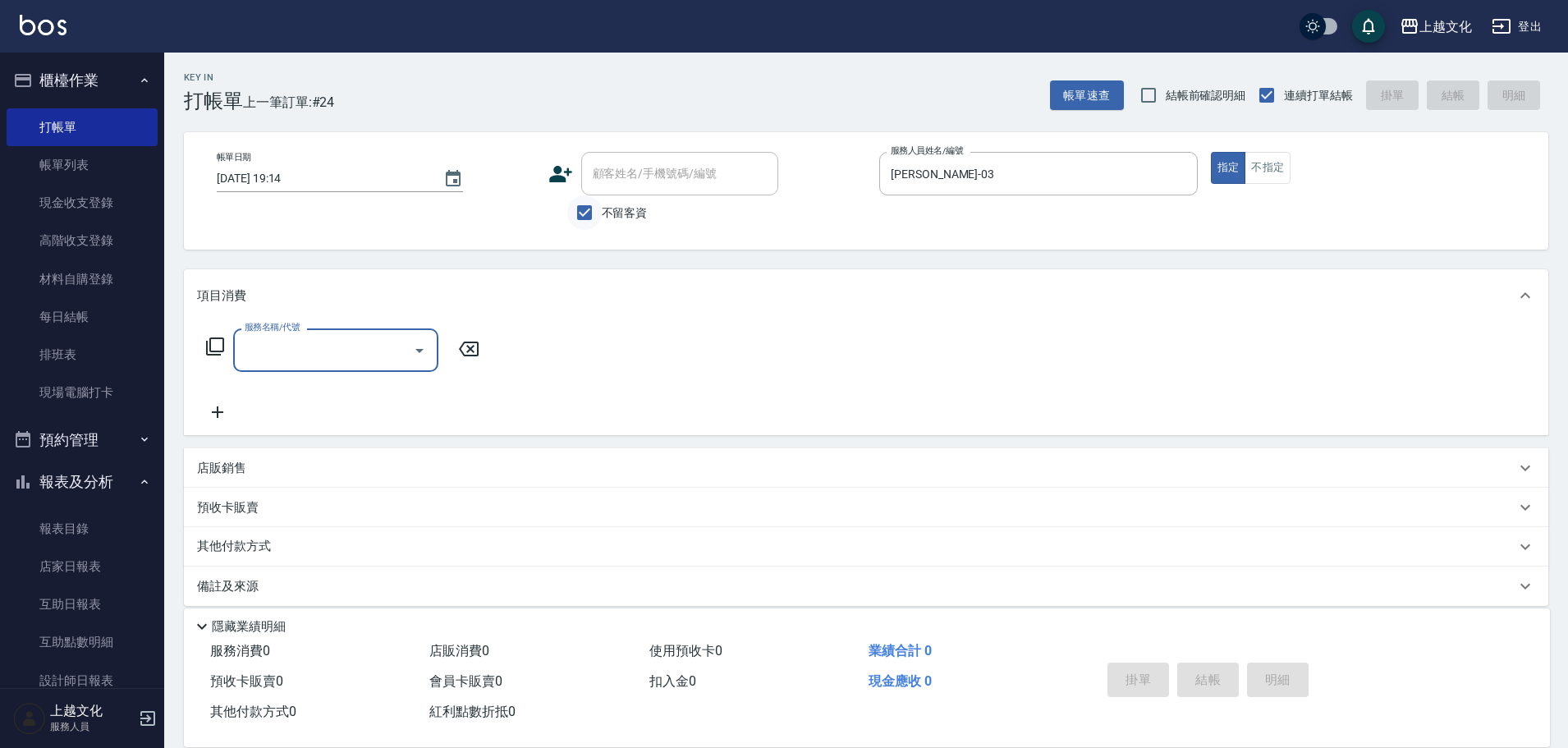
click at [597, 211] on input "不留客資" at bounding box center [585, 213] width 35 height 35
checkbox input "false"
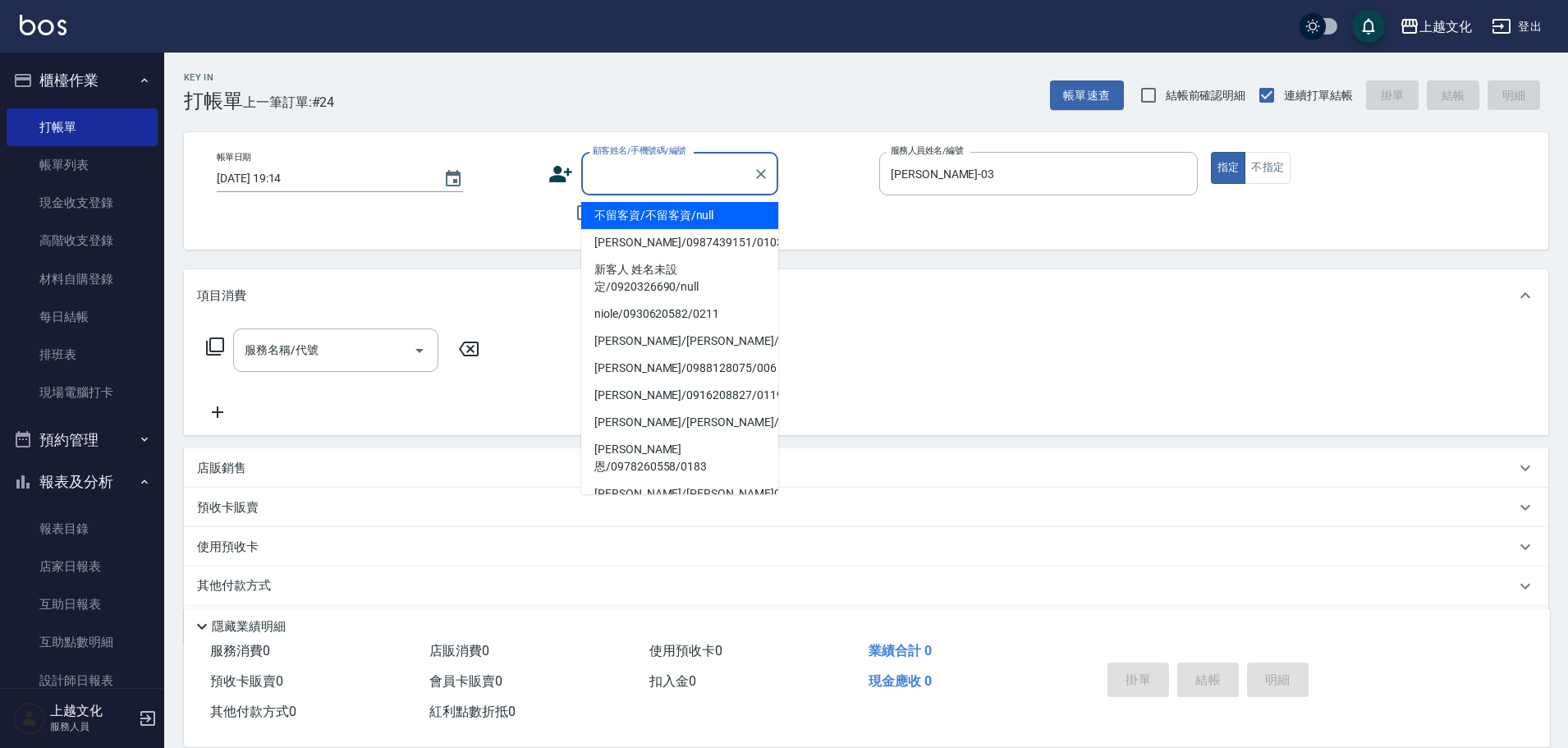
click at [687, 169] on input "顧客姓名/手機號碼/編號" at bounding box center [667, 173] width 157 height 29
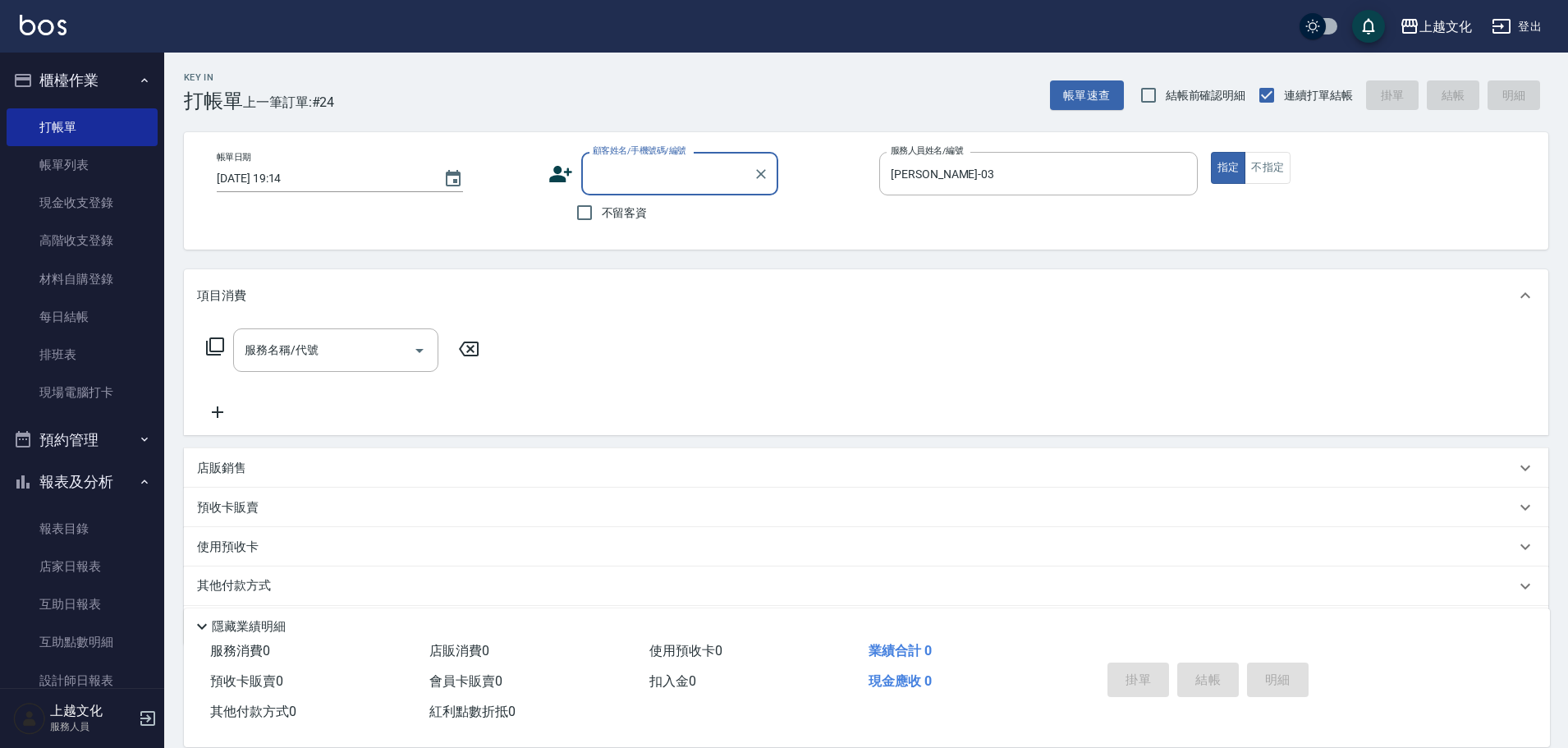
click at [559, 169] on icon at bounding box center [561, 174] width 23 height 16
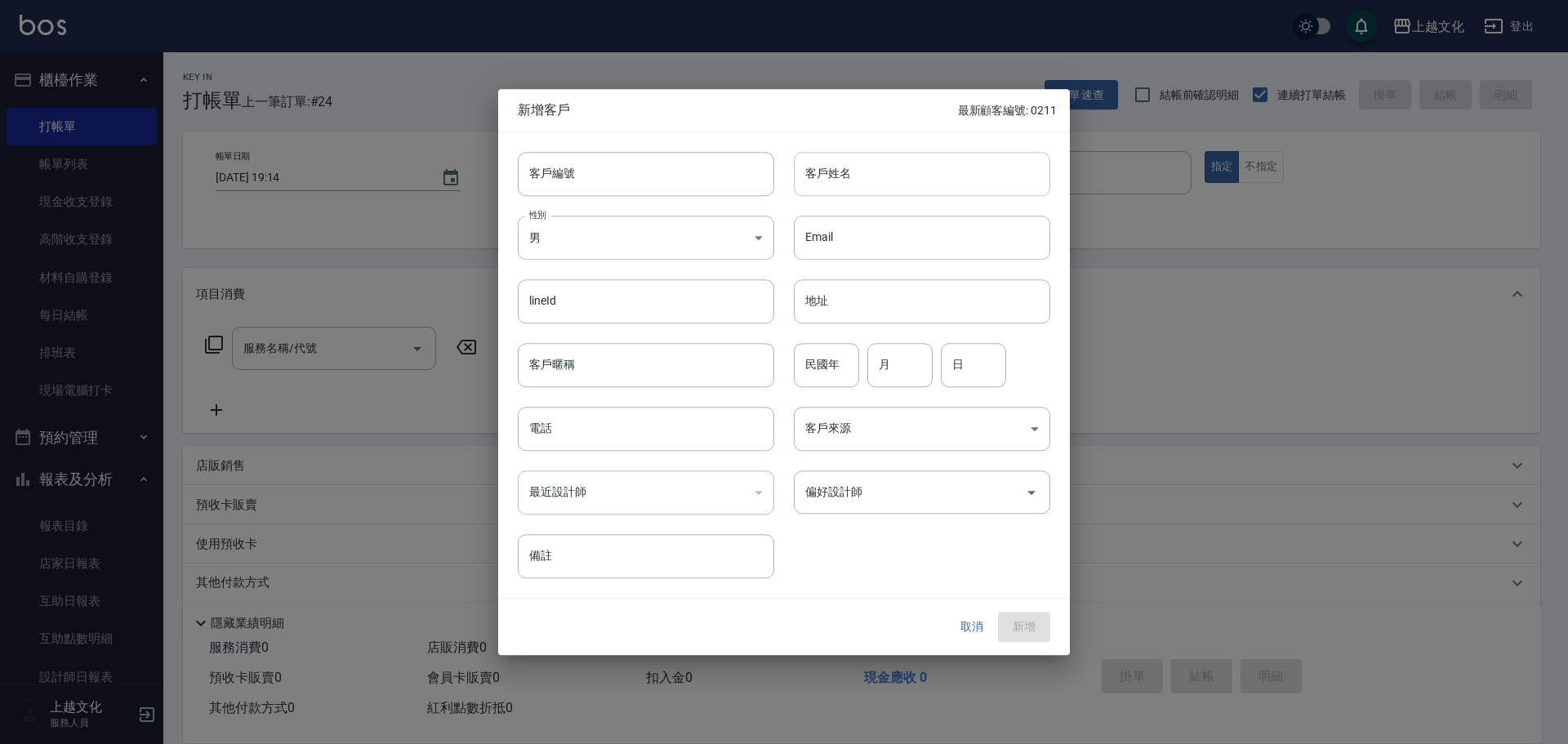
click at [818, 172] on input "客戶姓名" at bounding box center [922, 173] width 256 height 44
type input "'"
type input "[PERSON_NAME]"
click at [880, 360] on input "月" at bounding box center [900, 364] width 65 height 44
type input "07"
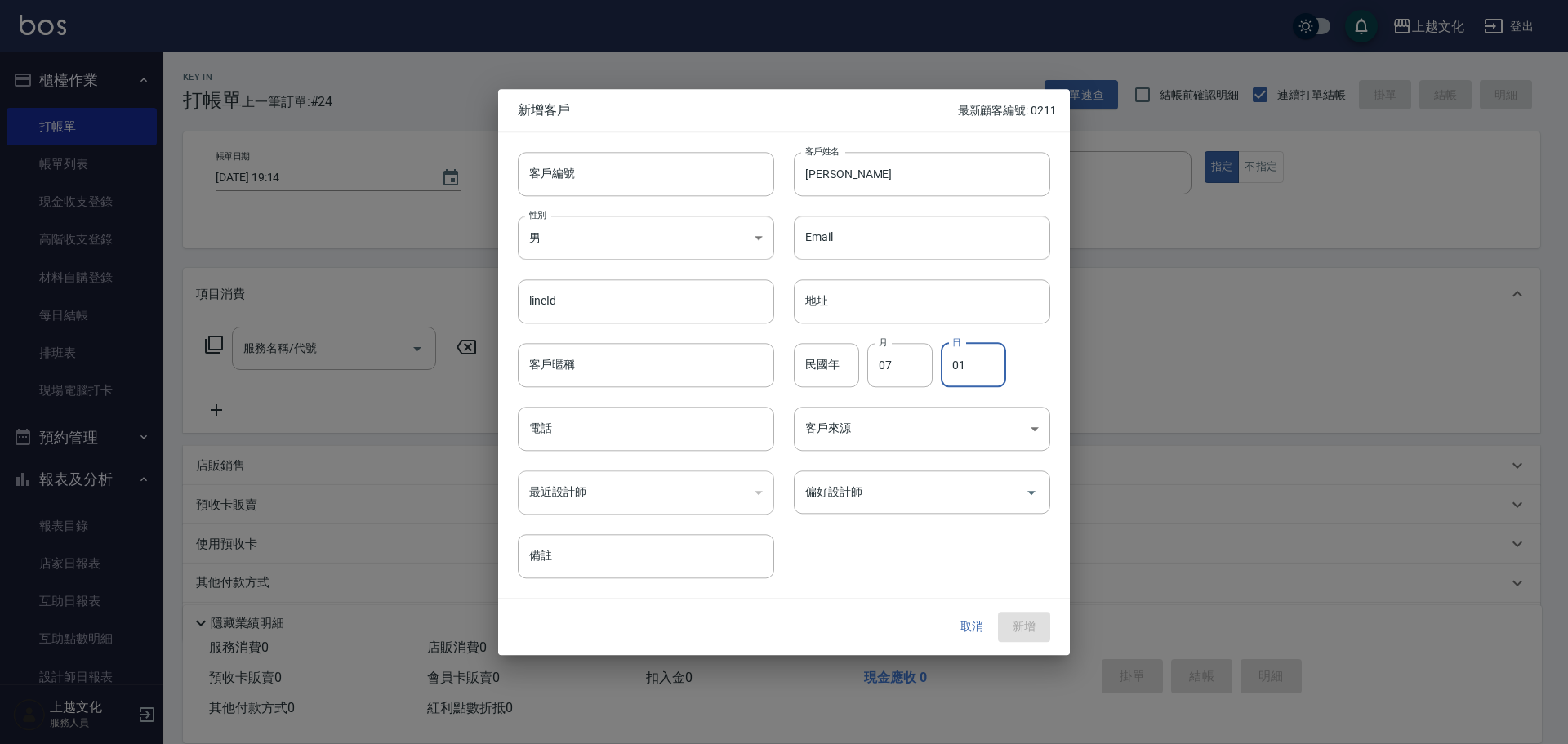
type input "01"
click at [641, 434] on input "電話" at bounding box center [646, 429] width 256 height 44
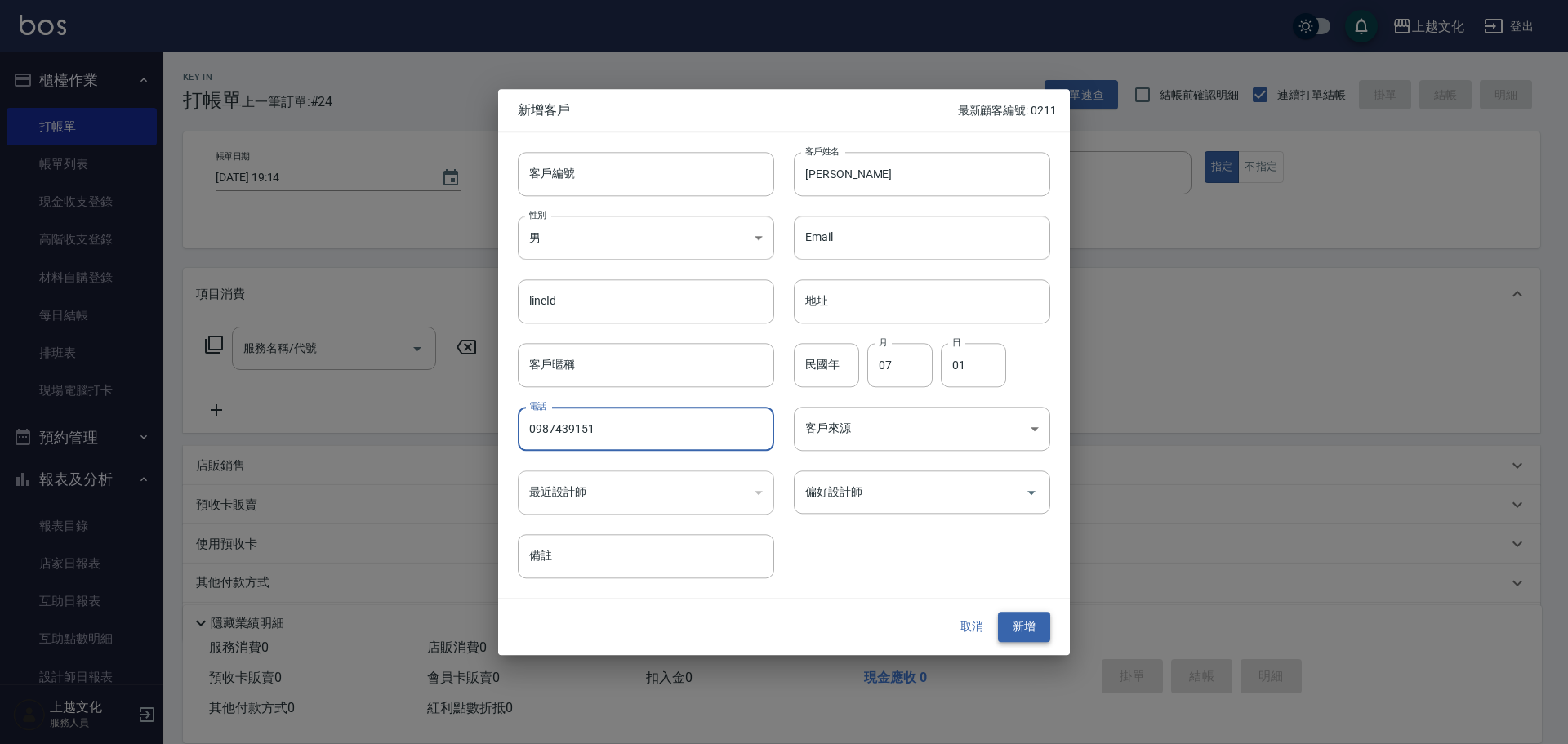
type input "0987439151"
click at [1038, 629] on button "新增" at bounding box center [1023, 628] width 52 height 30
click at [977, 634] on button "取消" at bounding box center [972, 628] width 52 height 30
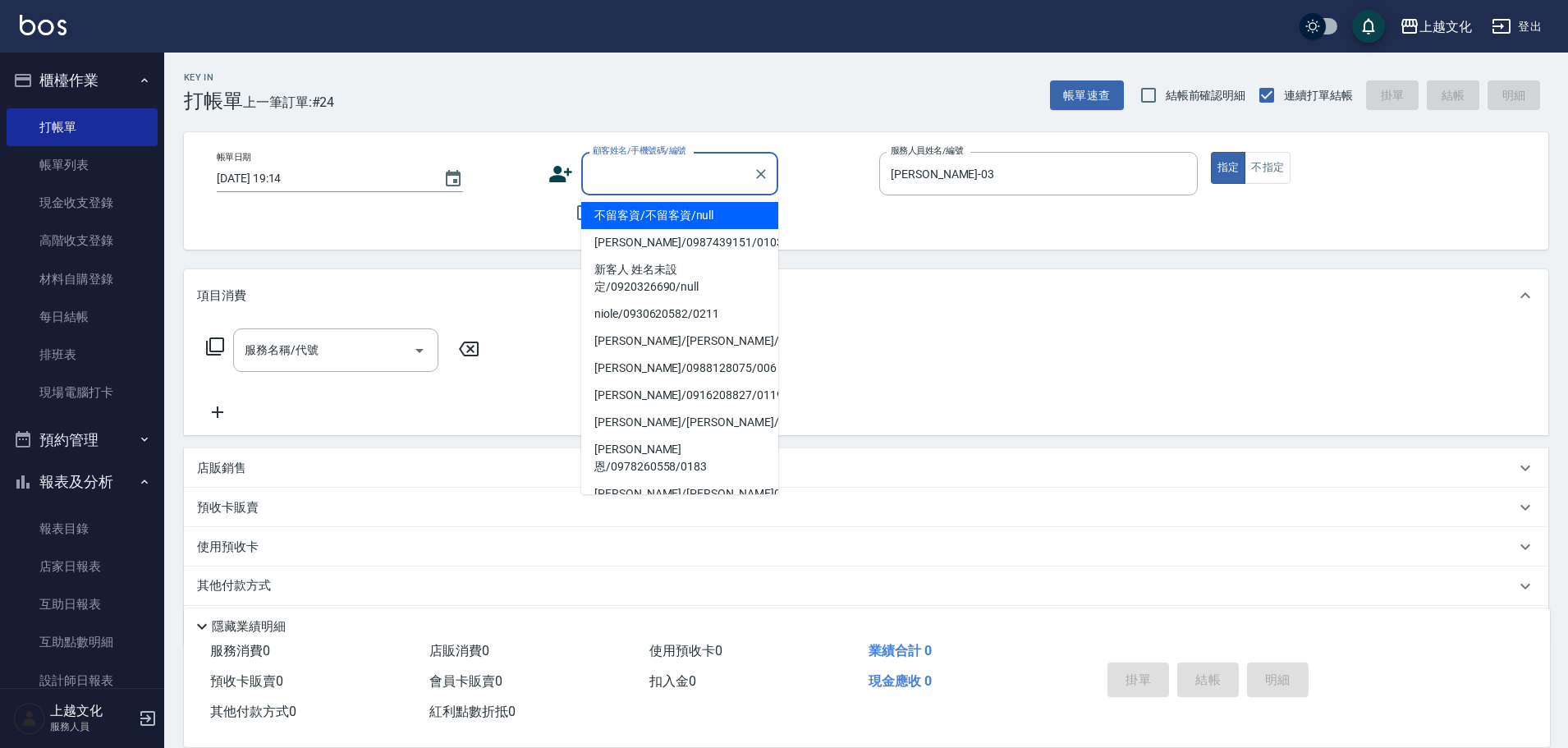
click at [662, 184] on input "顧客姓名/手機號碼/編號" at bounding box center [667, 173] width 157 height 29
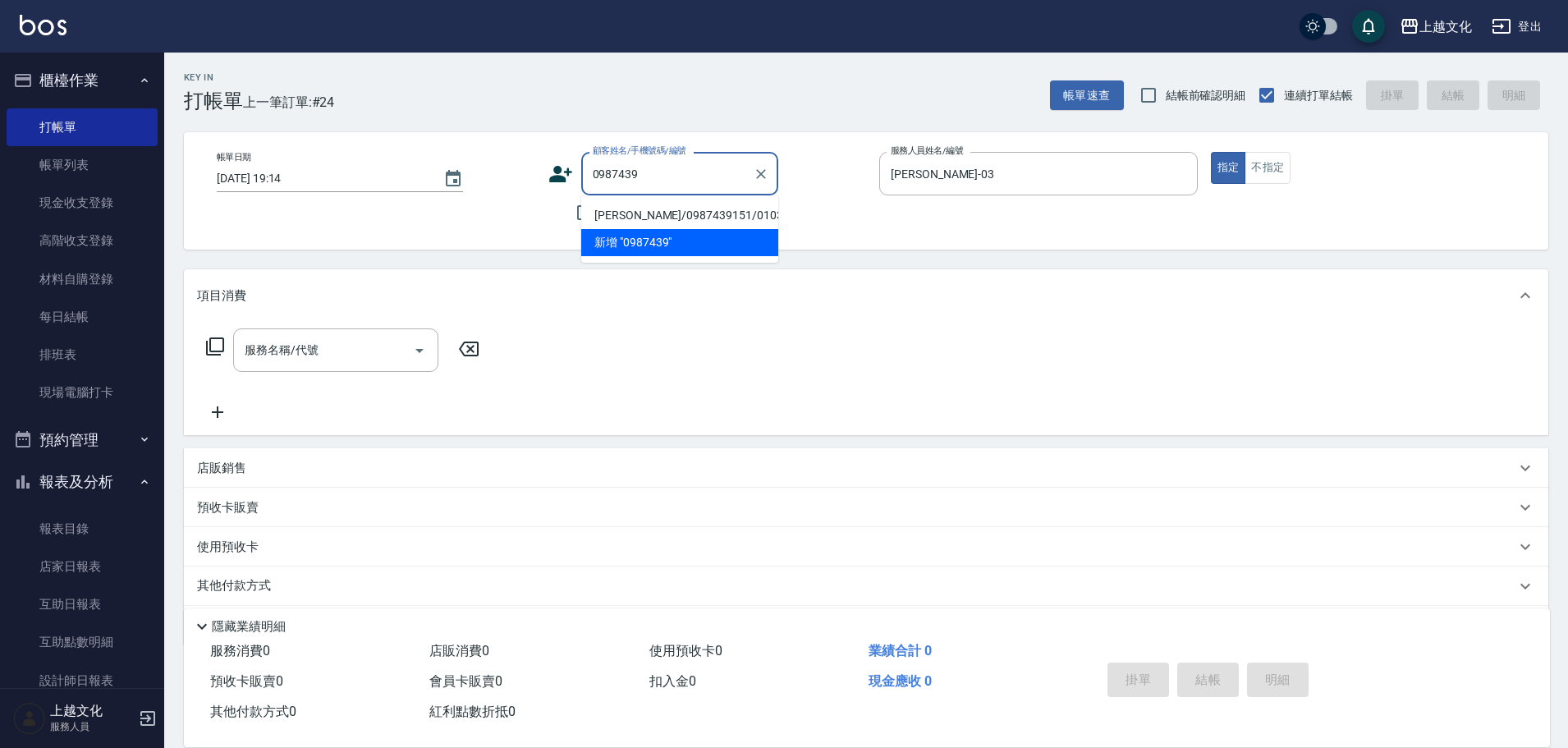
click at [610, 216] on li "[PERSON_NAME]/0987439151/0103" at bounding box center [680, 215] width 197 height 27
type input "[PERSON_NAME]/0987439151/0103"
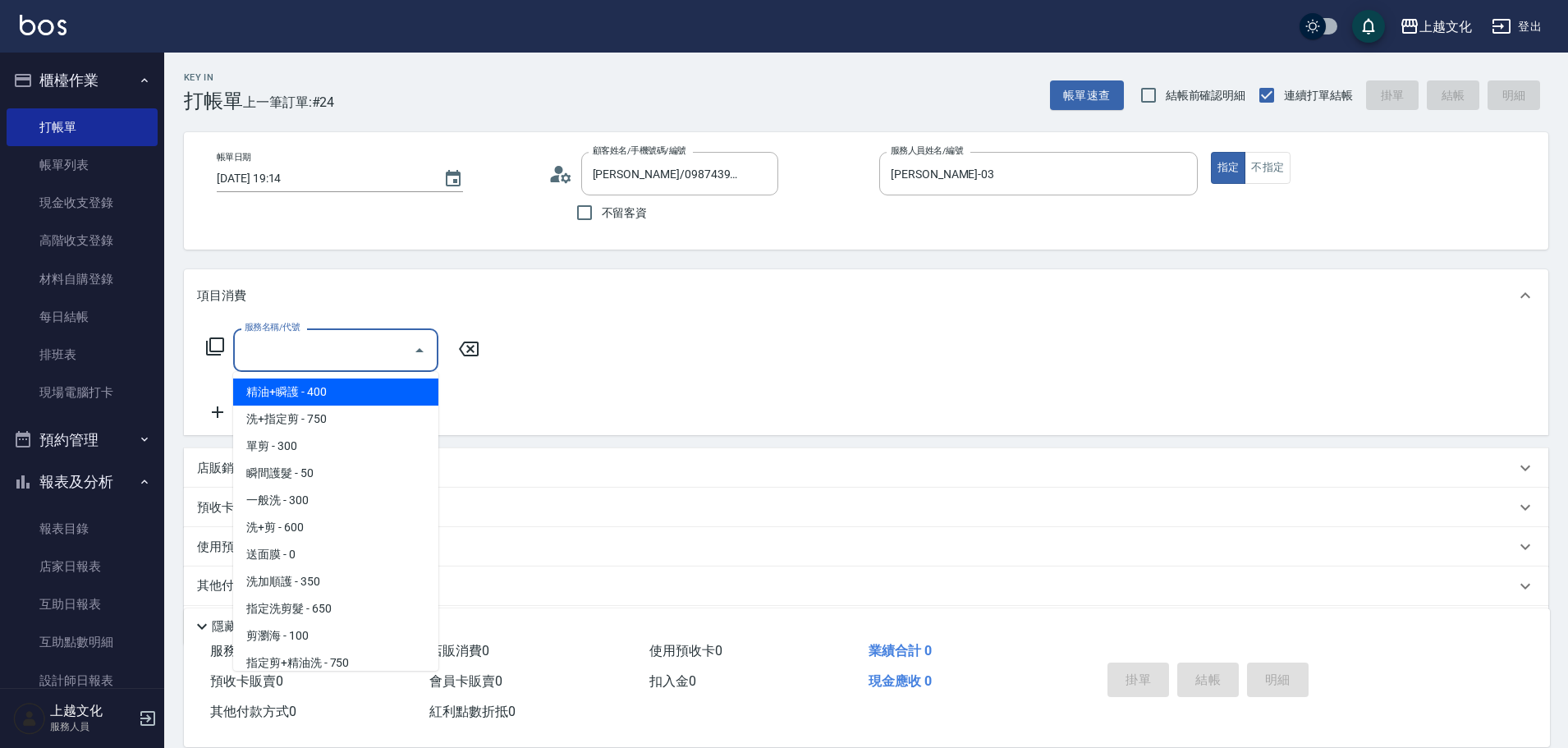
click at [358, 345] on input "服務名稱/代號" at bounding box center [324, 350] width 166 height 29
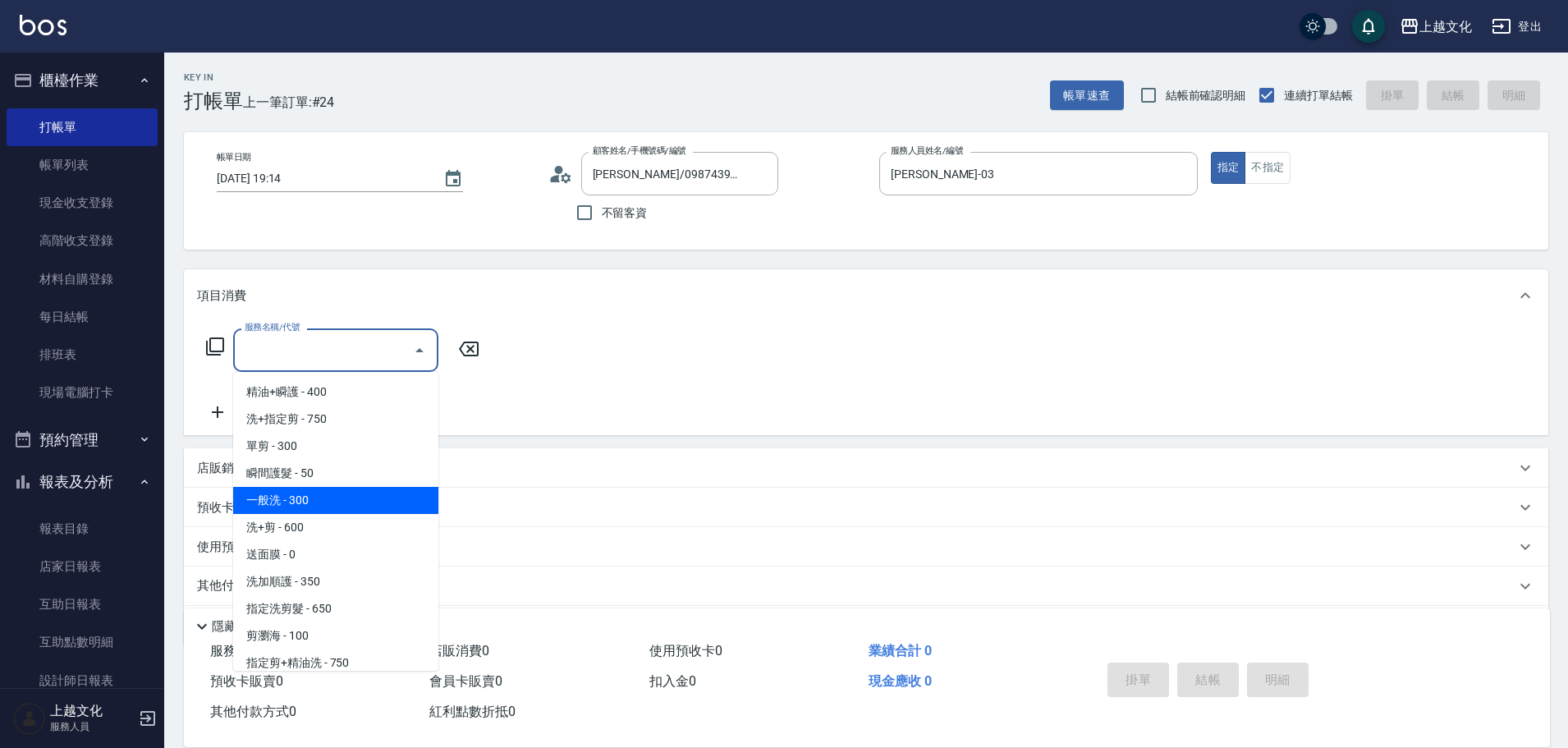
click at [404, 492] on span "一般洗 - 300" at bounding box center [335, 500] width 205 height 27
click at [404, 492] on div "預收卡販賣" at bounding box center [866, 508] width 1365 height 40
type input "一般洗(105)"
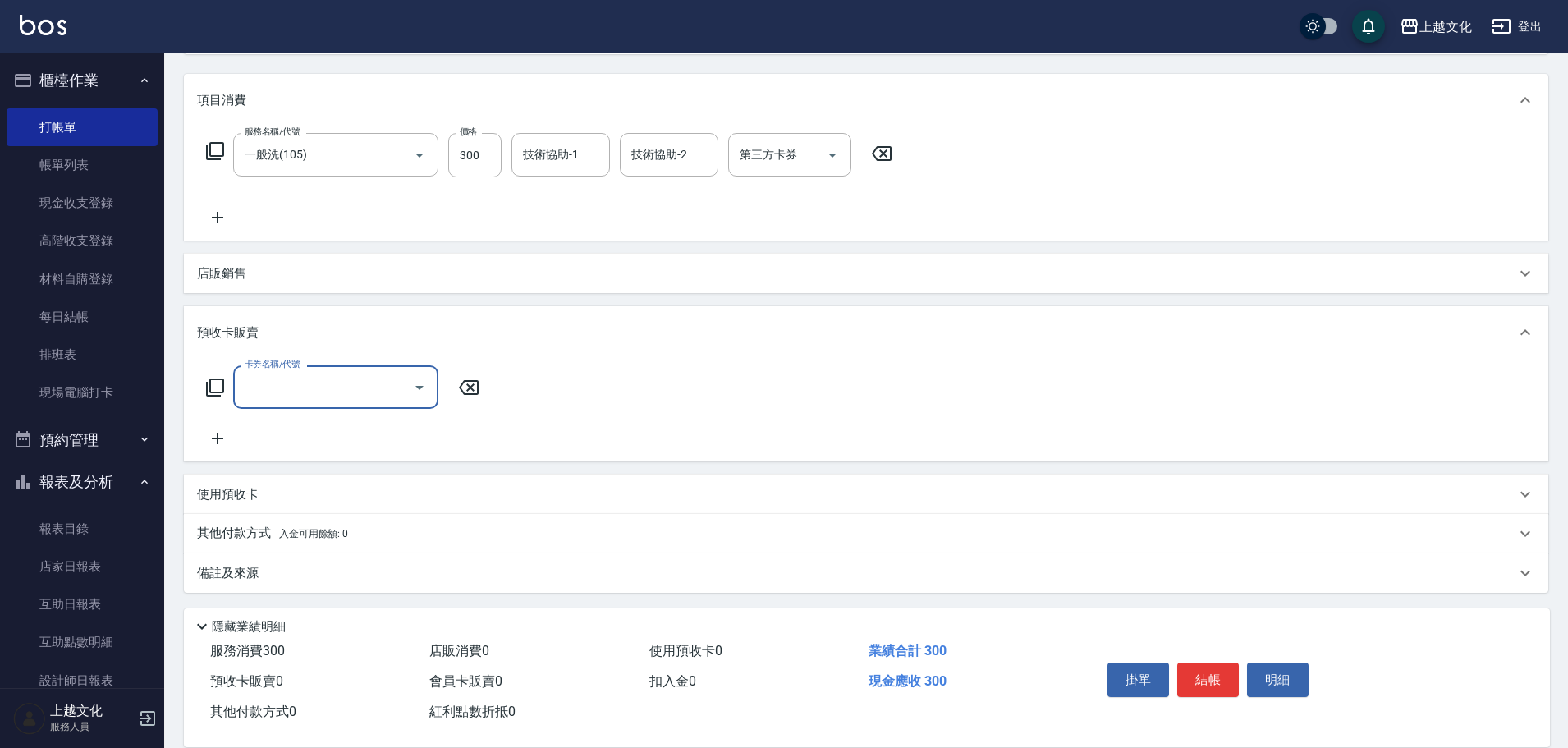
scroll to position [198, 0]
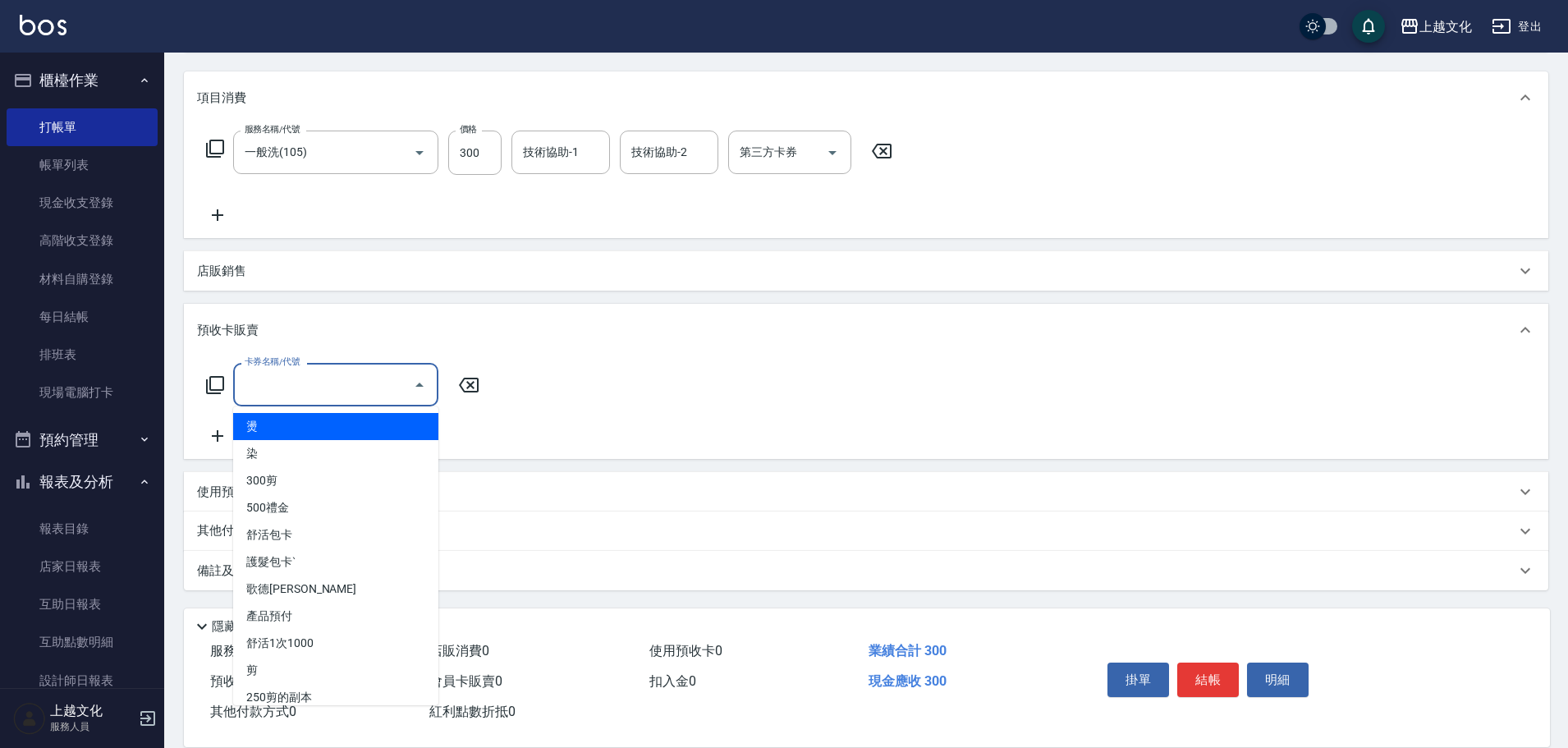
click at [262, 390] on input "卡券名稱/代號" at bounding box center [324, 384] width 166 height 29
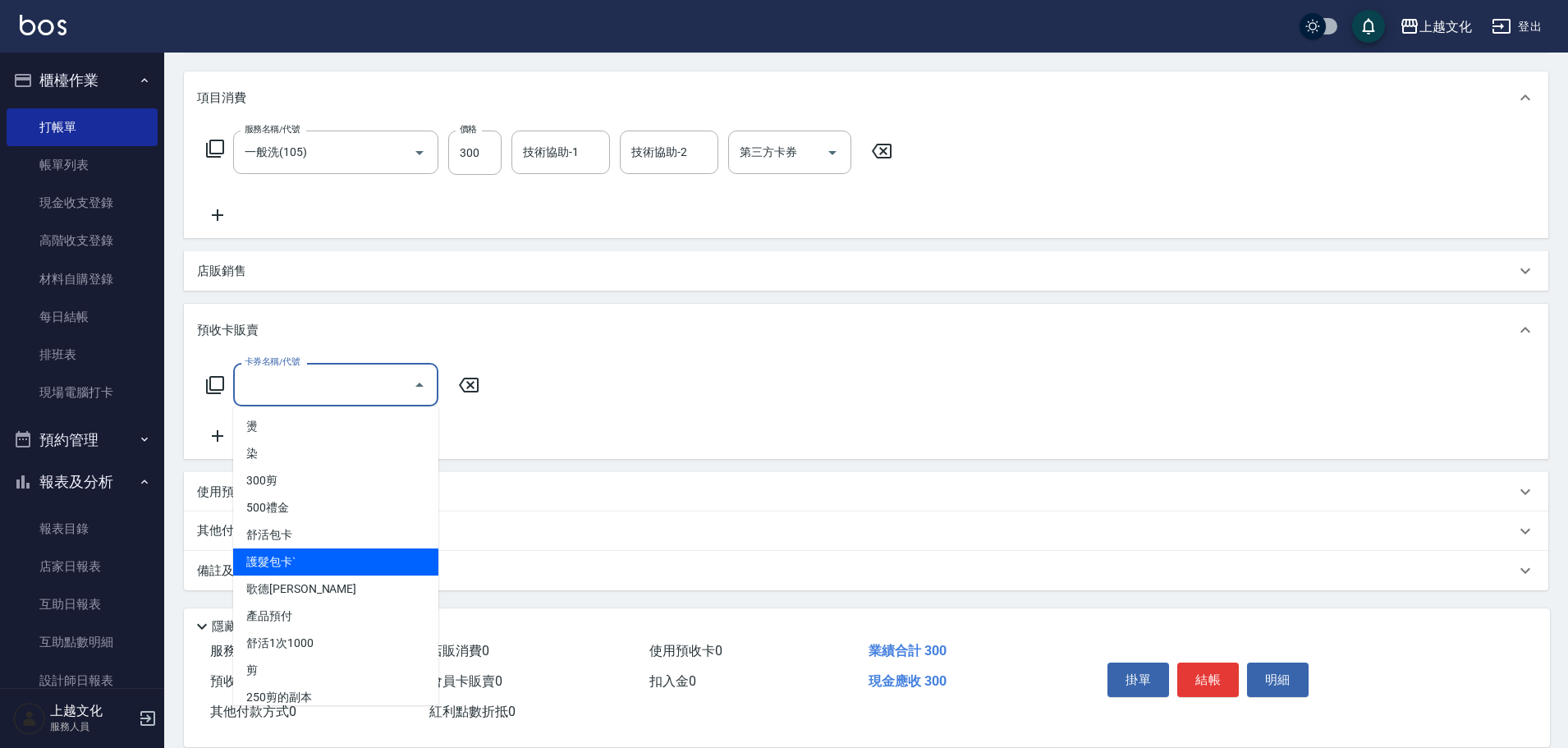
click at [370, 561] on span "護髮包卡ˋ" at bounding box center [335, 562] width 205 height 27
type input "護髮包卡ˋ(002)"
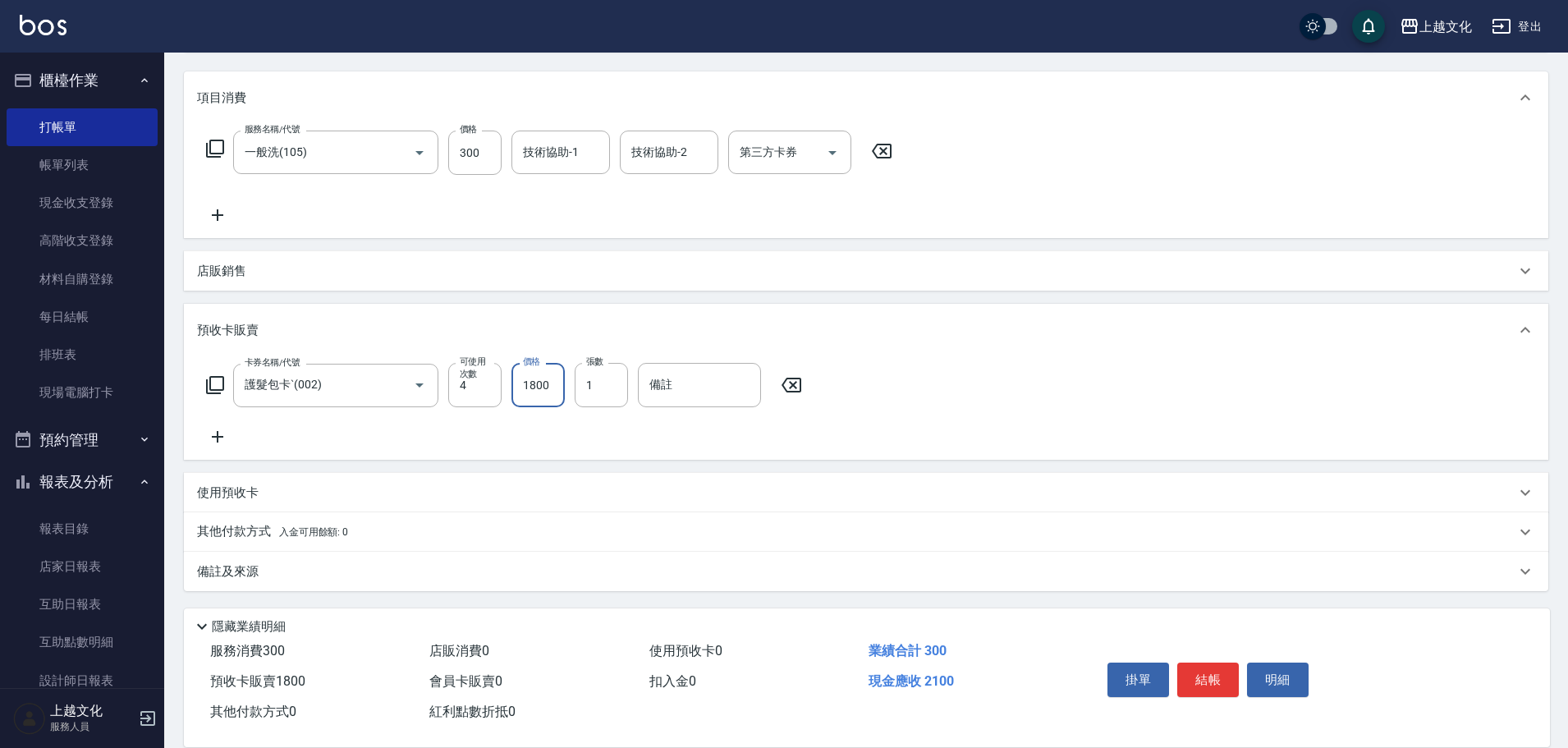
click at [551, 384] on input "1800" at bounding box center [538, 384] width 54 height 44
type input "5400"
click at [280, 515] on div "項目消費 服務名稱/代號 一般洗(105) 服務名稱/代號 價格 300 價格 技術協助-1 技術協助-1 技術協助-2 技術協助-2 第三方卡券 第三方卡券…" at bounding box center [866, 331] width 1365 height 520
click at [283, 529] on span "入金可用餘額: 0" at bounding box center [314, 531] width 70 height 11
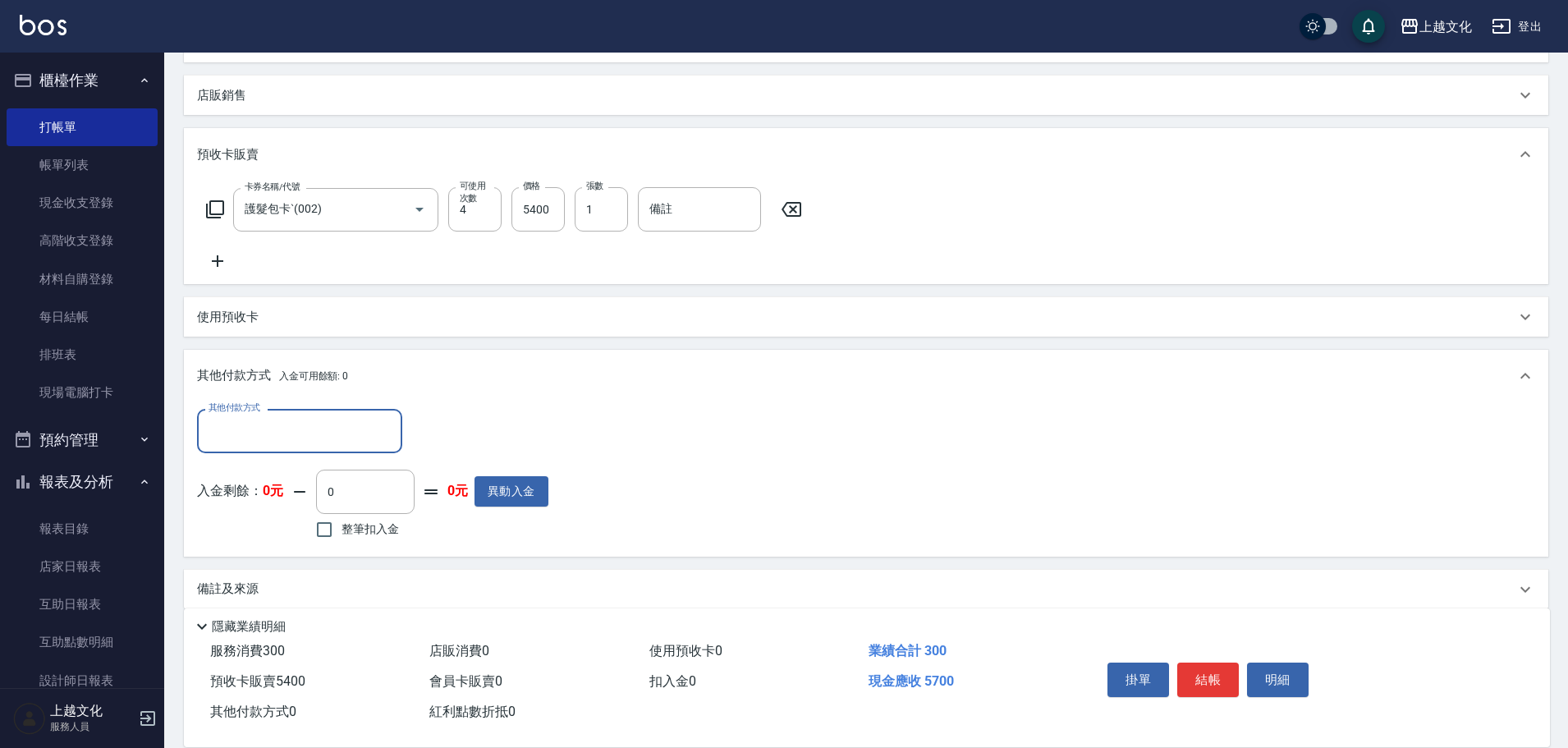
scroll to position [379, 0]
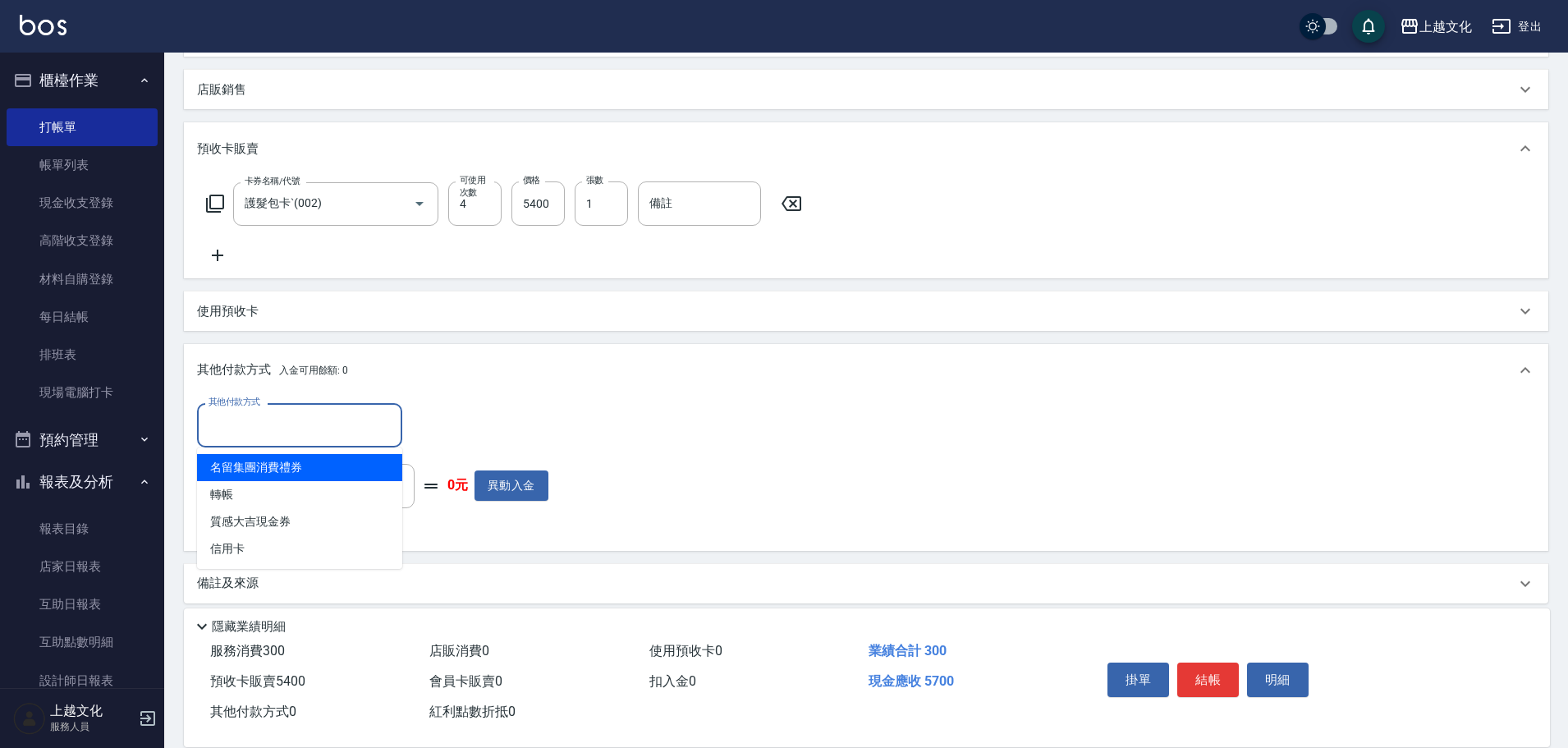
click at [258, 438] on input "其他付款方式" at bounding box center [299, 424] width 190 height 29
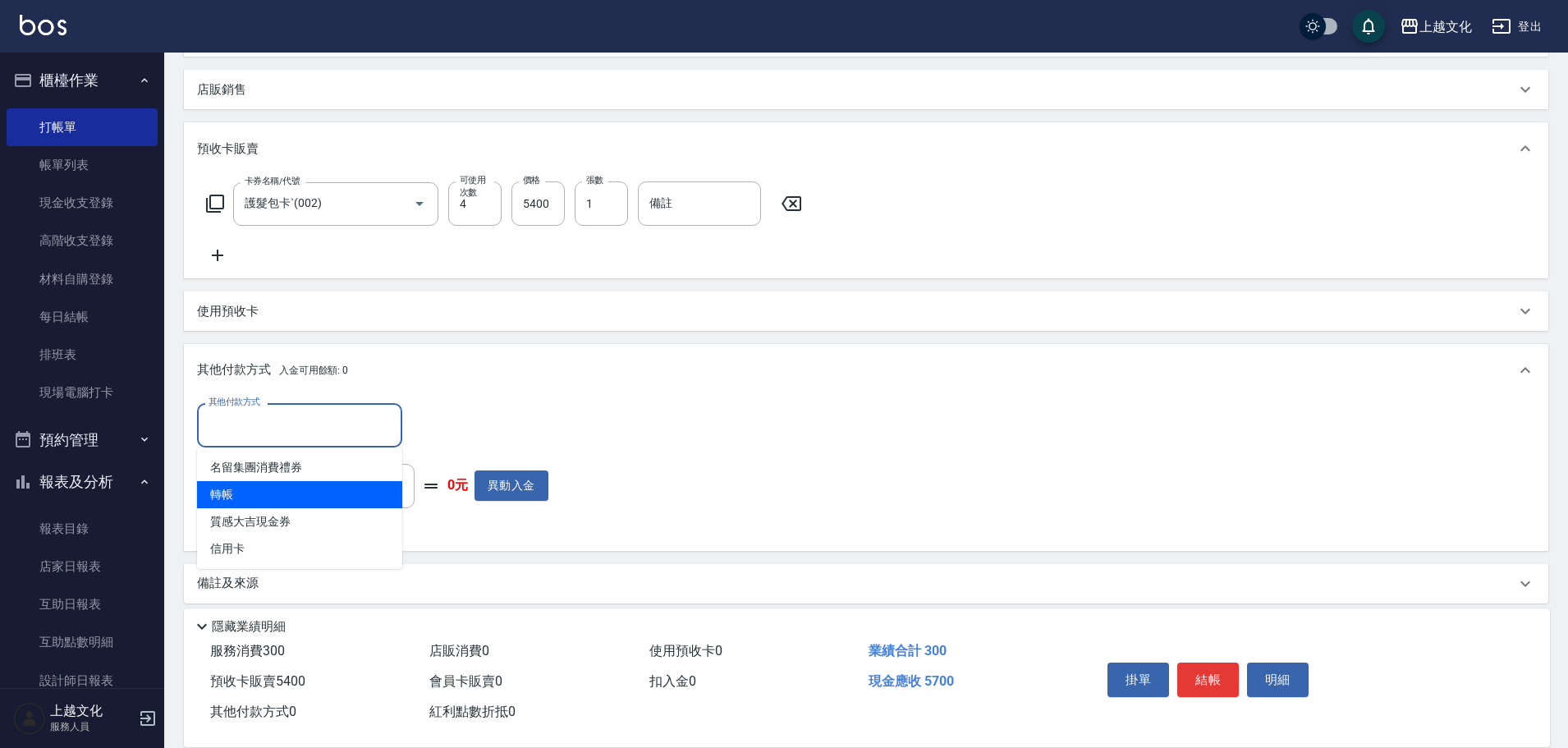
drag, startPoint x: 273, startPoint y: 488, endPoint x: 270, endPoint y: 505, distance: 17.3
click at [270, 505] on span "轉帳" at bounding box center [299, 494] width 205 height 27
type input "轉帳"
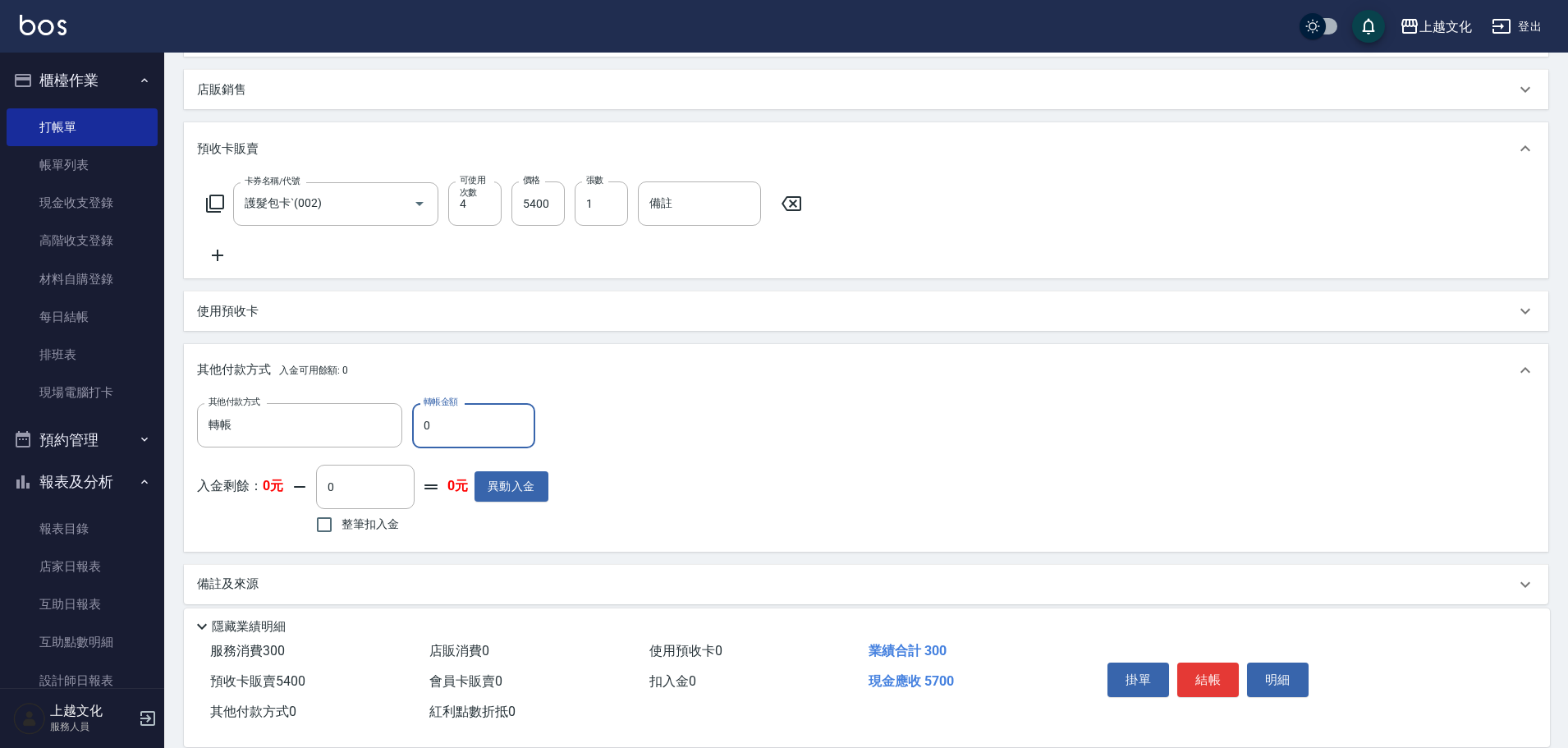
click at [270, 505] on div "入金剩餘： 0元 0 ​ 整筆扣入金 0元 異動入金" at bounding box center [373, 501] width 351 height 74
click at [449, 419] on input "0" at bounding box center [473, 425] width 123 height 44
click at [438, 422] on input "0" at bounding box center [473, 425] width 123 height 44
click at [436, 424] on input "0" at bounding box center [473, 425] width 123 height 44
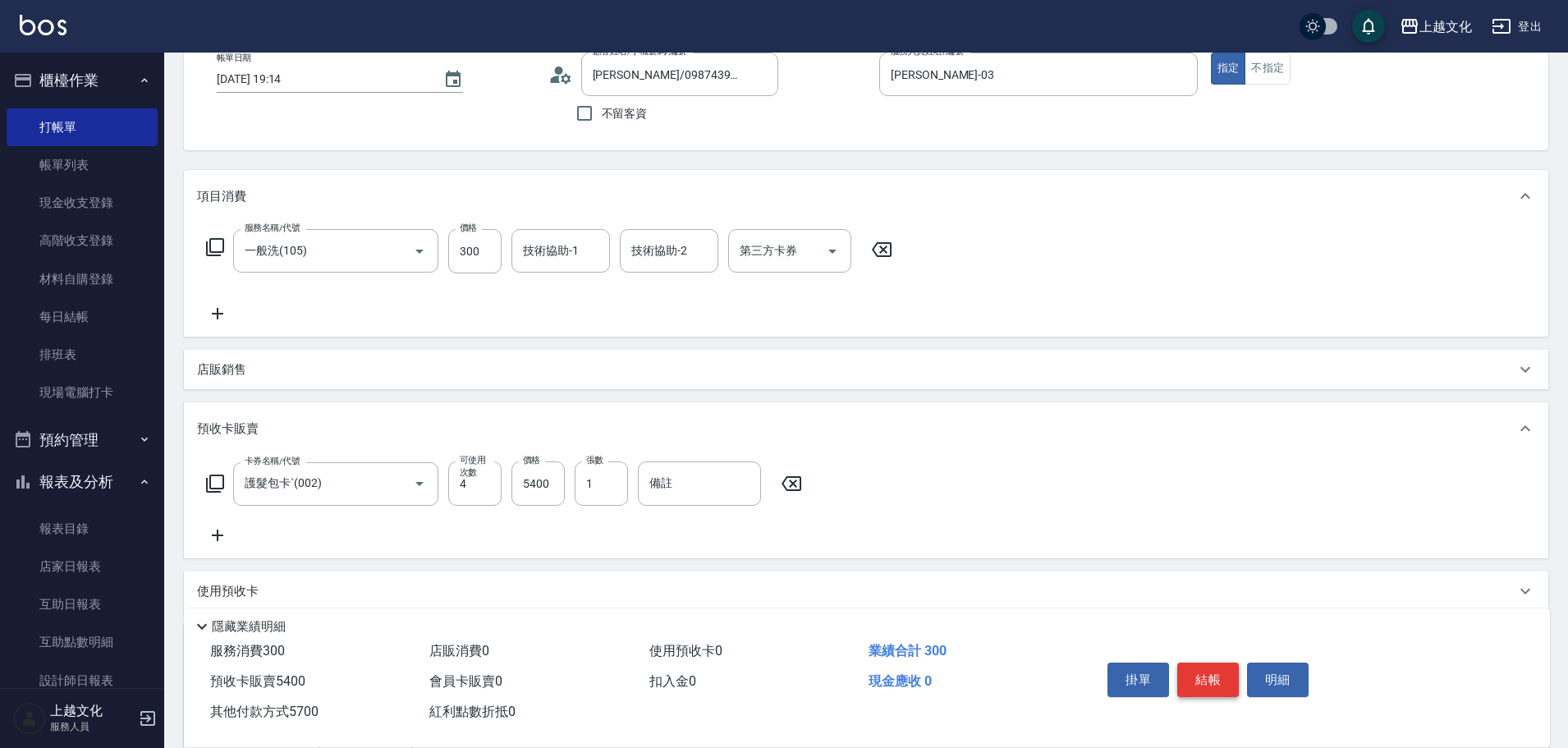
scroll to position [0, 0]
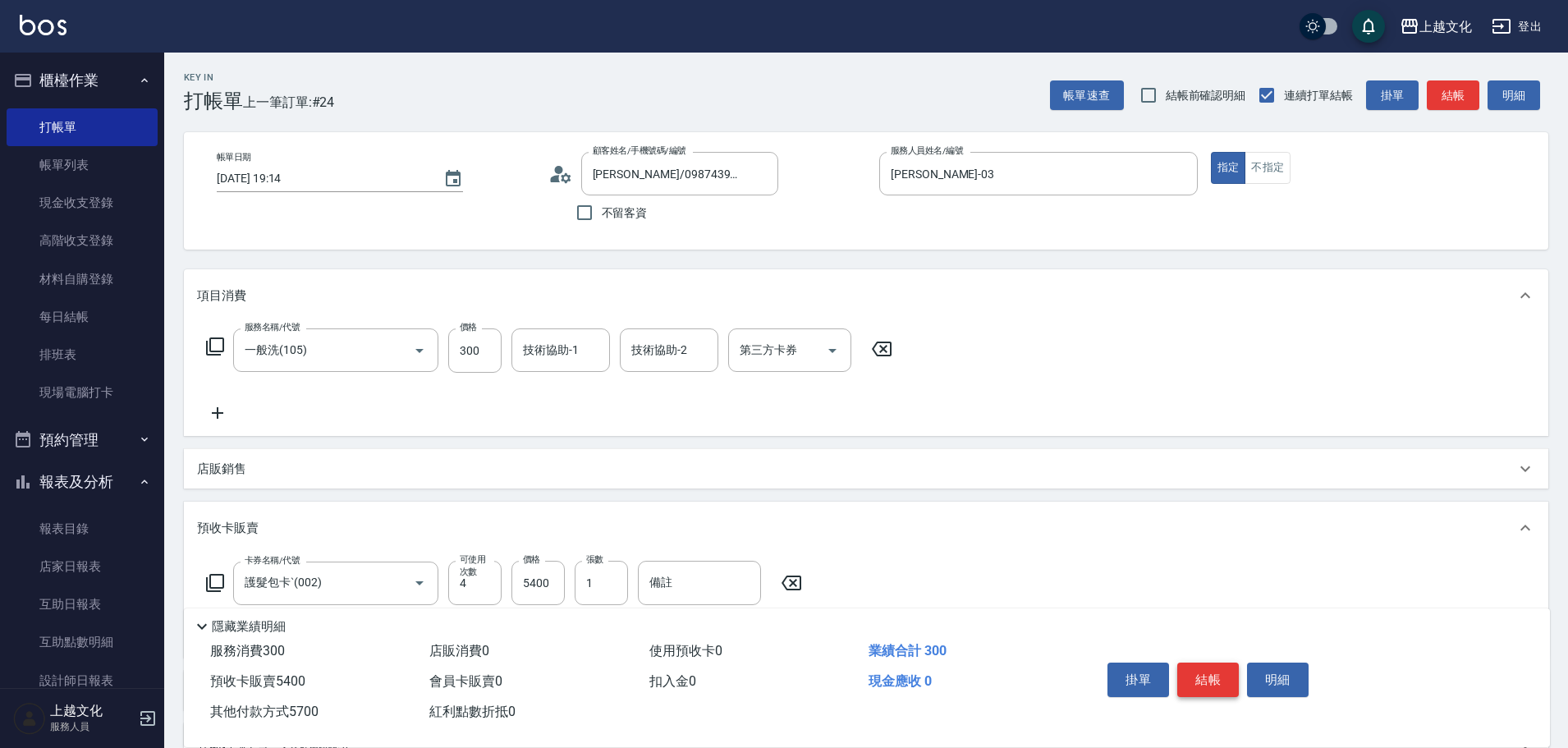
type input "5700"
click at [1231, 674] on button "結帳" at bounding box center [1208, 680] width 61 height 35
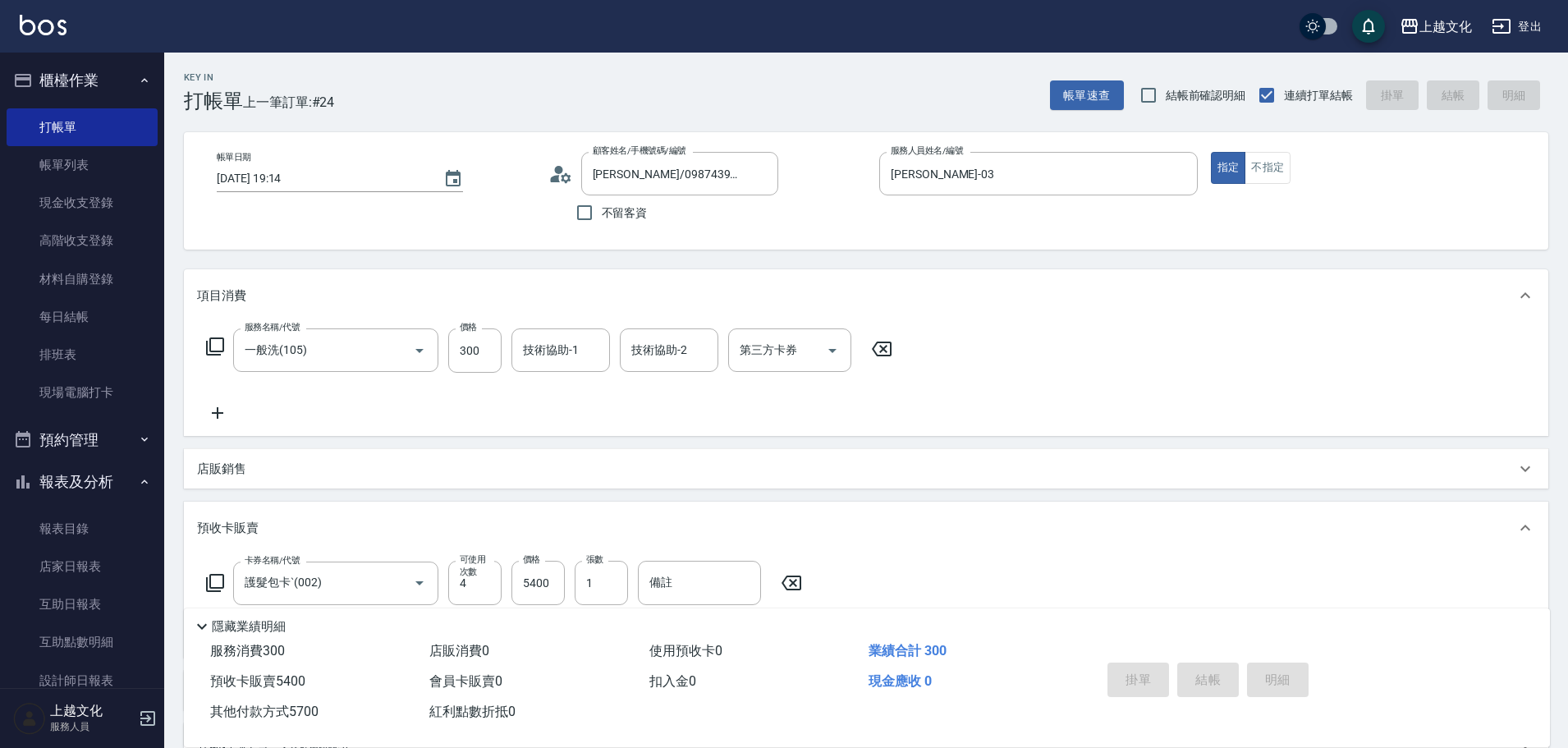
type input "[DATE] 19:20"
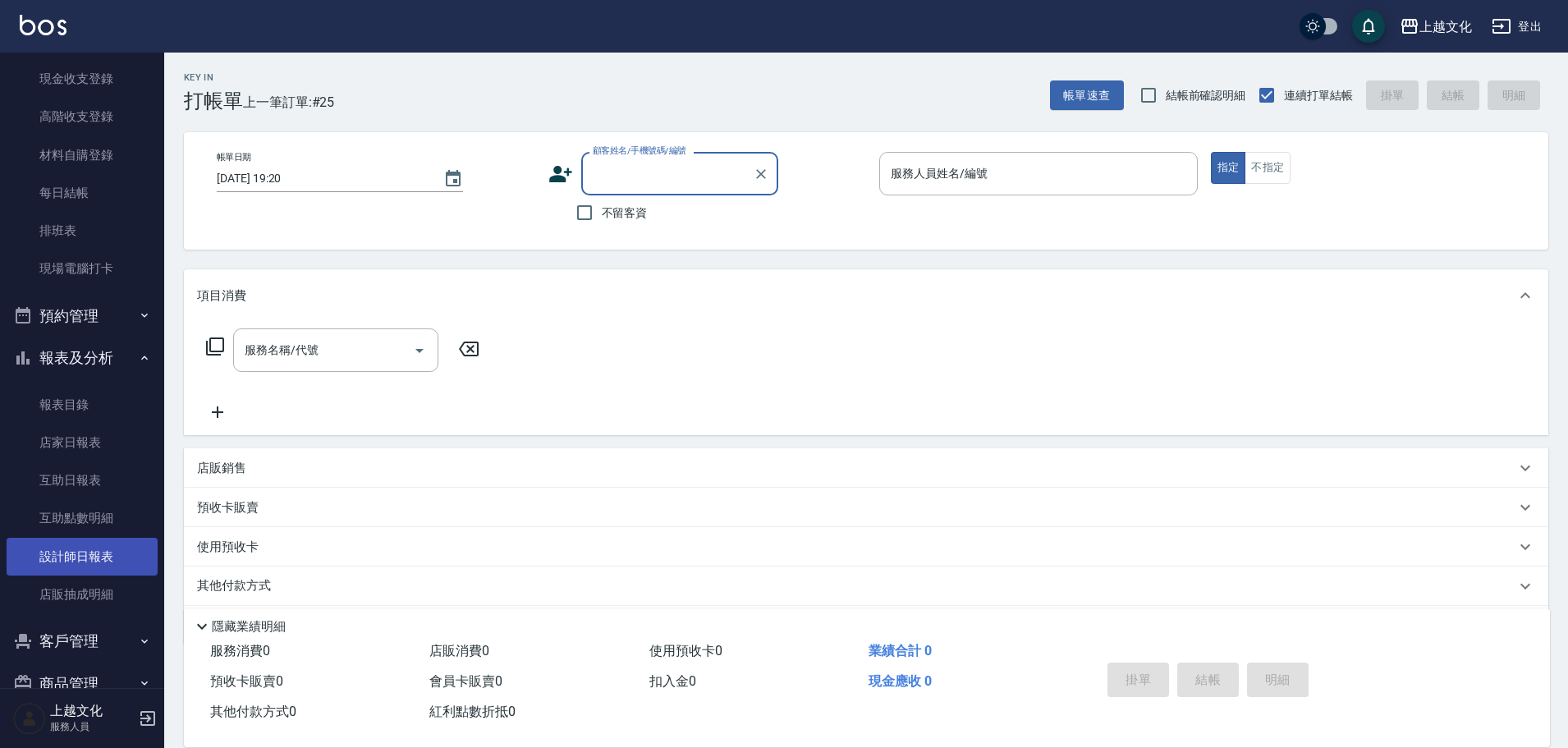
scroll to position [160, 0]
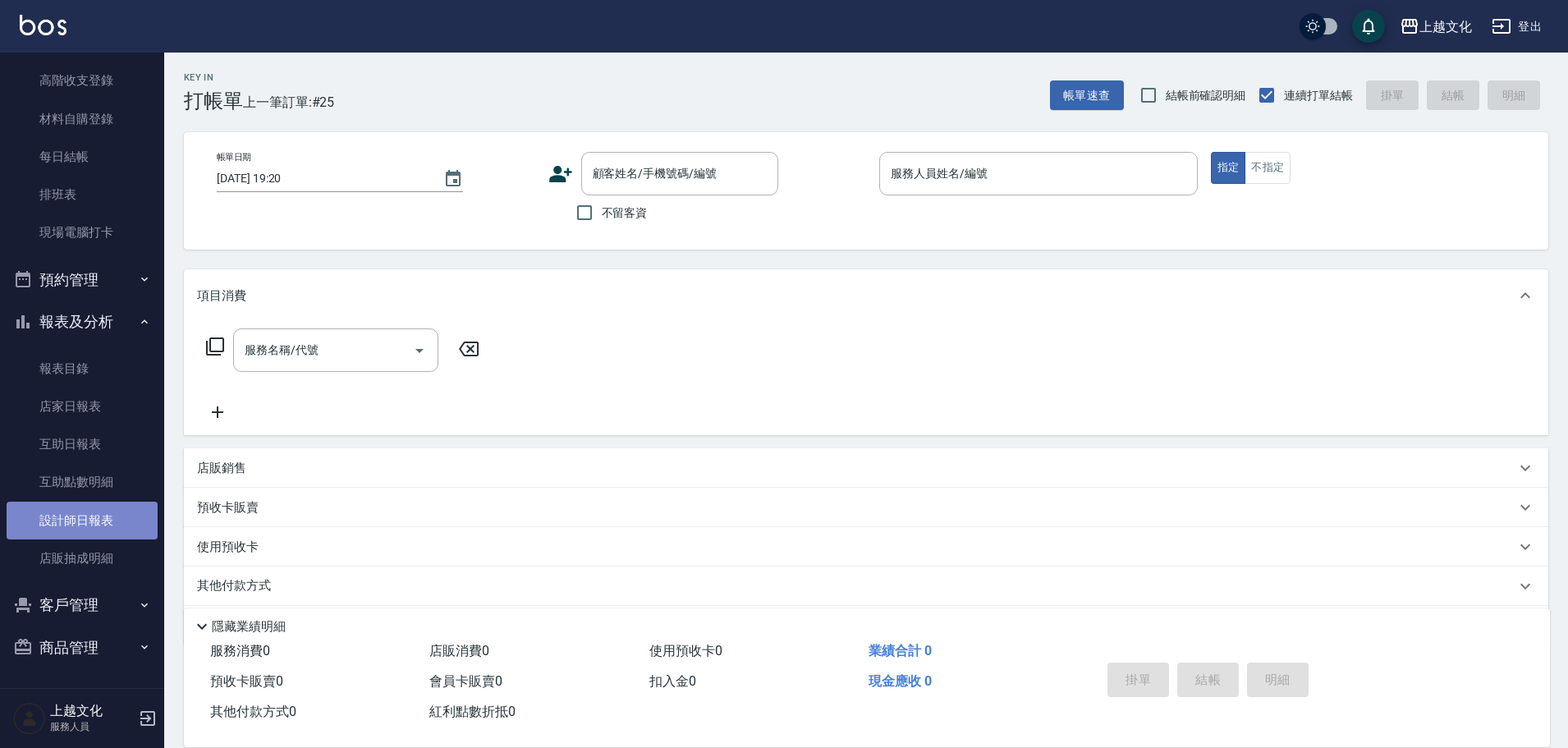
click at [82, 526] on link "設計師日報表" at bounding box center [82, 521] width 151 height 38
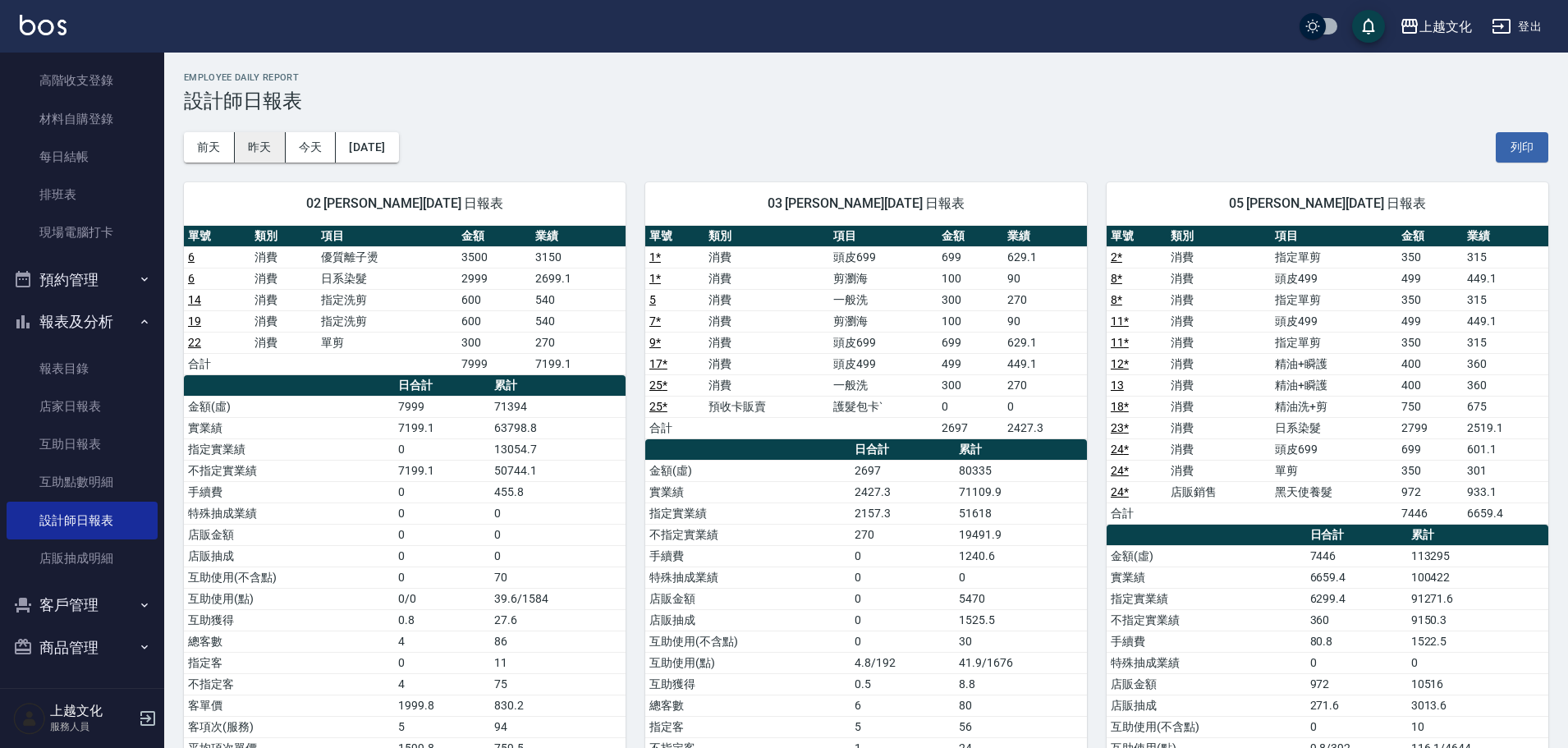
click at [260, 143] on button "昨天" at bounding box center [260, 147] width 51 height 30
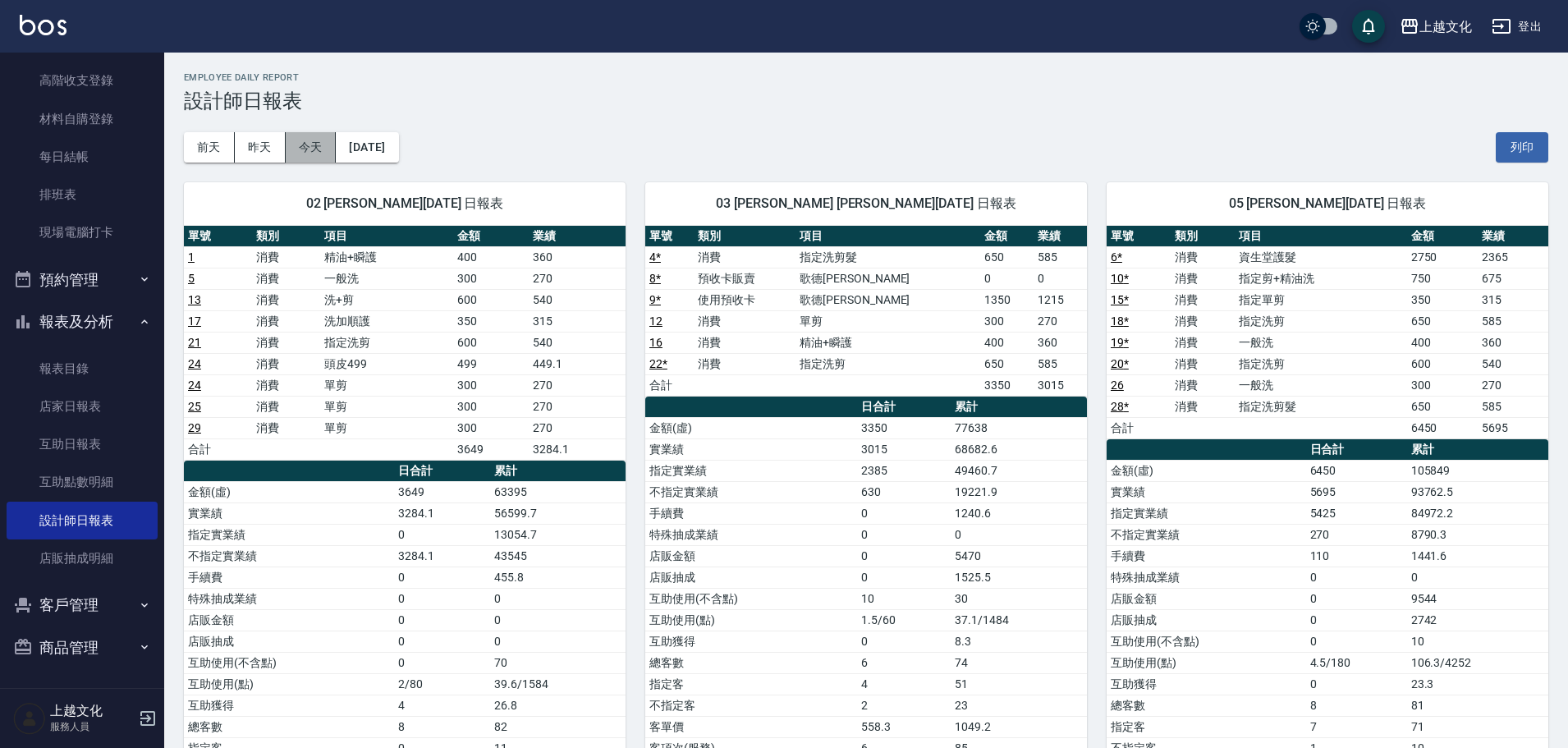
click at [311, 156] on button "今天" at bounding box center [311, 147] width 51 height 30
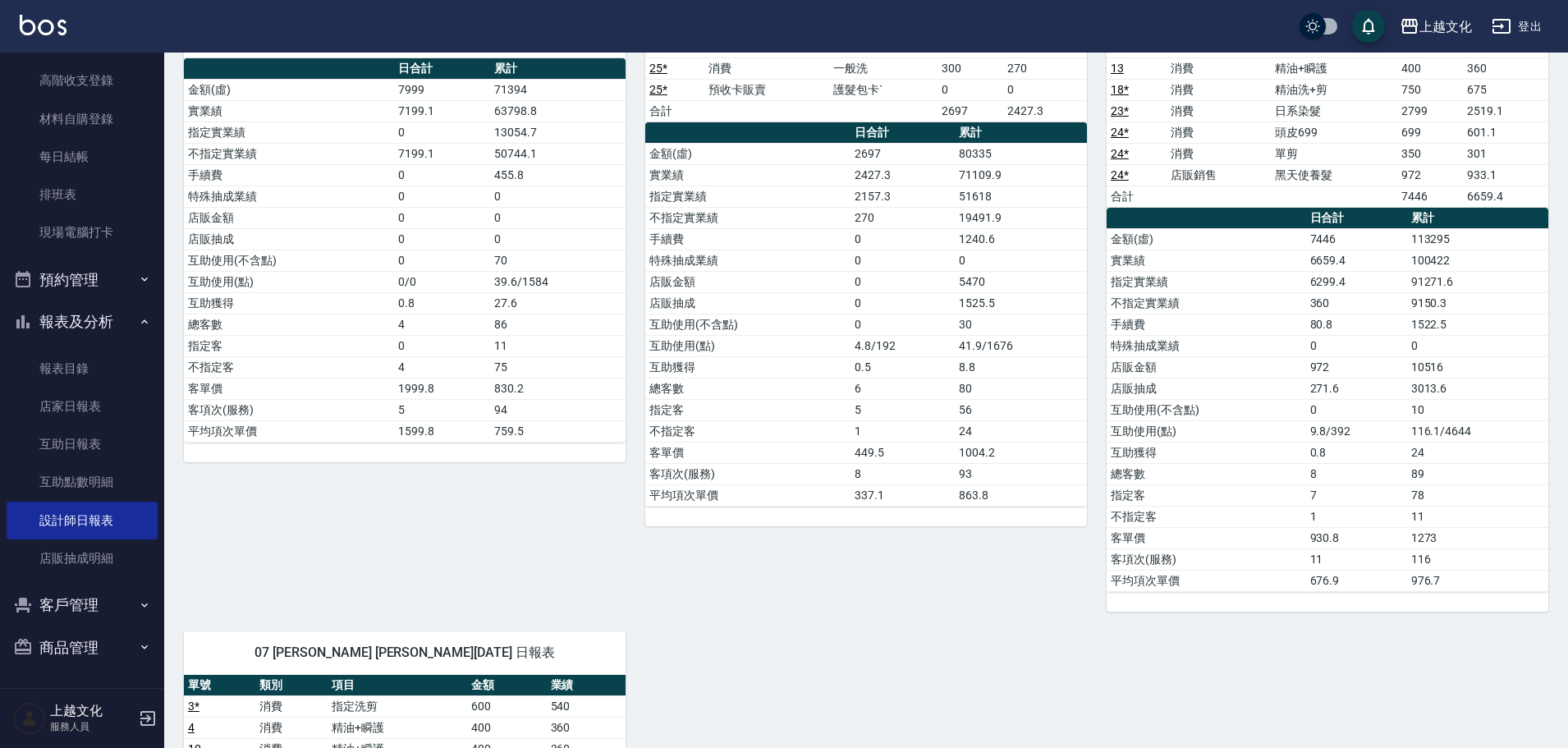
scroll to position [329, 0]
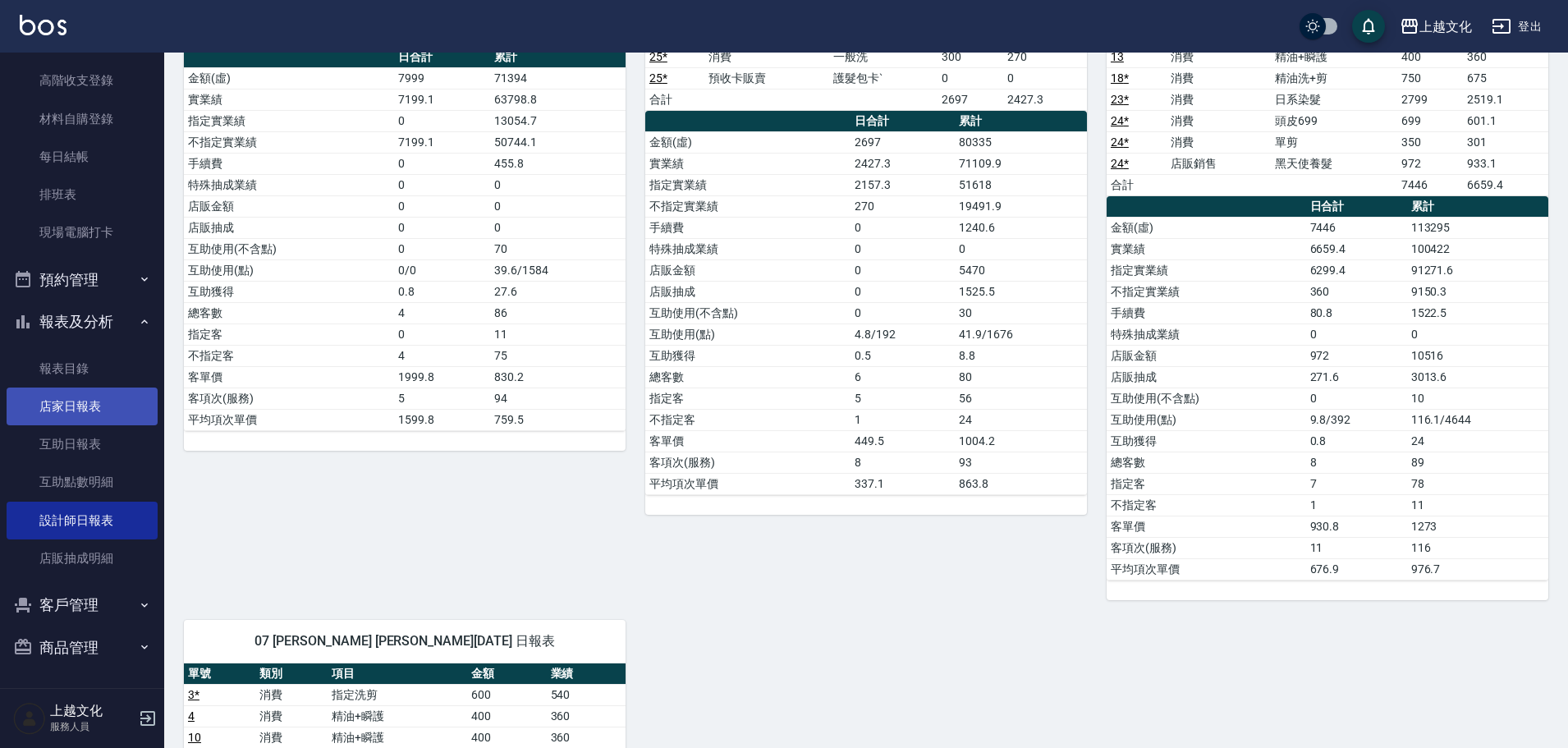
click at [106, 403] on link "店家日報表" at bounding box center [82, 407] width 151 height 38
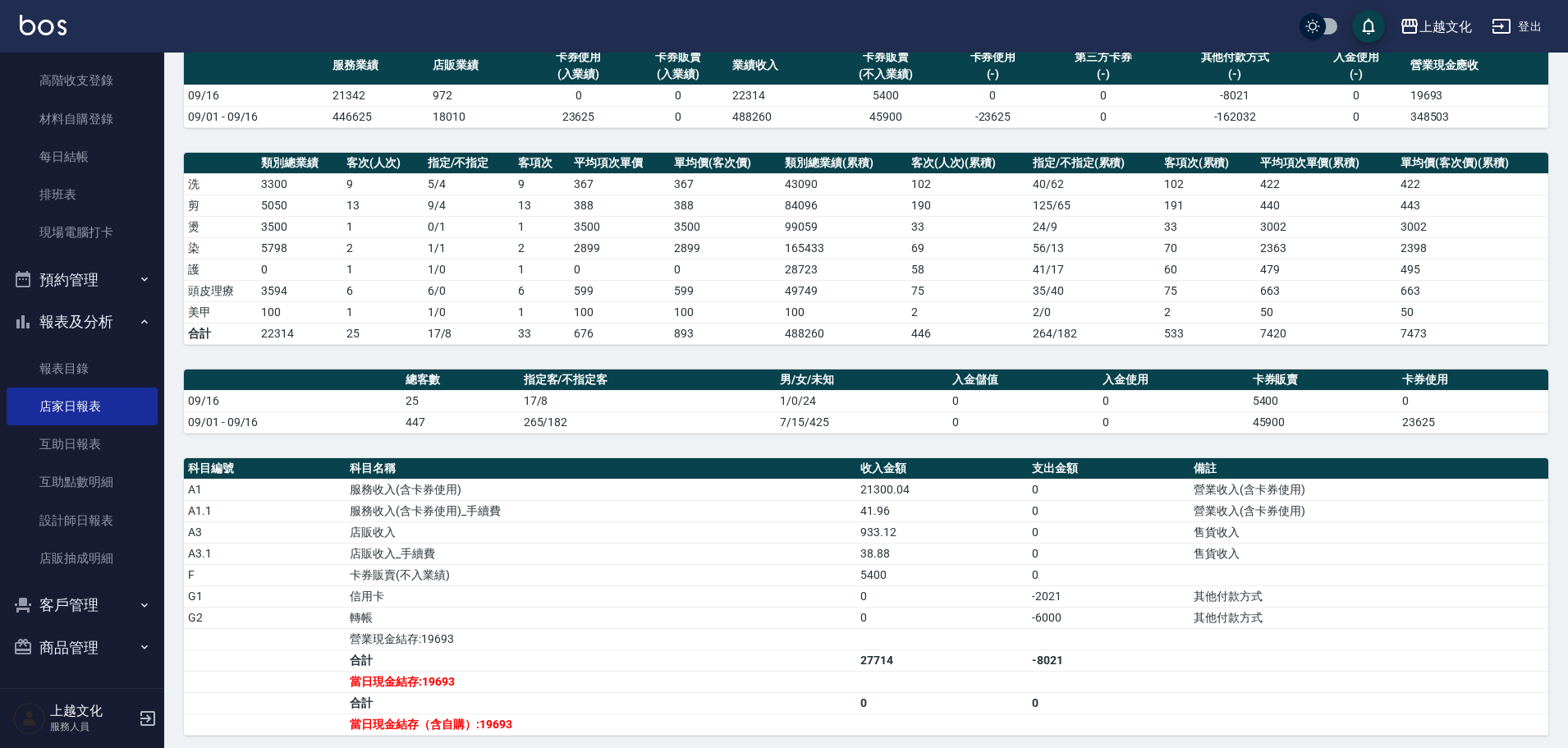
scroll to position [316, 0]
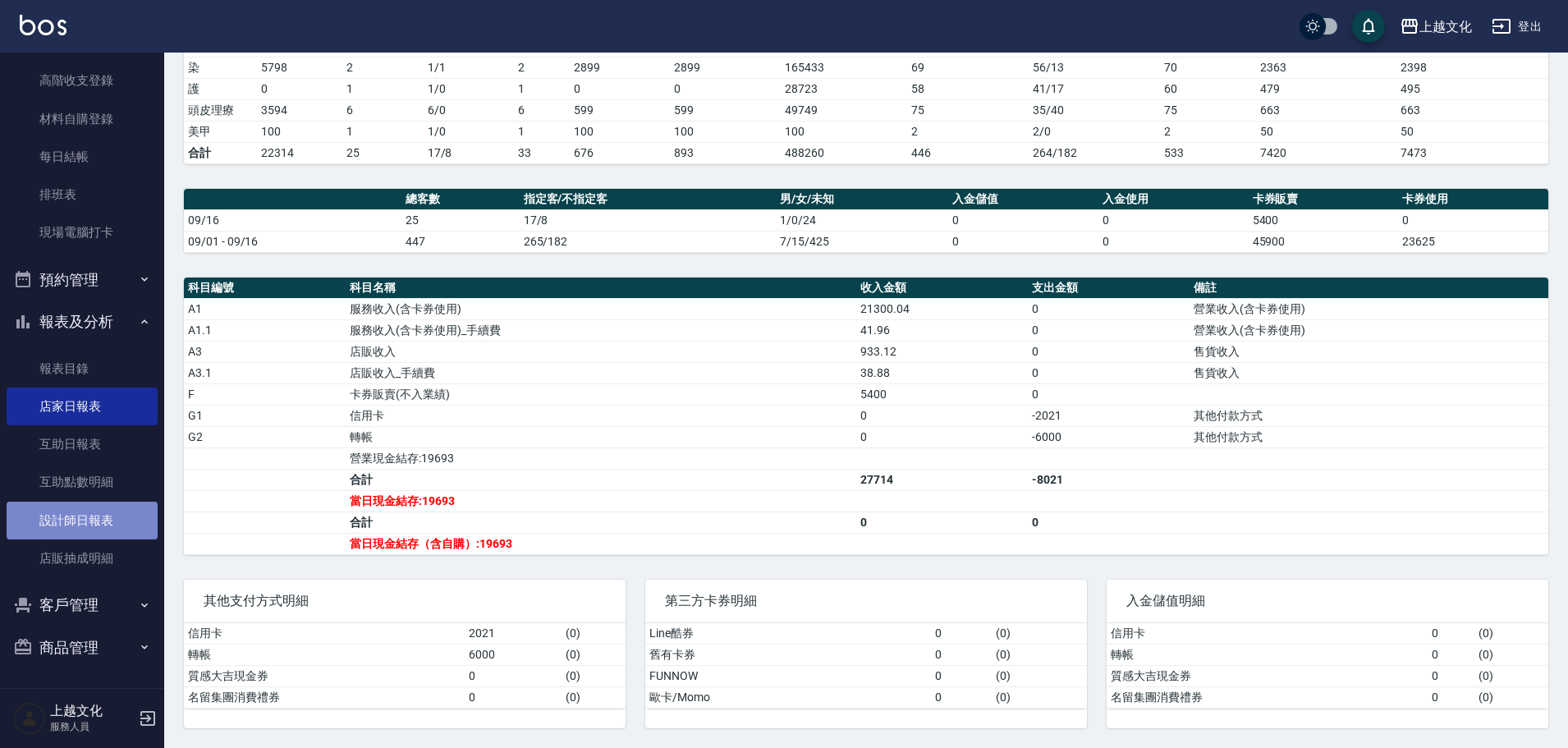
click at [93, 516] on link "設計師日報表" at bounding box center [82, 521] width 151 height 38
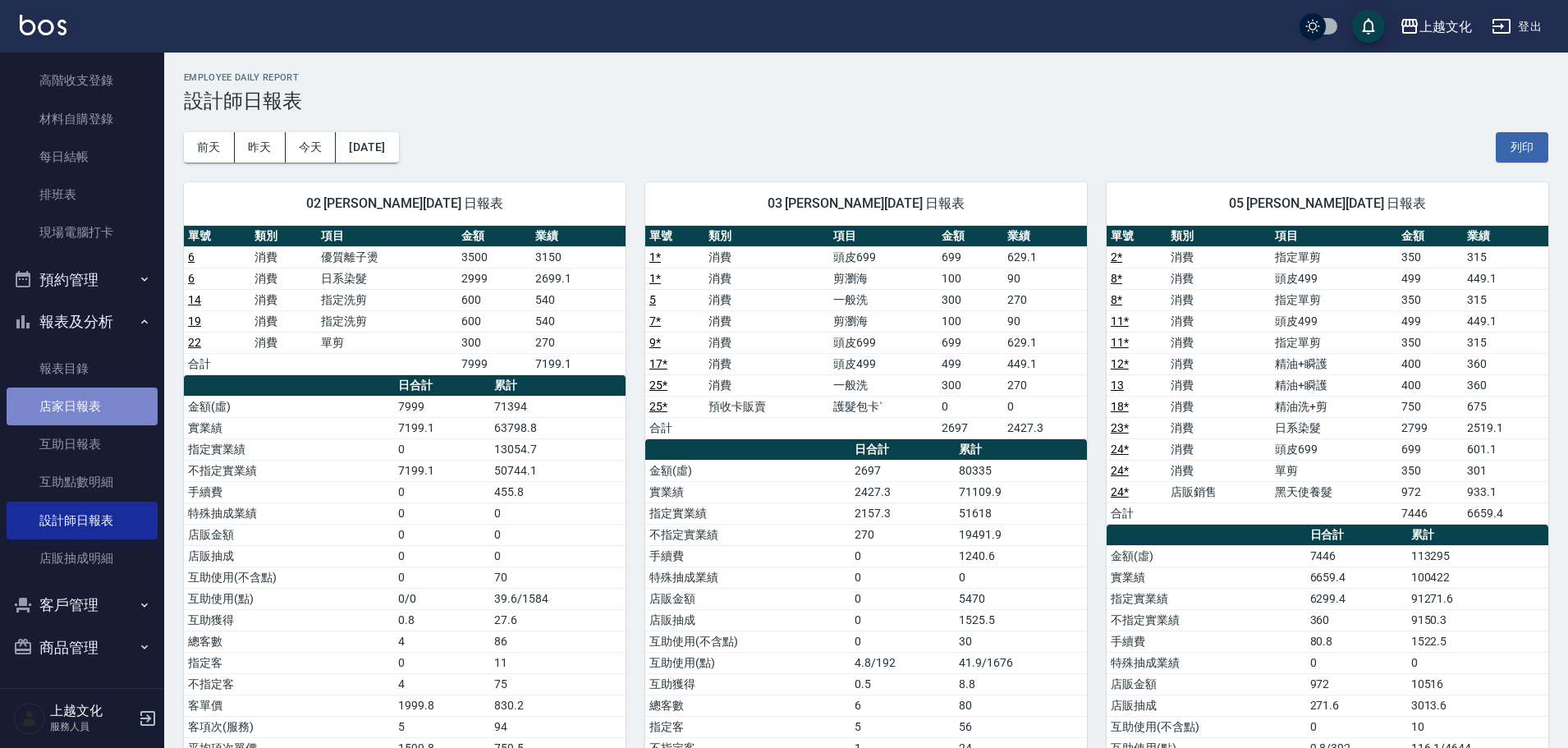
click at [125, 413] on link "店家日報表" at bounding box center [82, 407] width 151 height 38
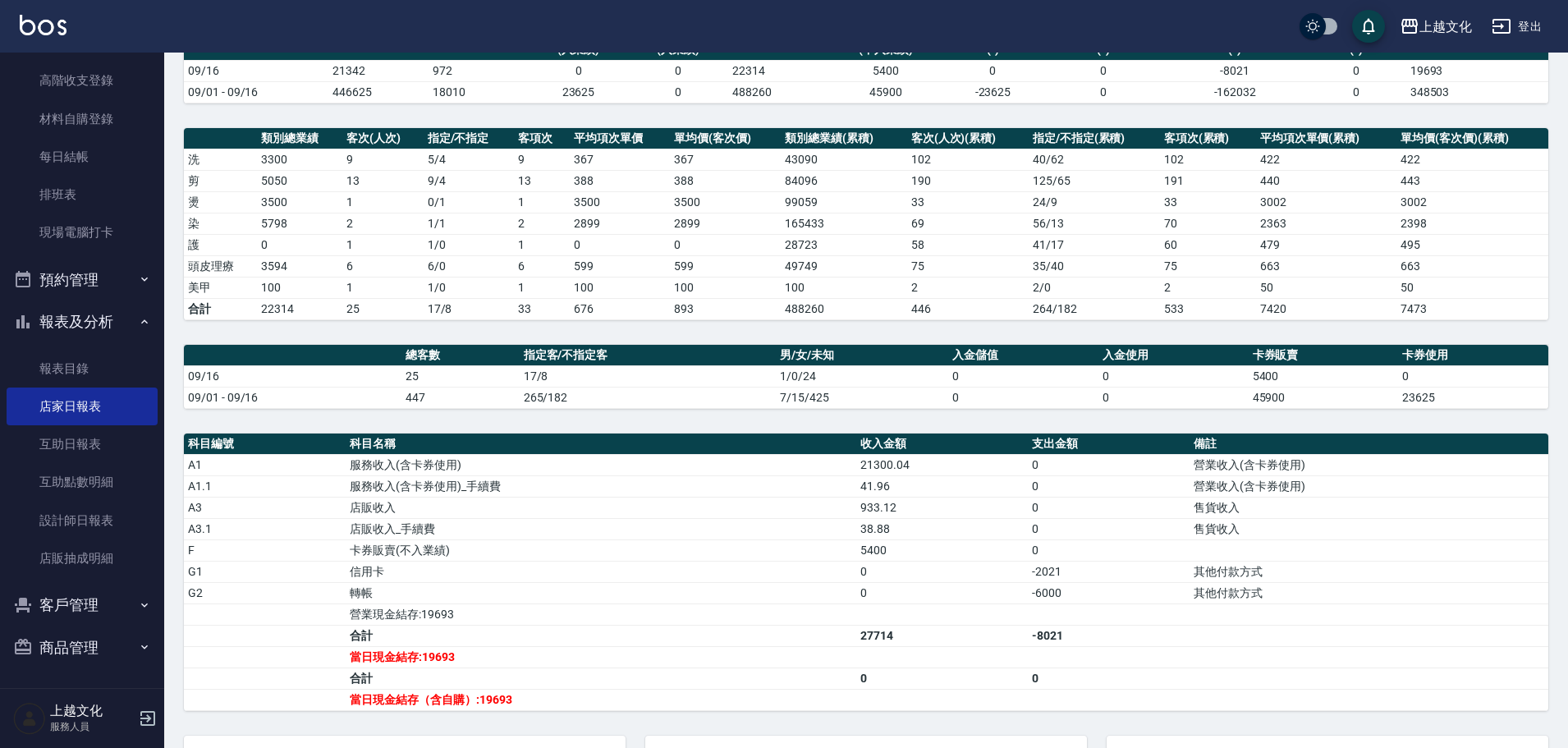
scroll to position [247, 0]
